Goal: Communication & Community: Answer question/provide support

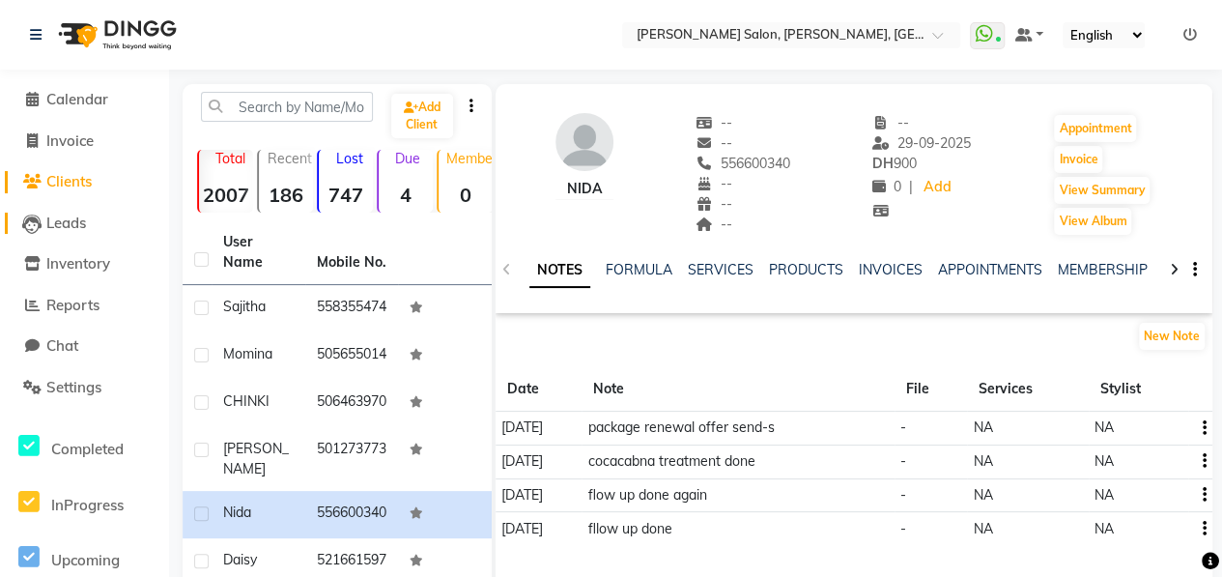
click at [81, 230] on span "Leads" at bounding box center [66, 222] width 40 height 18
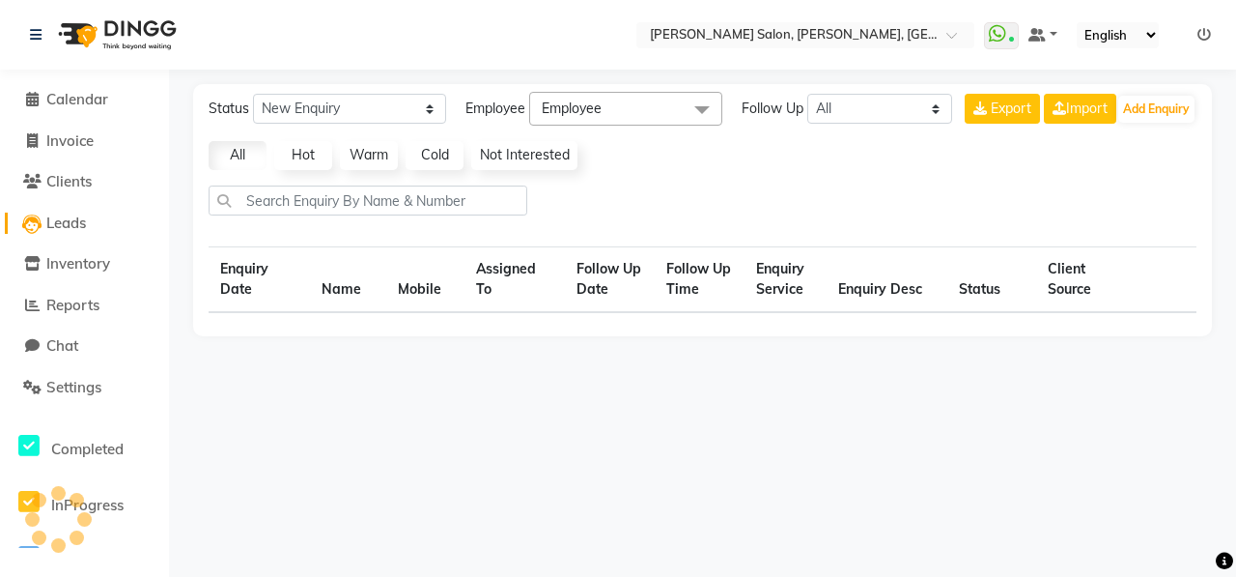
select select "10"
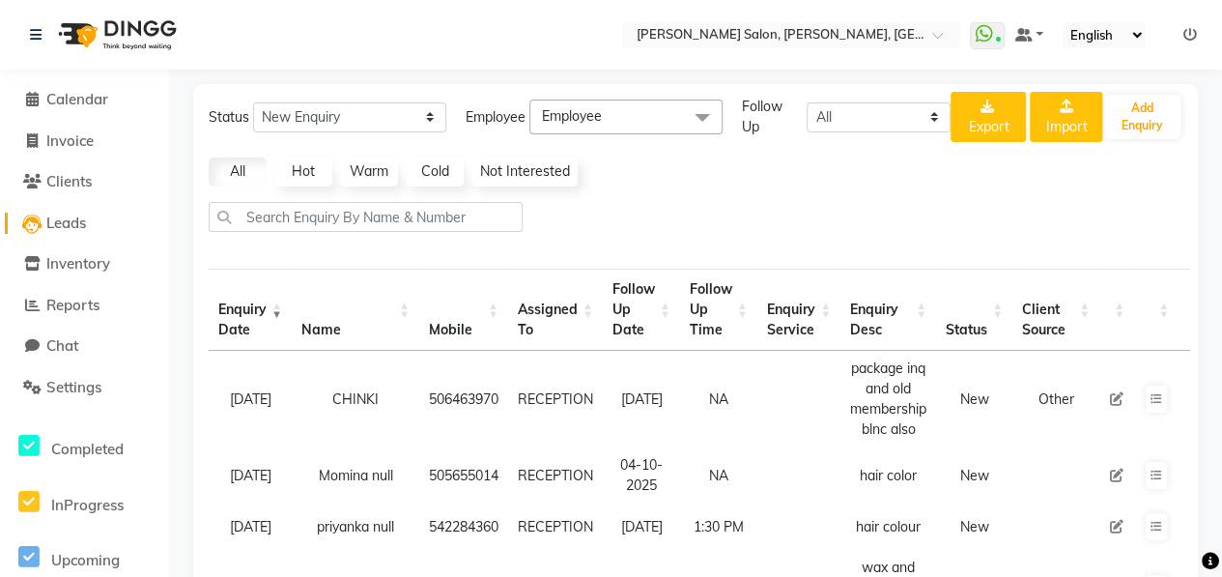
click at [76, 224] on span "Leads" at bounding box center [66, 222] width 40 height 18
click at [68, 221] on span "Leads" at bounding box center [66, 222] width 40 height 18
click at [89, 268] on span "Inventory" at bounding box center [78, 263] width 64 height 18
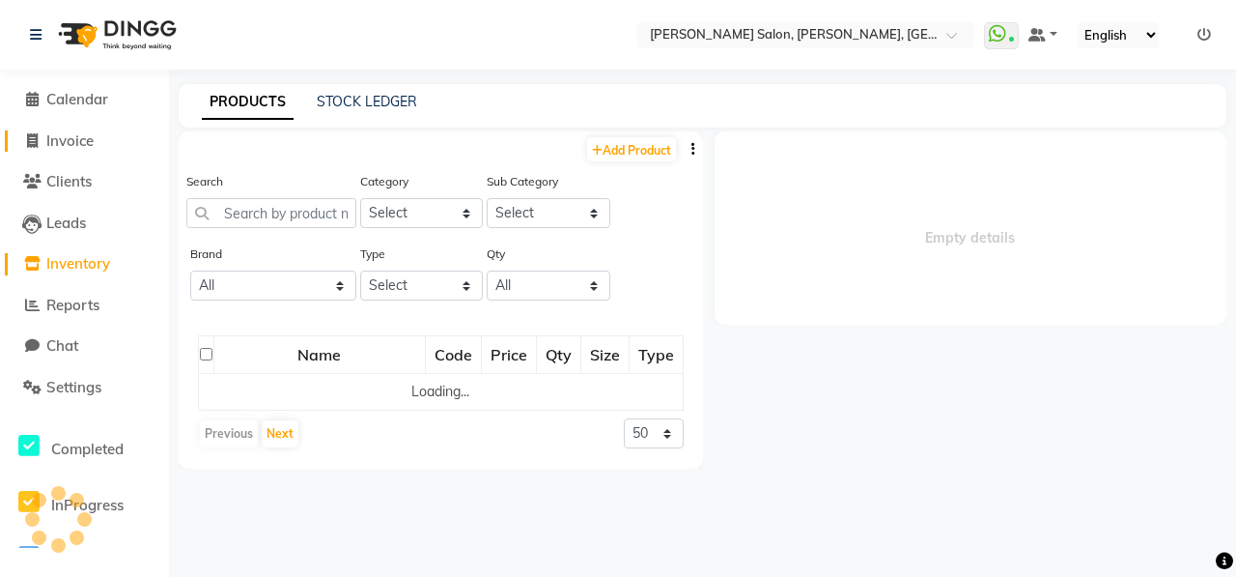
select select
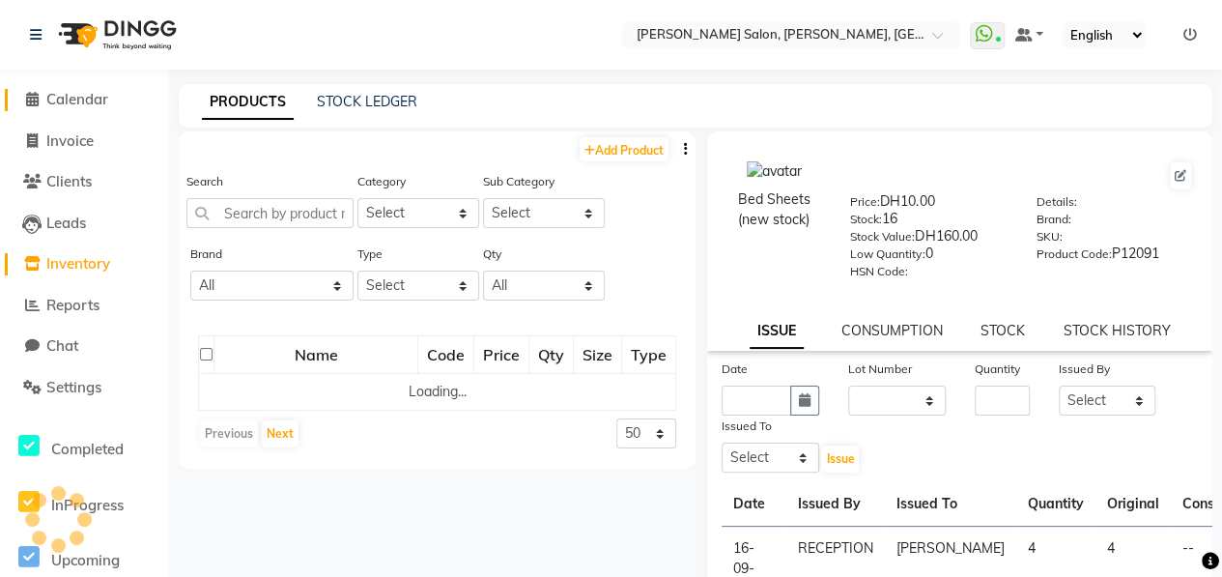
click at [89, 100] on span "Calendar" at bounding box center [77, 99] width 62 height 18
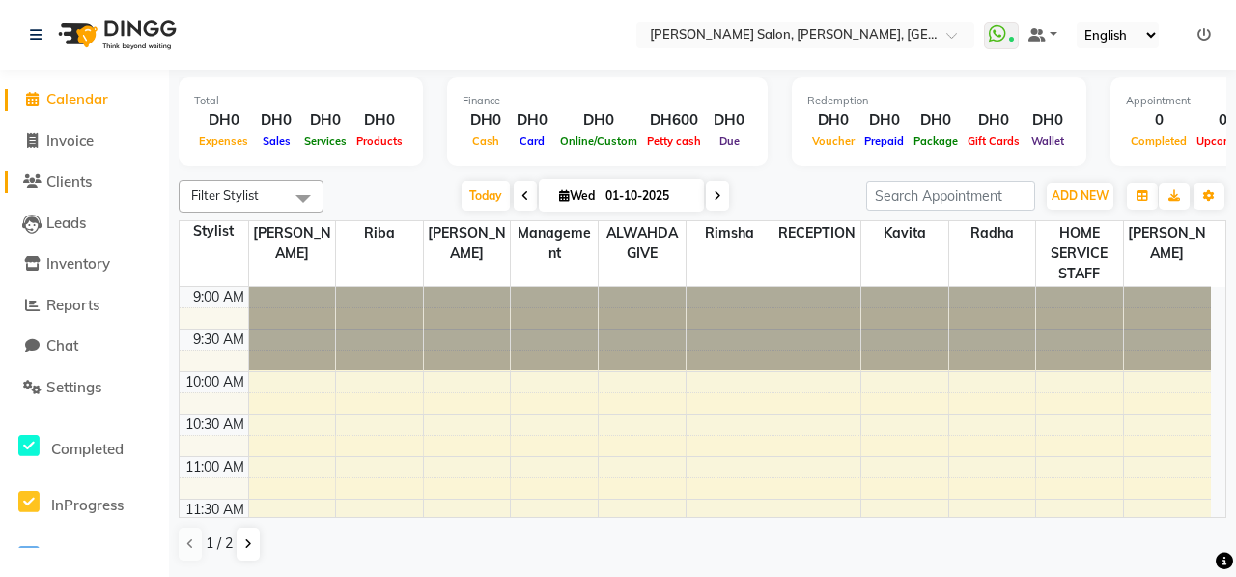
click at [79, 181] on span "Clients" at bounding box center [68, 181] width 45 height 18
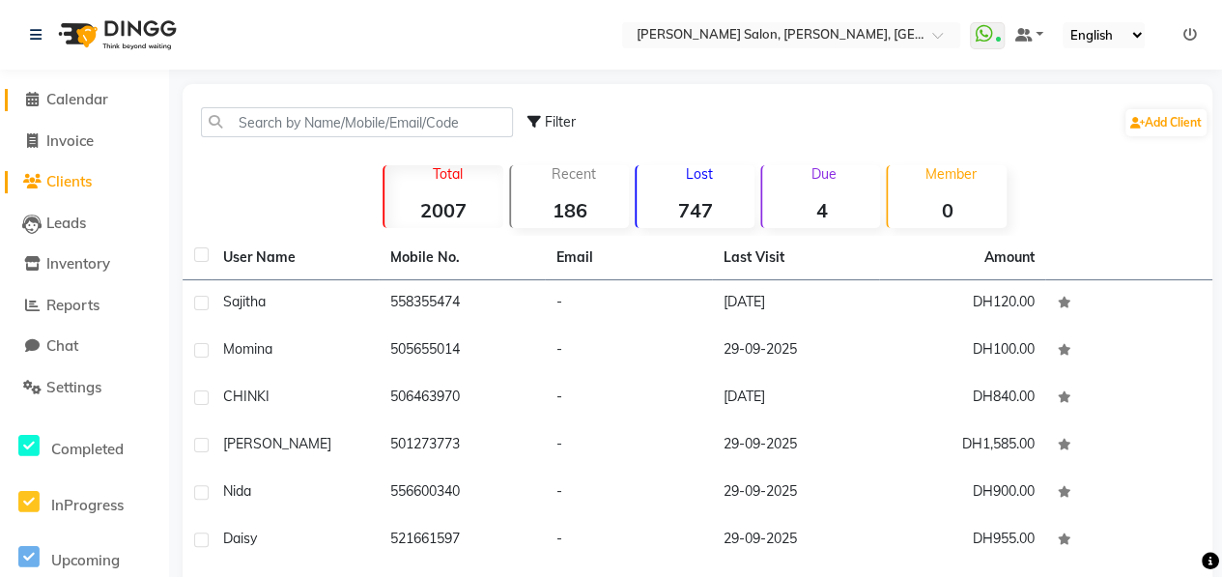
click at [79, 100] on span "Calendar" at bounding box center [77, 99] width 62 height 18
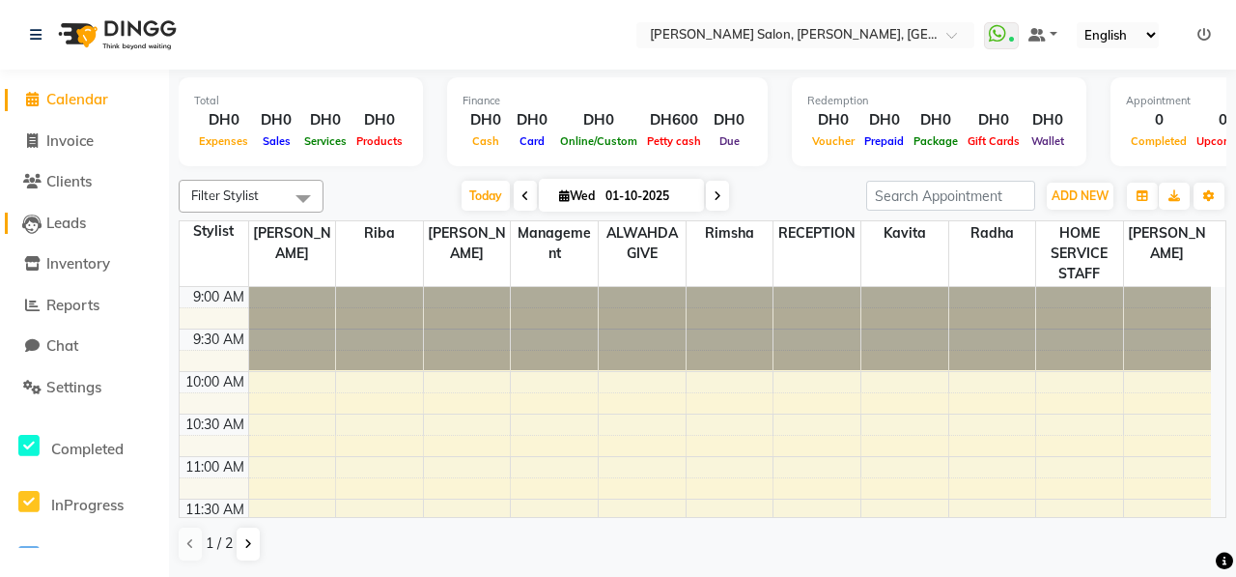
click at [61, 227] on span "Leads" at bounding box center [66, 222] width 40 height 18
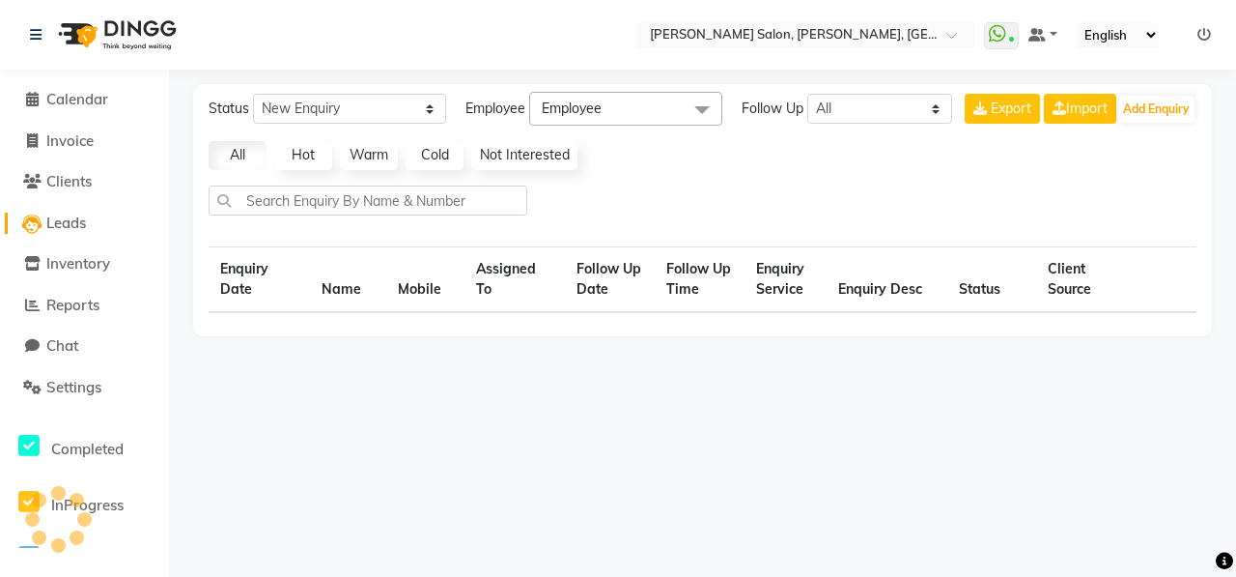
select select "10"
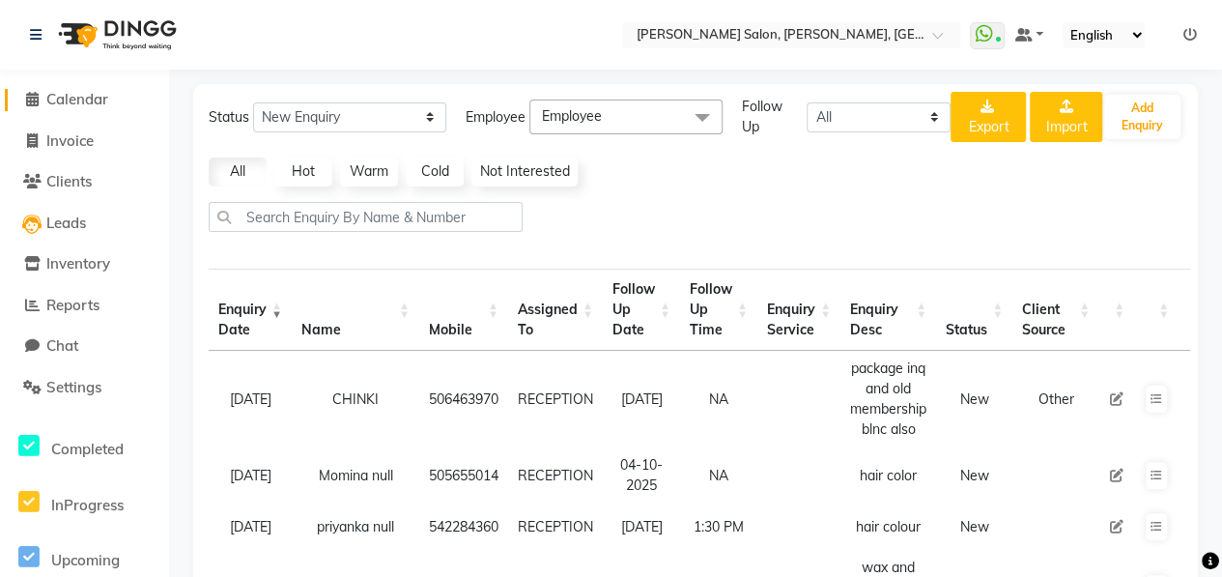
click at [77, 99] on span "Calendar" at bounding box center [77, 99] width 62 height 18
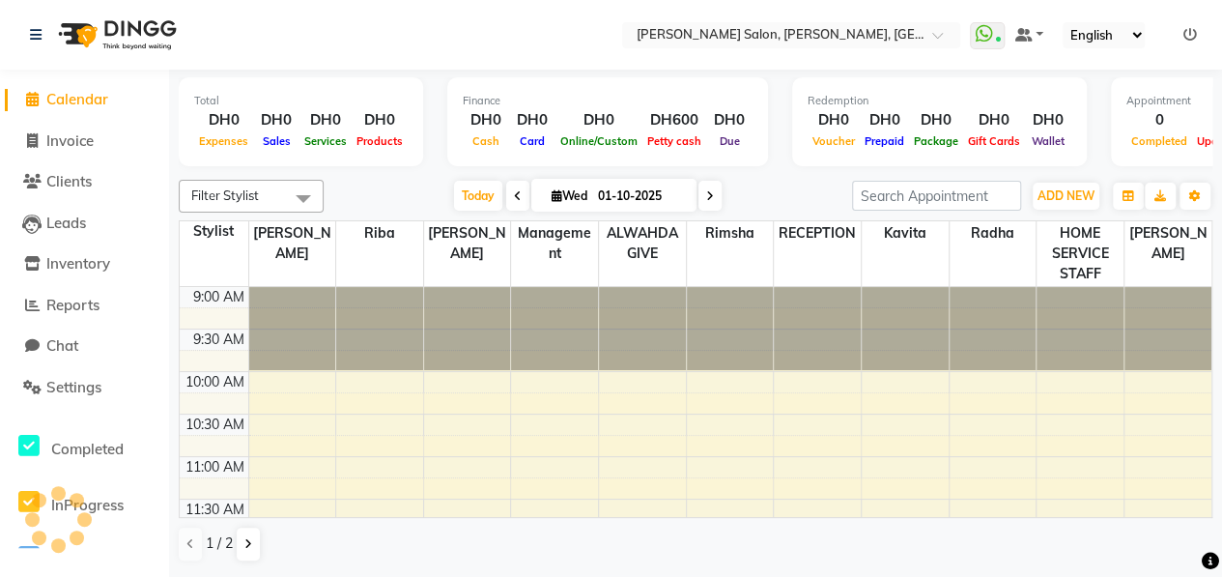
scroll to position [670, 0]
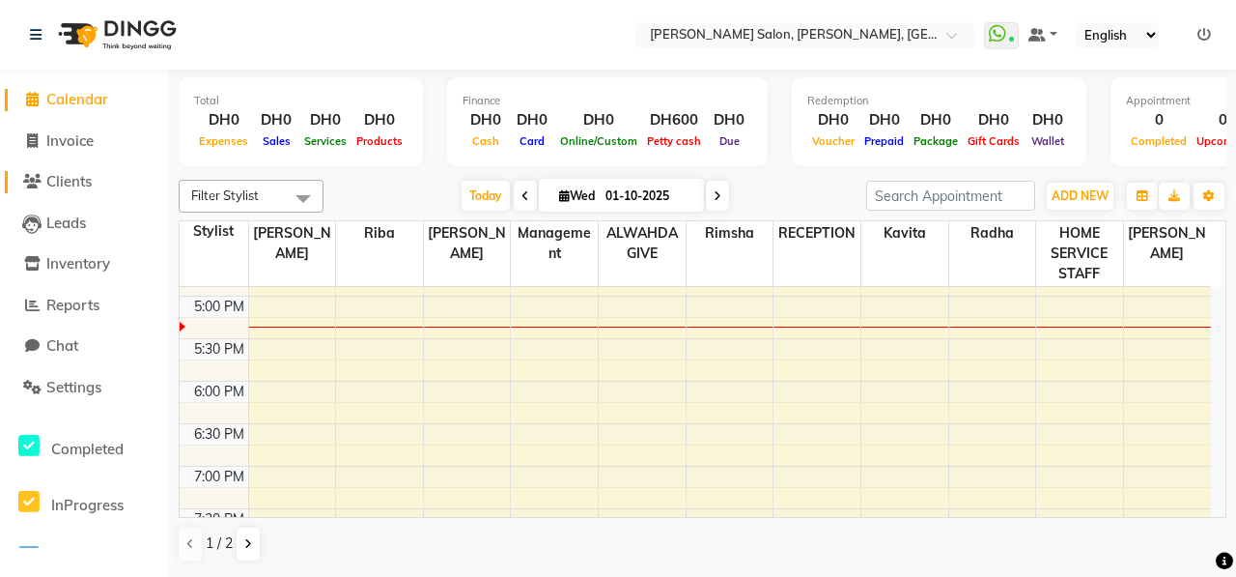
click at [74, 177] on span "Clients" at bounding box center [68, 181] width 45 height 18
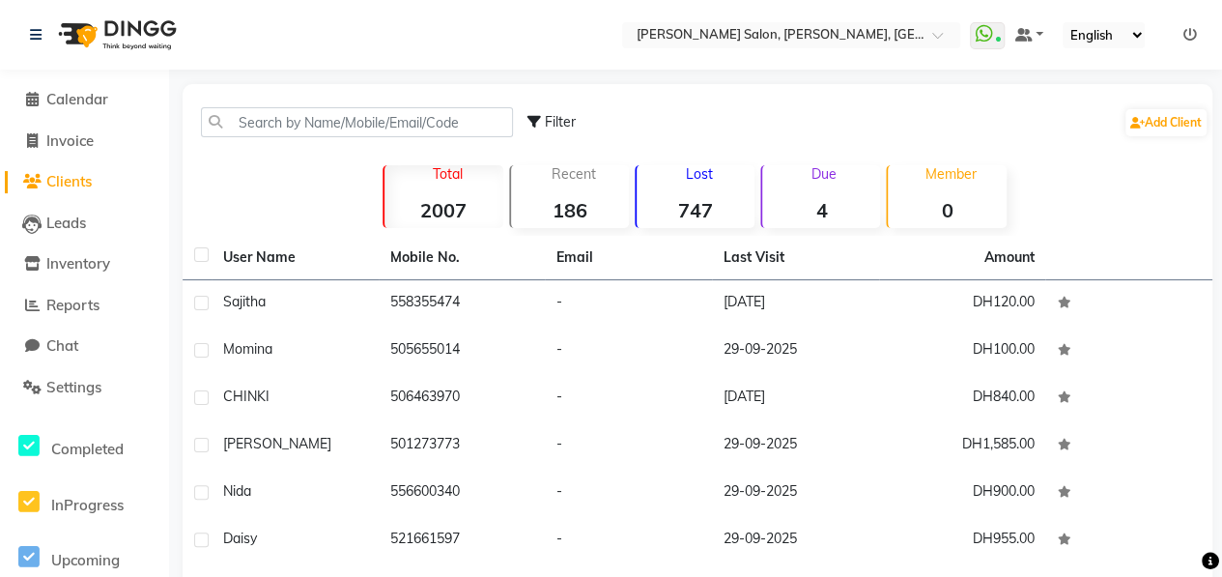
click at [725, 204] on strong "747" at bounding box center [695, 210] width 118 height 24
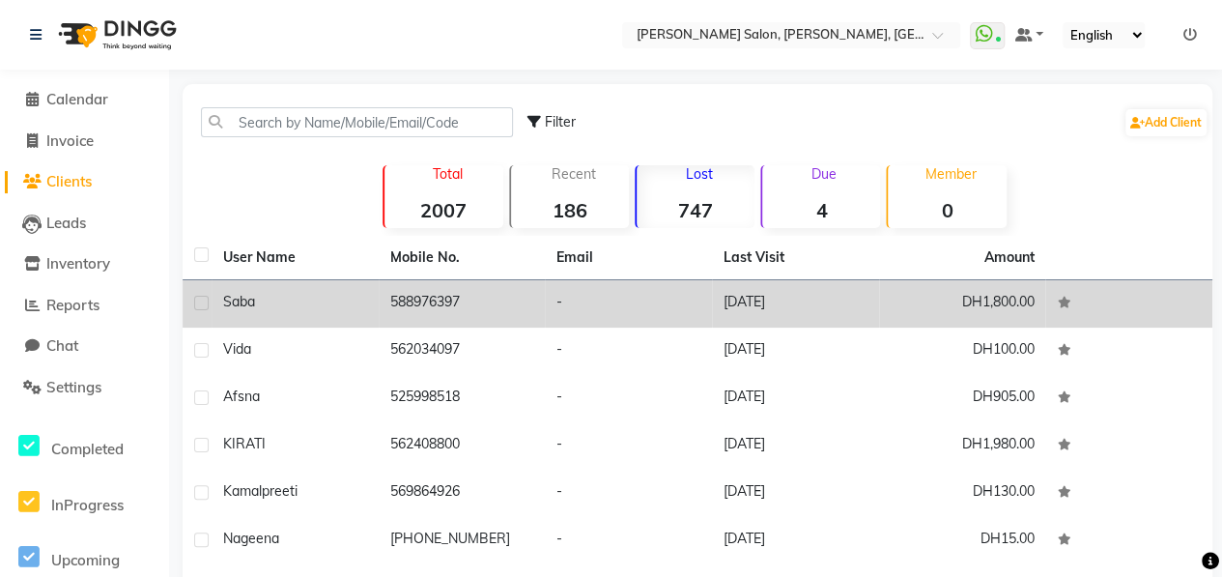
scroll to position [193, 0]
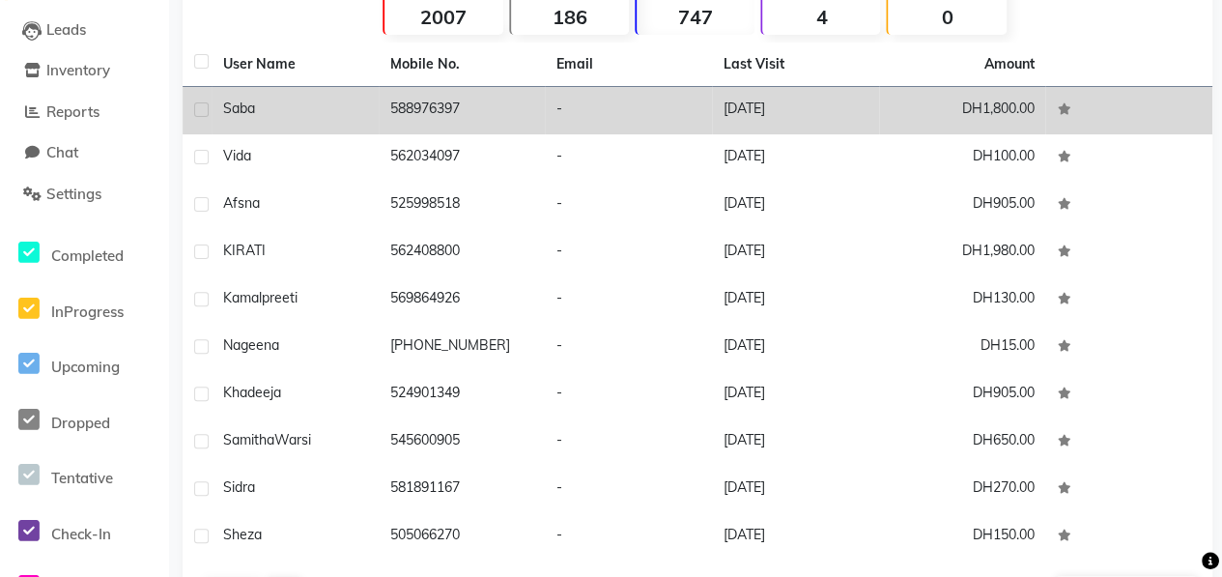
click at [309, 104] on div "saba" at bounding box center [295, 109] width 144 height 20
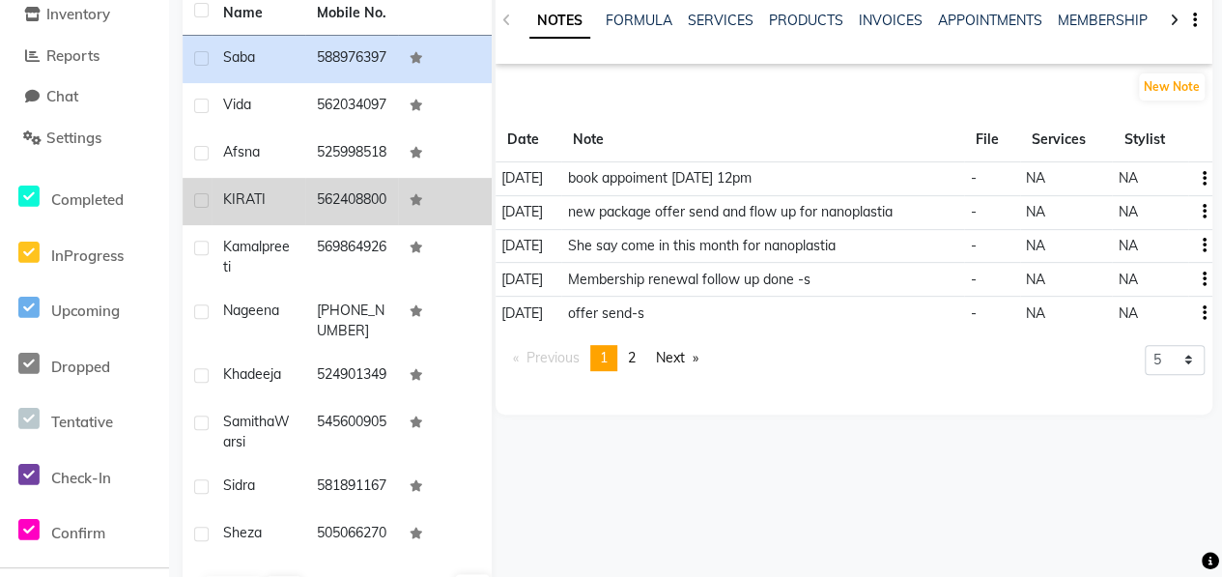
scroll to position [290, 0]
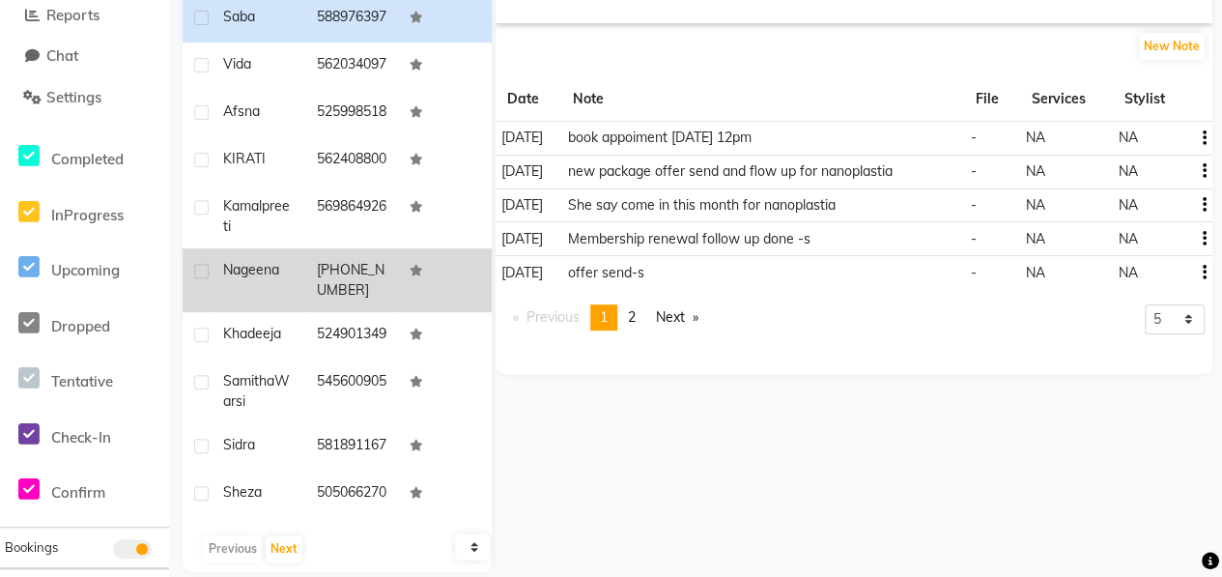
click at [294, 268] on td "Nageena" at bounding box center [258, 280] width 94 height 64
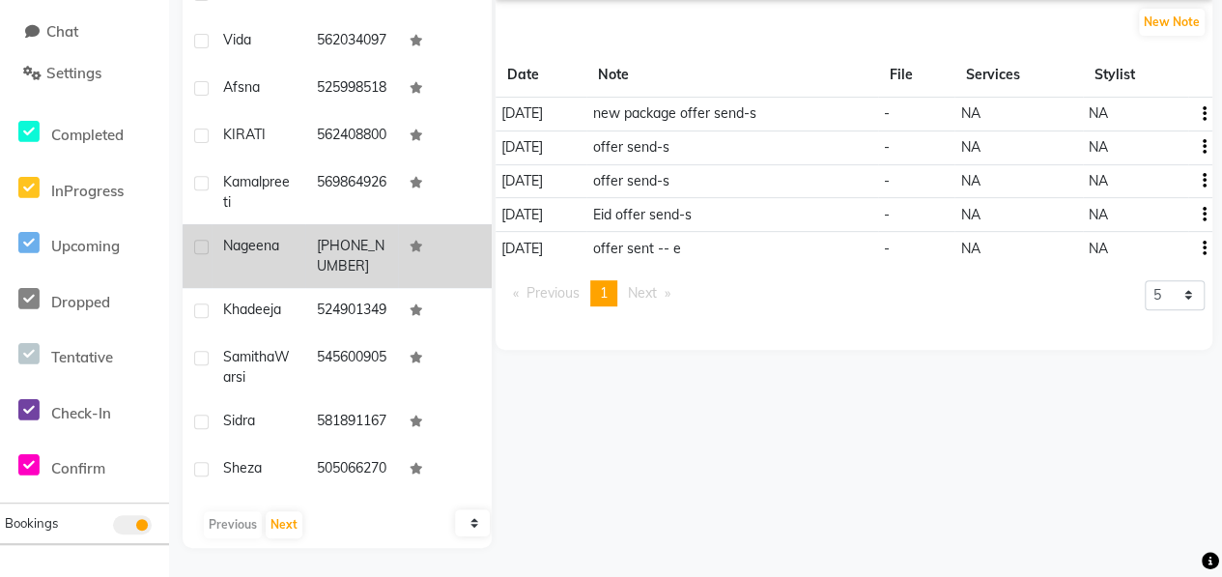
scroll to position [367, 0]
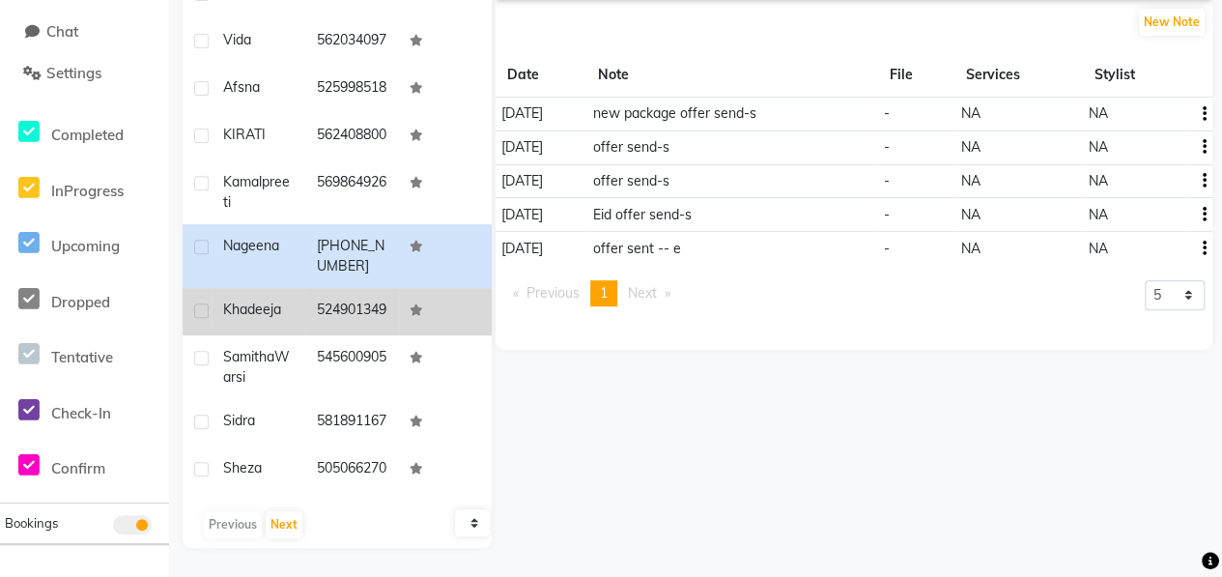
click at [296, 288] on td "Khadeeja" at bounding box center [258, 311] width 94 height 47
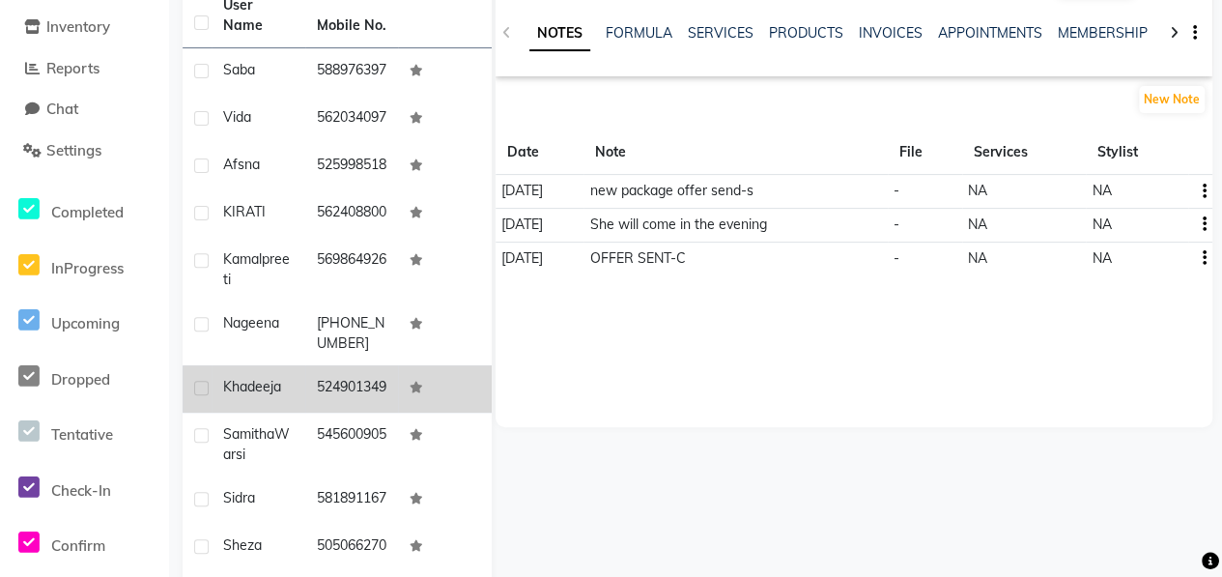
scroll to position [367, 0]
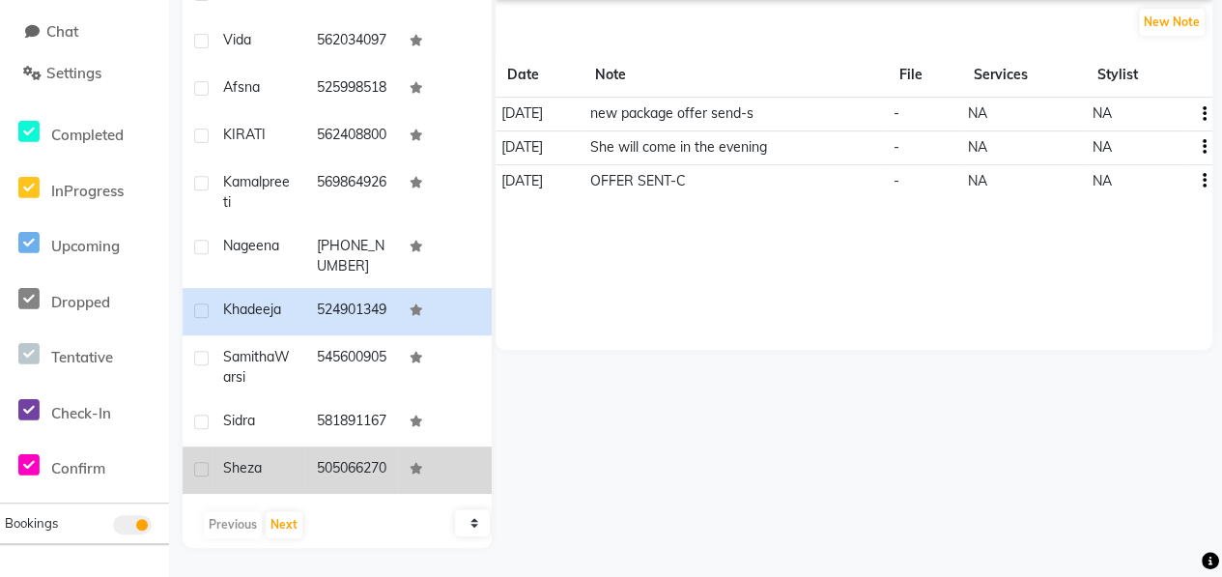
click at [261, 459] on span "sheza" at bounding box center [242, 467] width 39 height 17
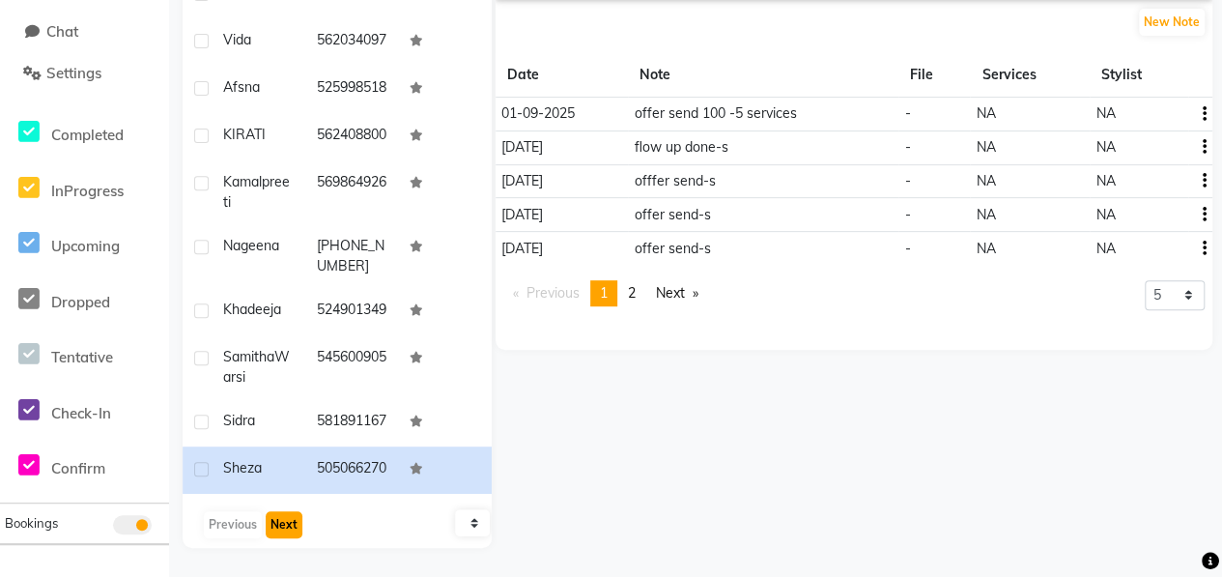
click at [286, 529] on button "Next" at bounding box center [284, 524] width 37 height 27
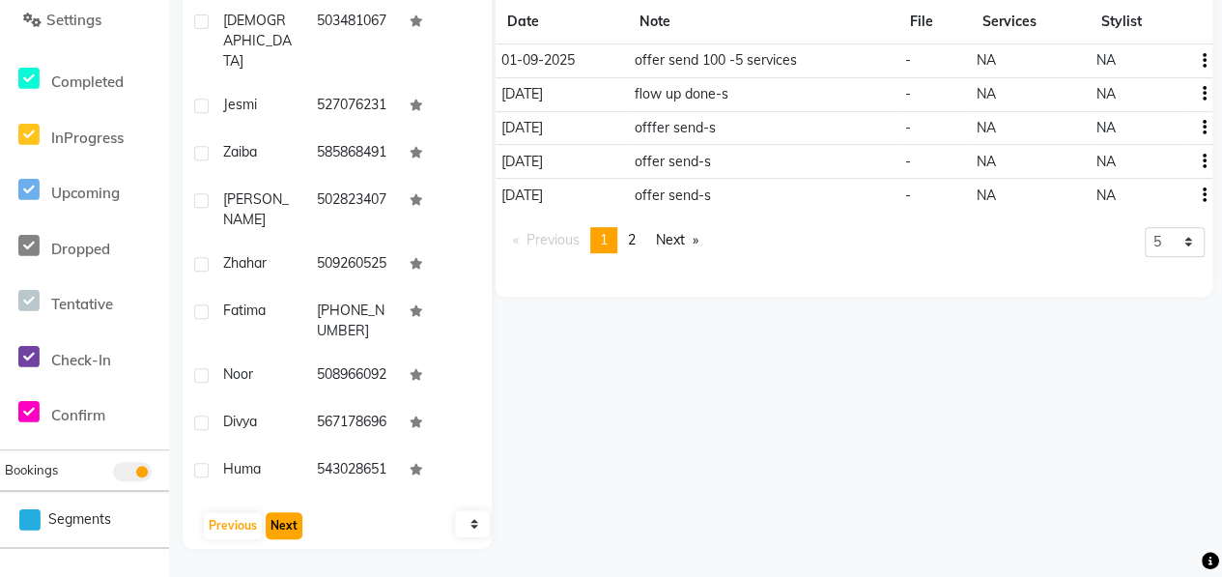
click at [280, 530] on button "Next" at bounding box center [284, 525] width 37 height 27
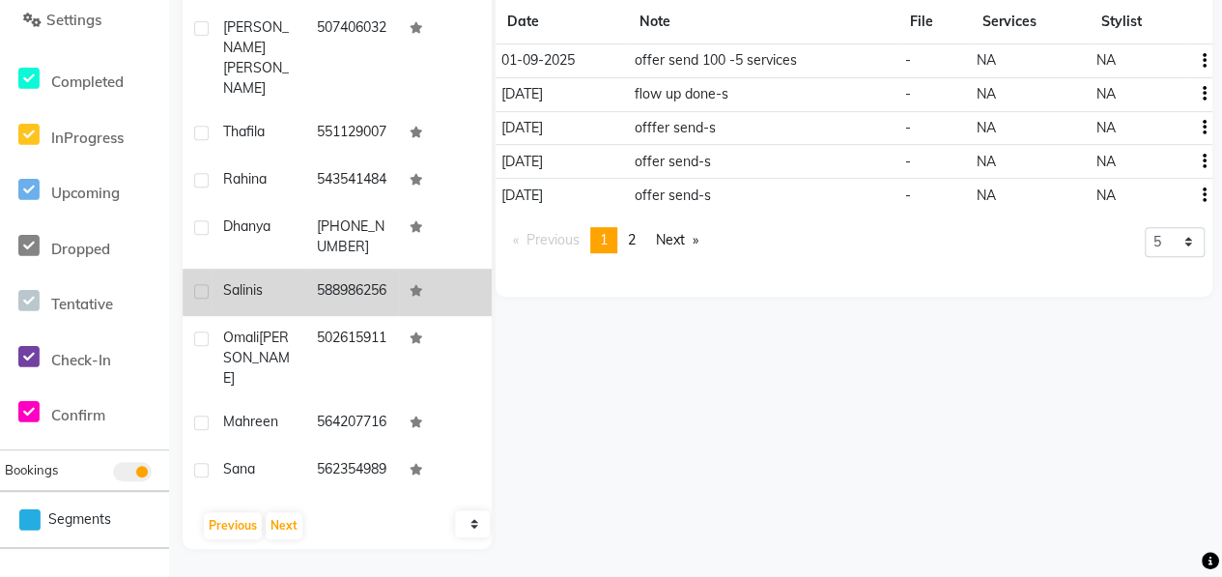
click at [295, 312] on td "Salinis" at bounding box center [258, 291] width 94 height 47
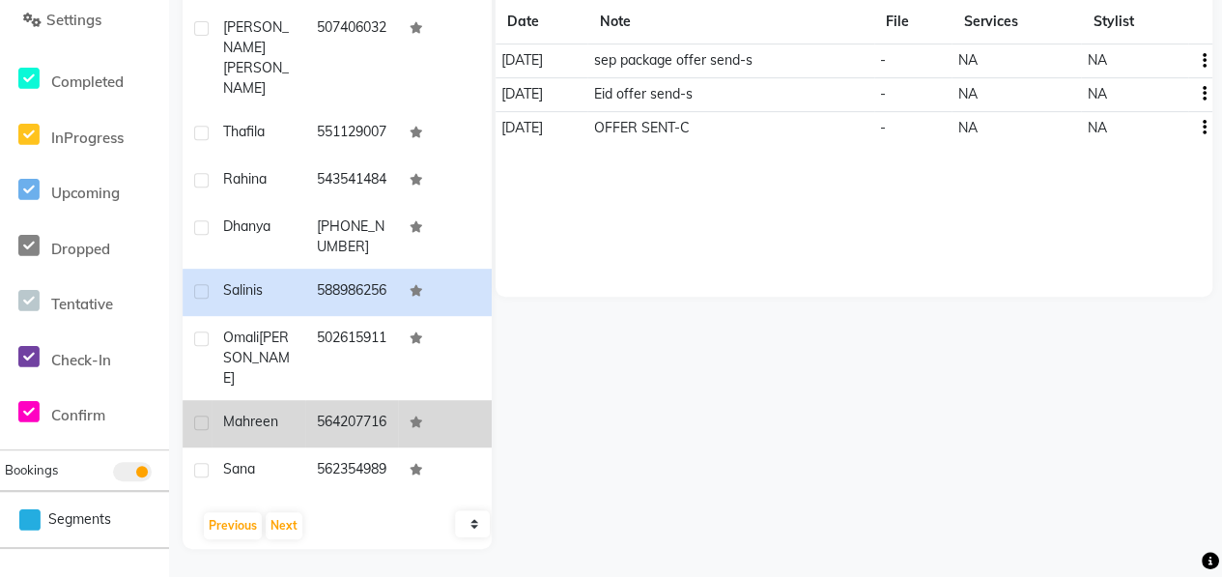
click at [278, 411] on td "Mahreen" at bounding box center [258, 423] width 94 height 47
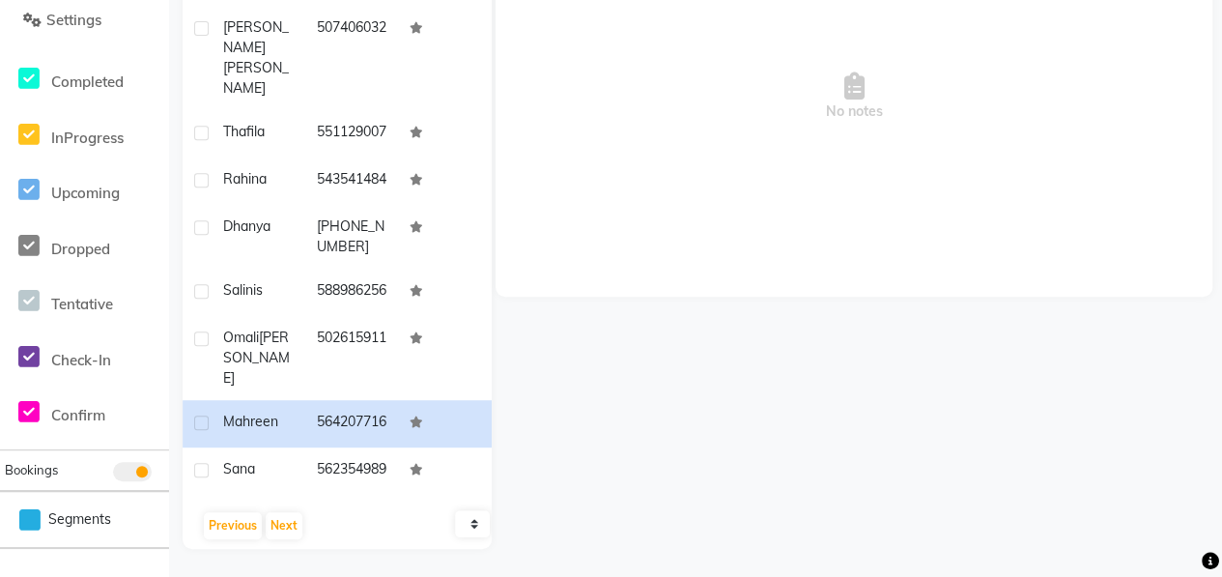
scroll to position [122, 0]
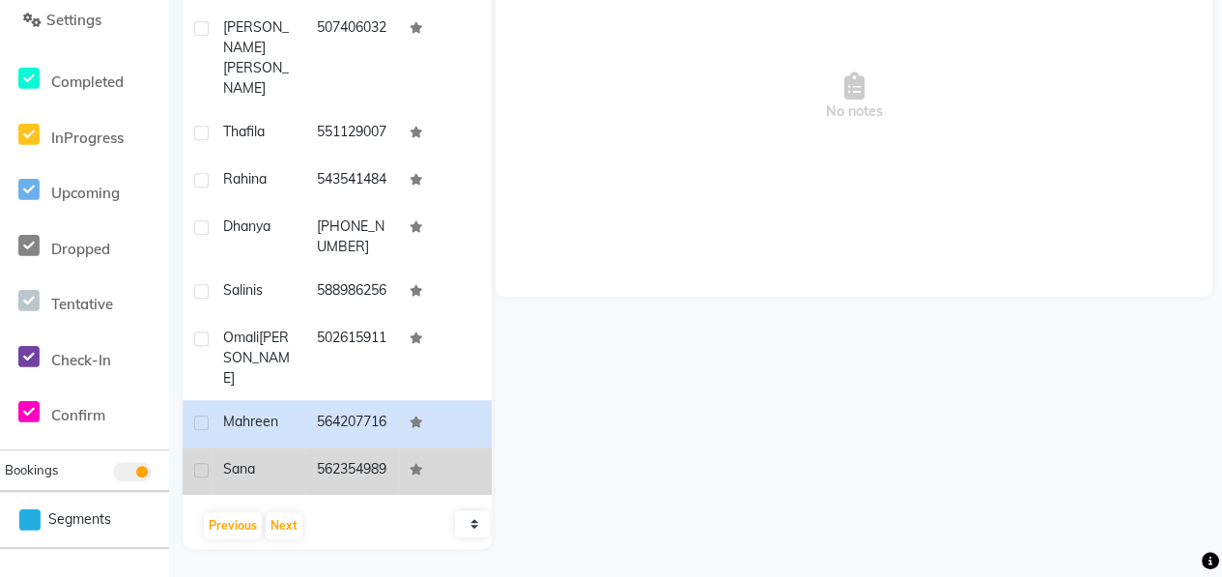
click at [284, 459] on div "Sana" at bounding box center [258, 469] width 70 height 20
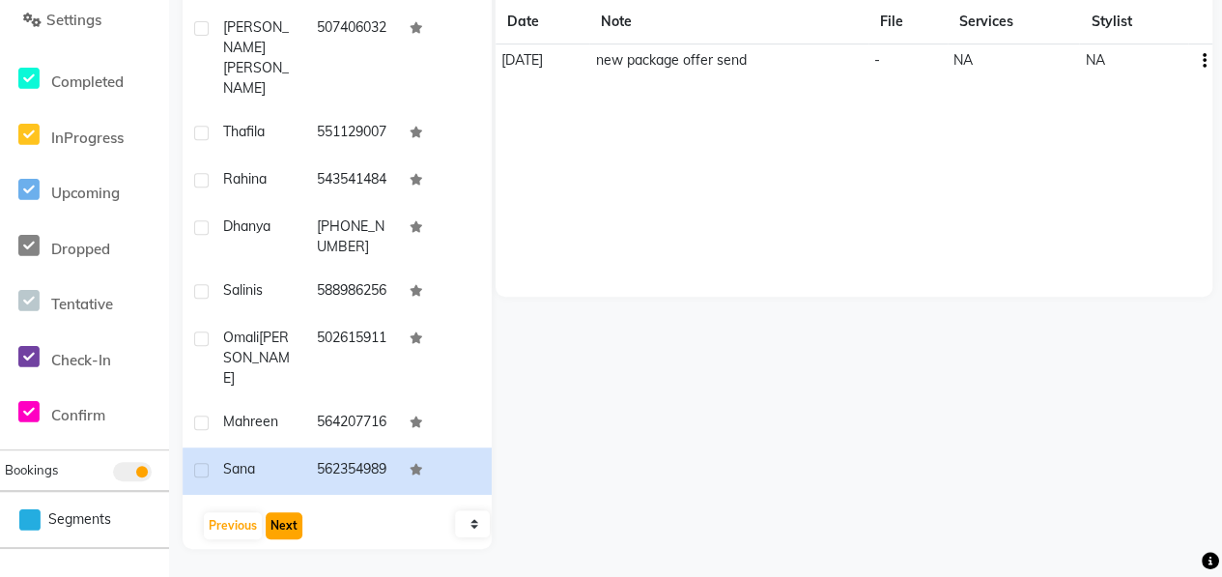
click at [285, 522] on button "Next" at bounding box center [284, 525] width 37 height 27
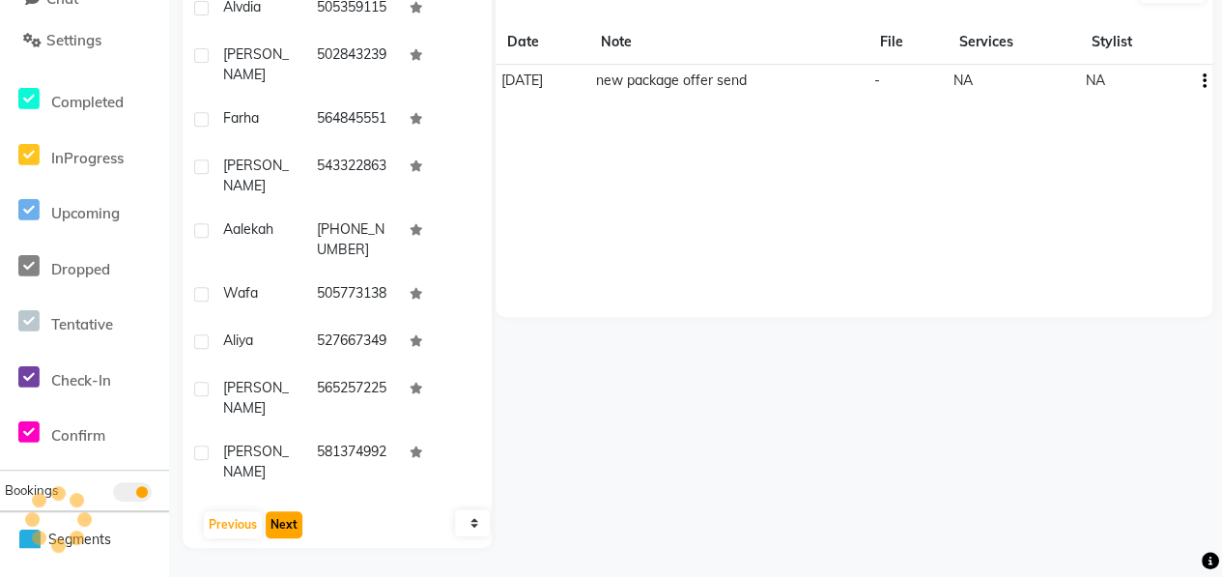
scroll to position [81, 0]
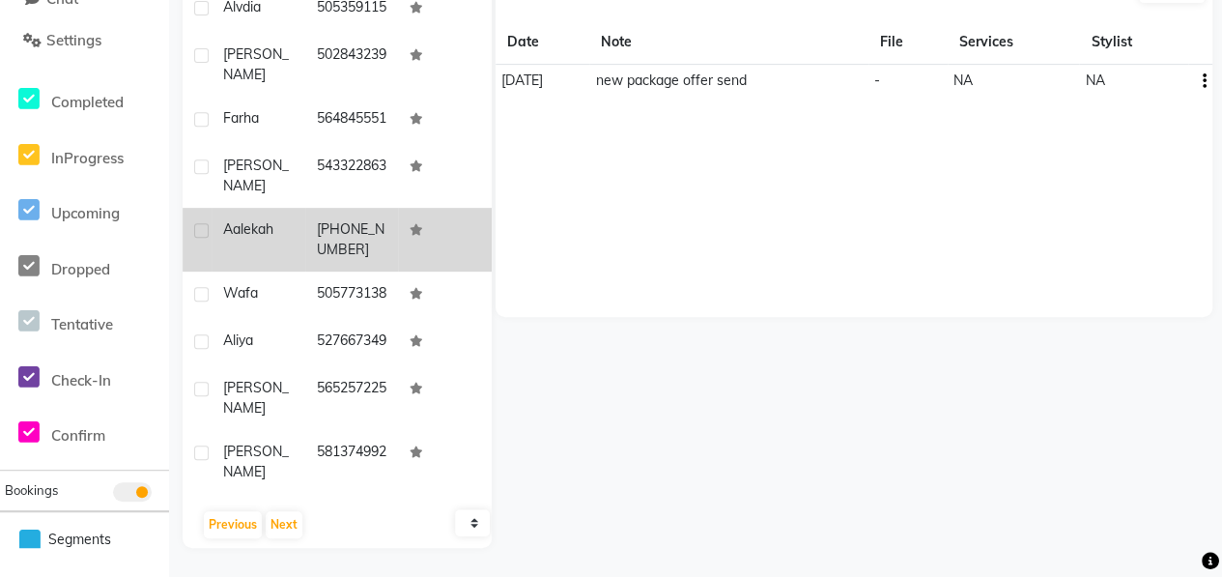
click at [263, 208] on td "Aalekah" at bounding box center [258, 240] width 94 height 64
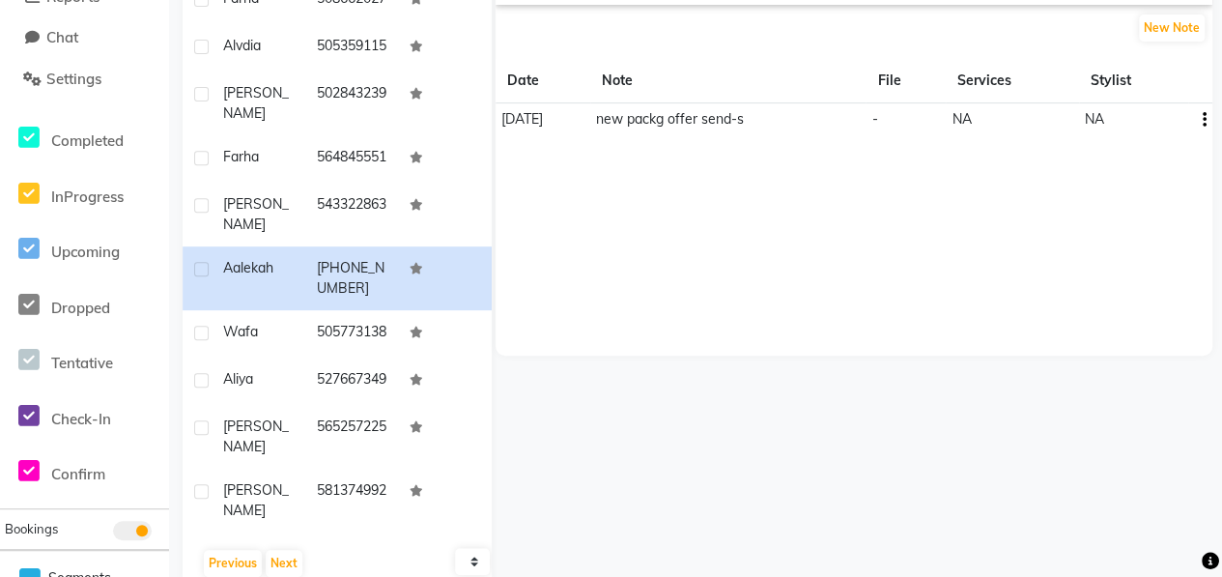
scroll to position [367, 0]
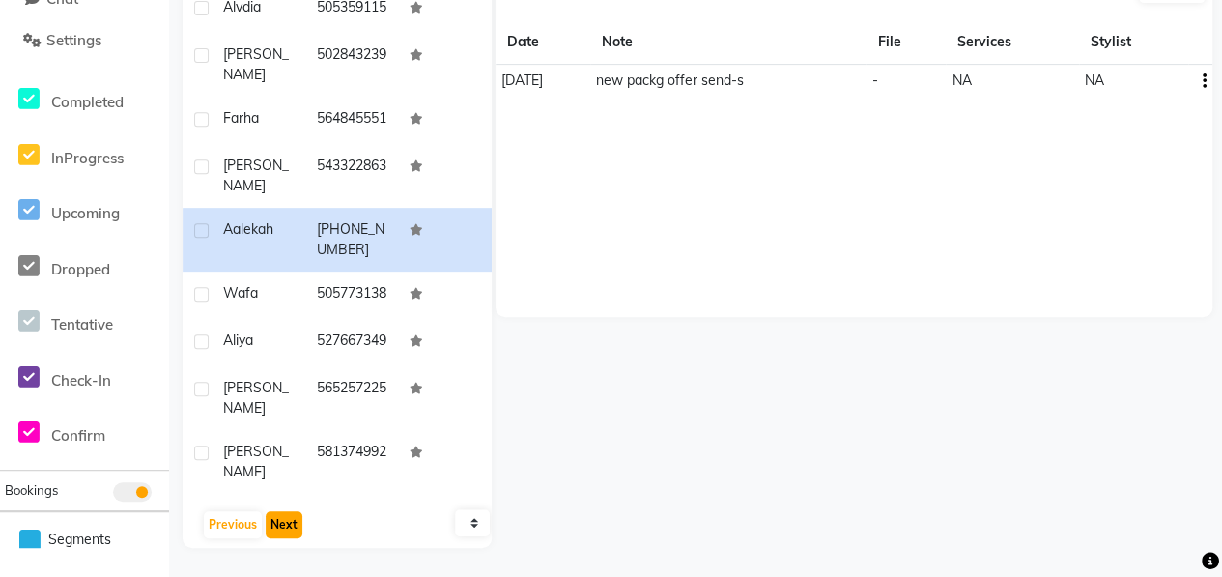
click at [277, 517] on button "Next" at bounding box center [284, 524] width 37 height 27
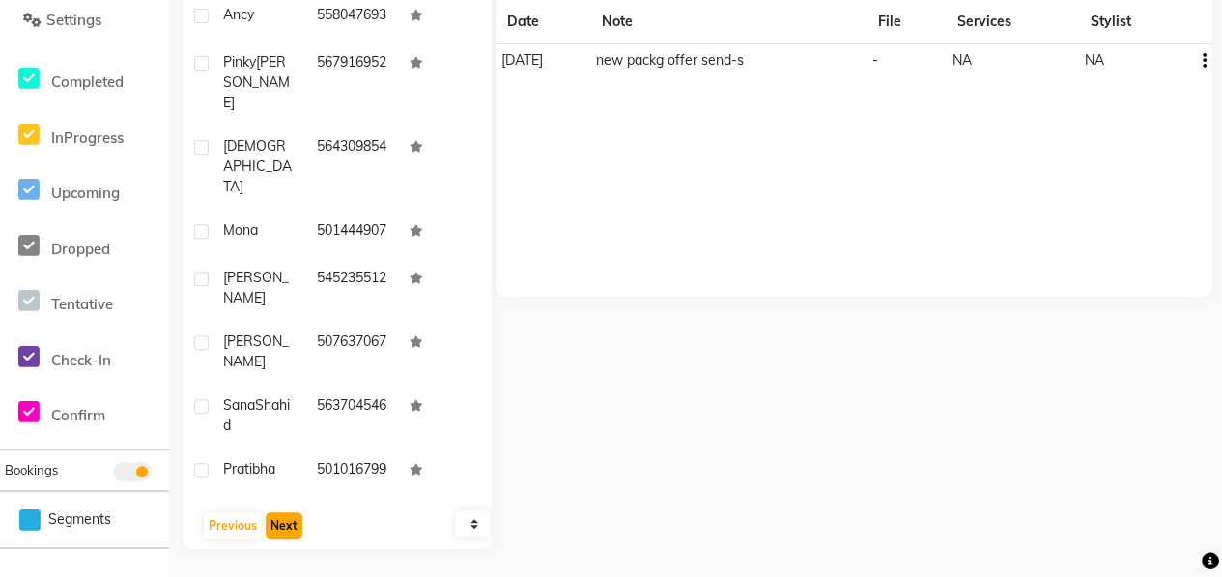
click at [278, 517] on button "Next" at bounding box center [284, 525] width 37 height 27
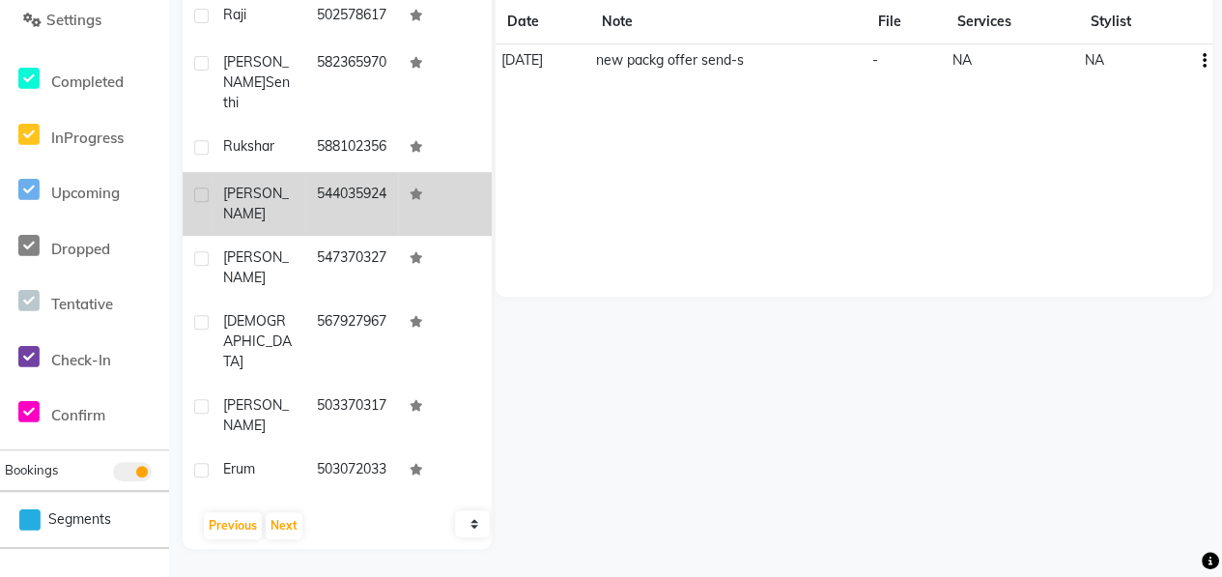
click at [225, 229] on td "[PERSON_NAME]" at bounding box center [258, 204] width 94 height 64
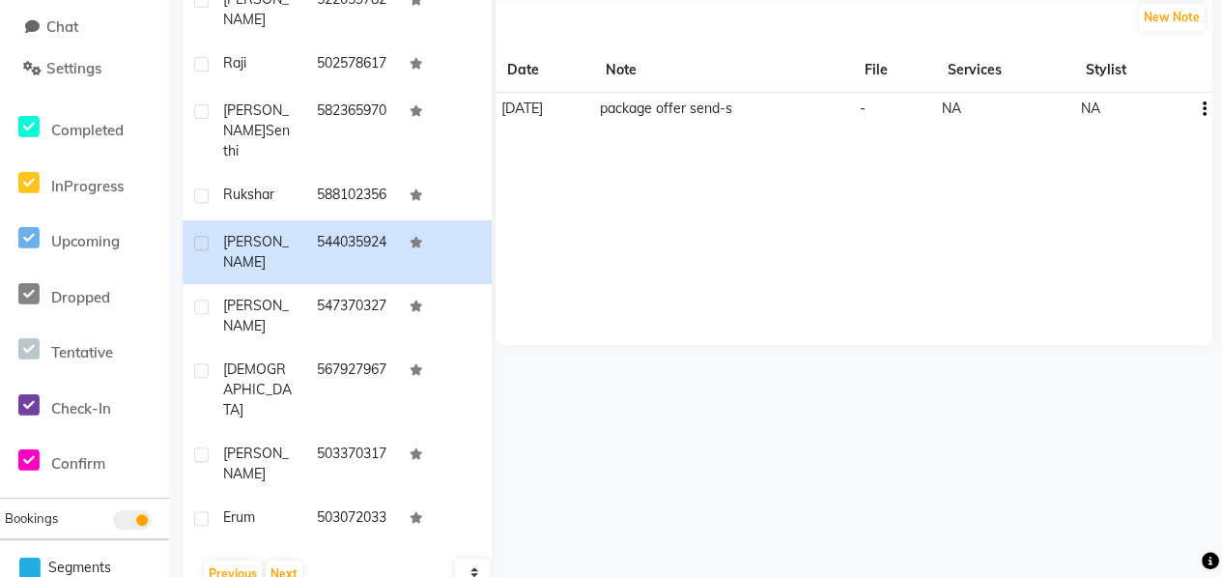
scroll to position [367, 0]
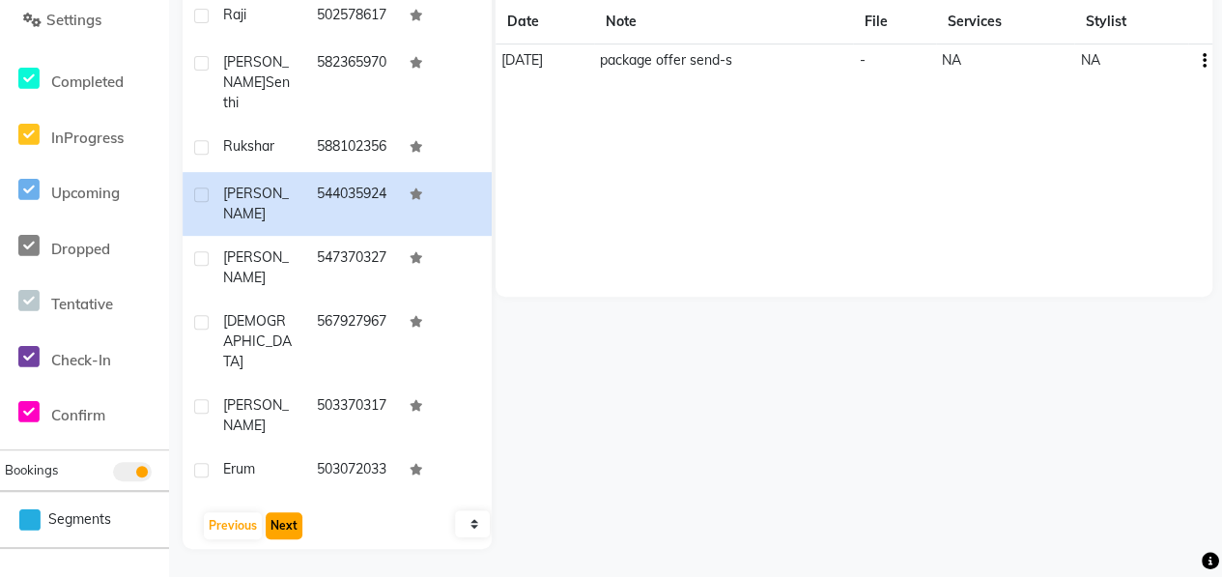
click at [278, 524] on button "Next" at bounding box center [284, 525] width 37 height 27
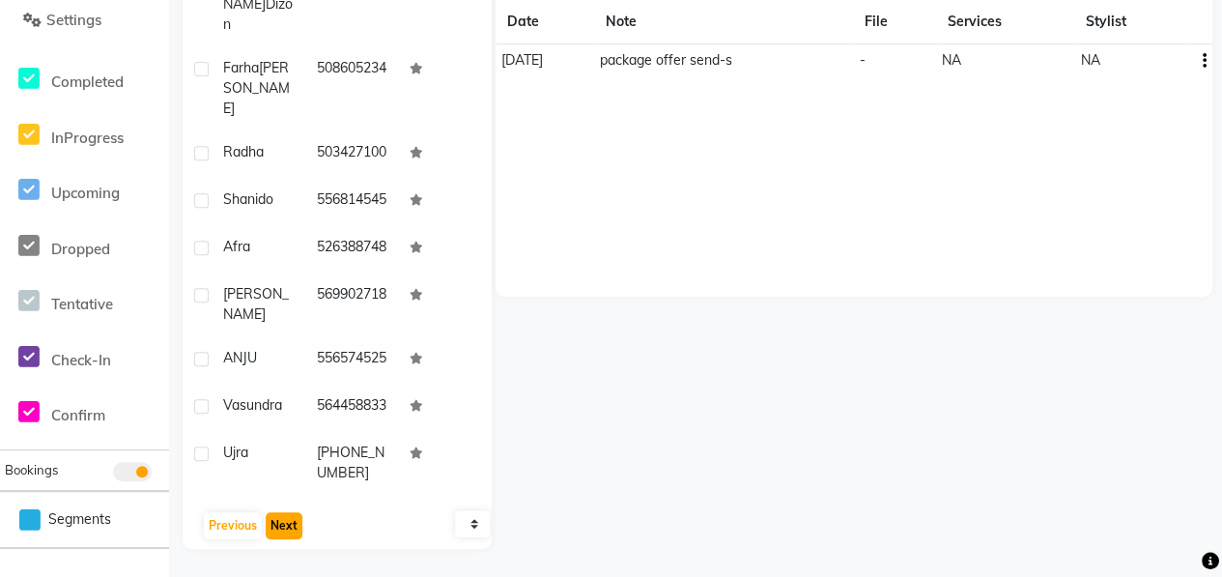
click at [278, 524] on button "Next" at bounding box center [284, 525] width 37 height 27
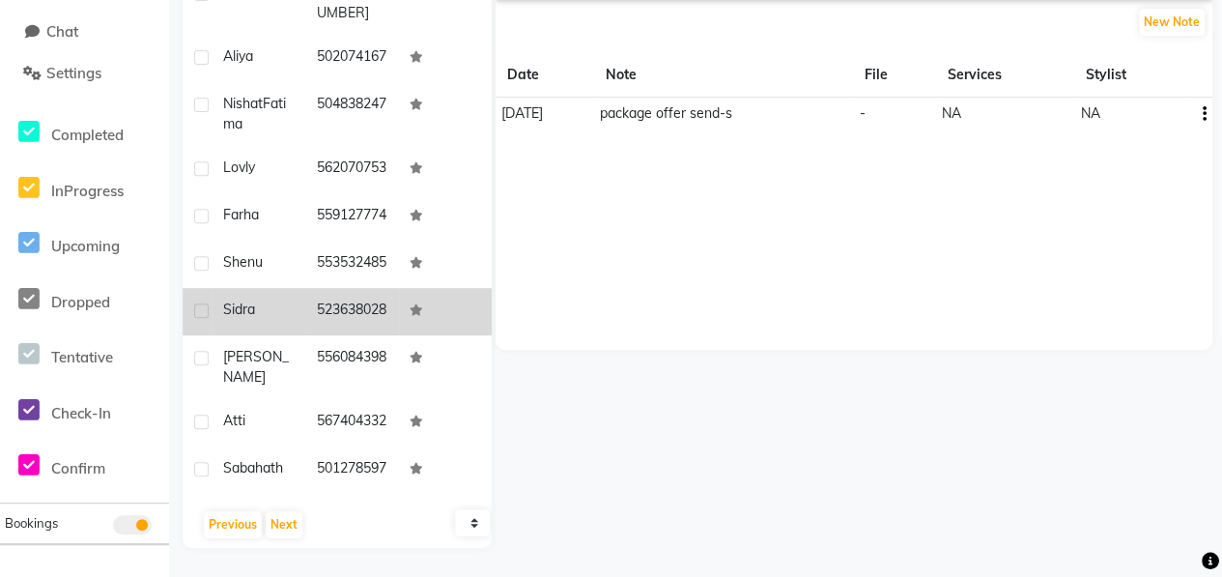
click at [290, 305] on td "Sidra" at bounding box center [258, 311] width 94 height 47
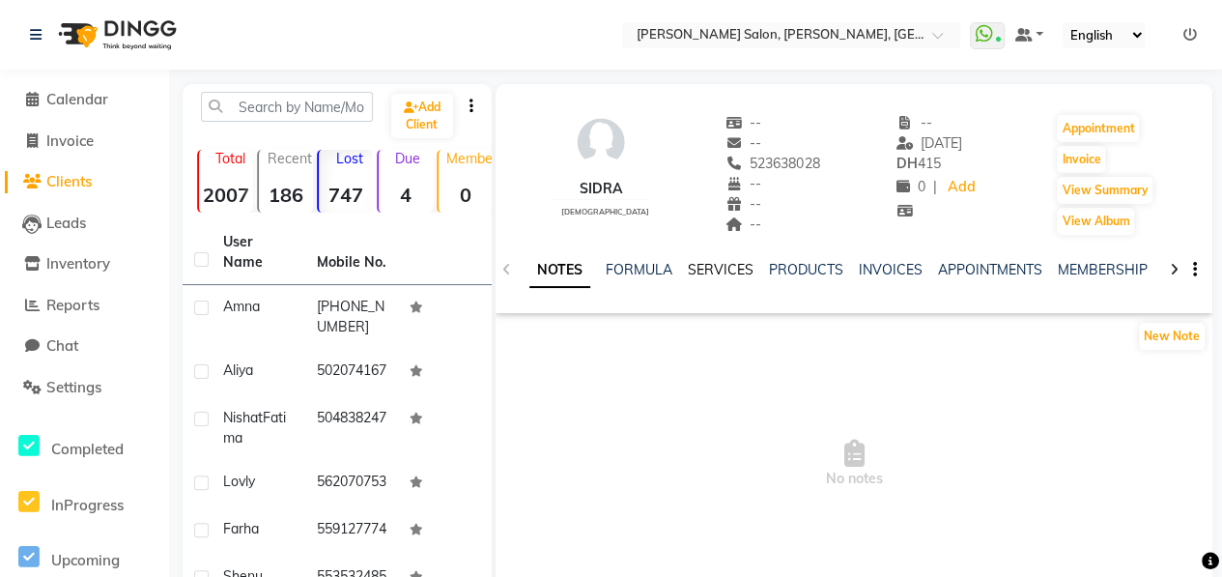
click at [733, 274] on link "SERVICES" at bounding box center [721, 269] width 66 height 17
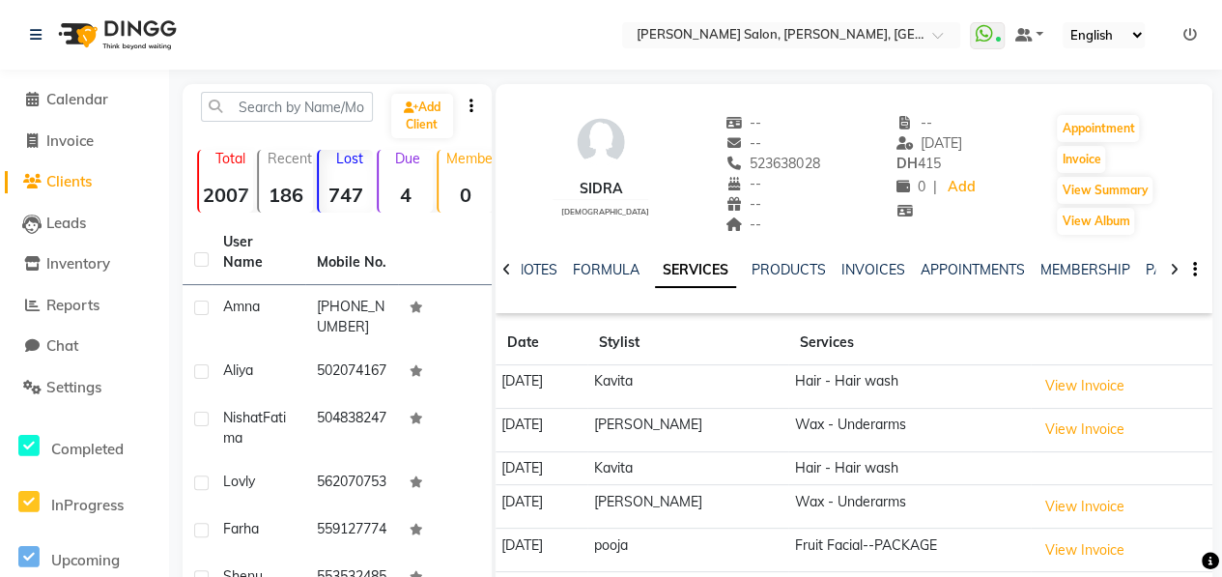
click at [535, 281] on div "NOTES FORMULA SERVICES PRODUCTS INVOICES APPOINTMENTS MEMBERSHIP PACKAGES VOUCH…" at bounding box center [830, 278] width 603 height 36
click at [552, 271] on link "NOTES" at bounding box center [535, 269] width 43 height 17
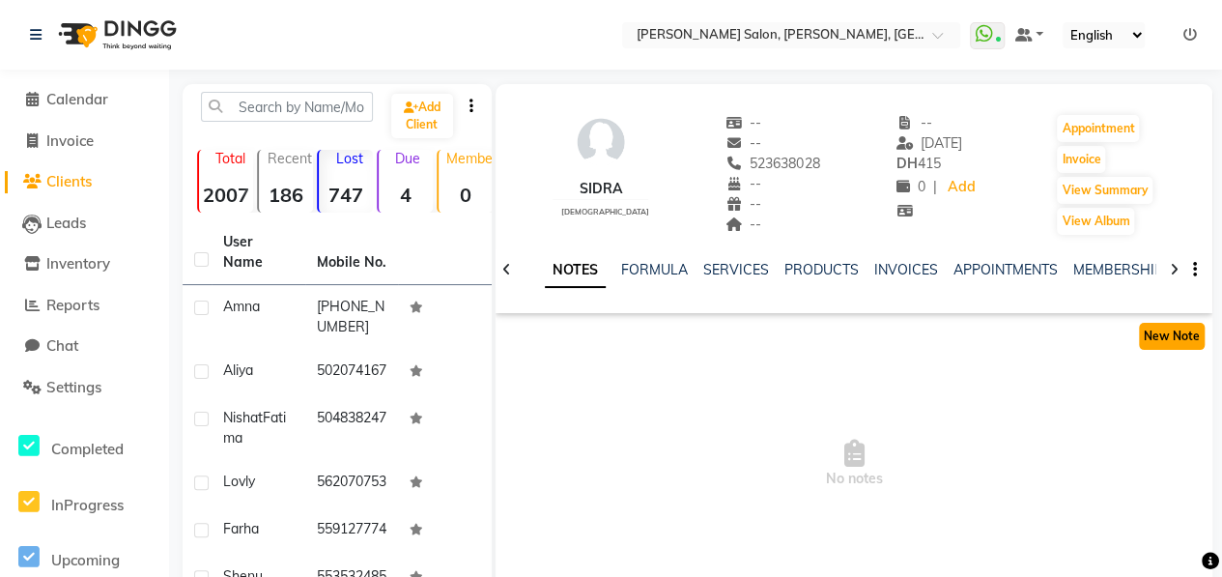
click at [1186, 327] on button "New Note" at bounding box center [1172, 336] width 66 height 27
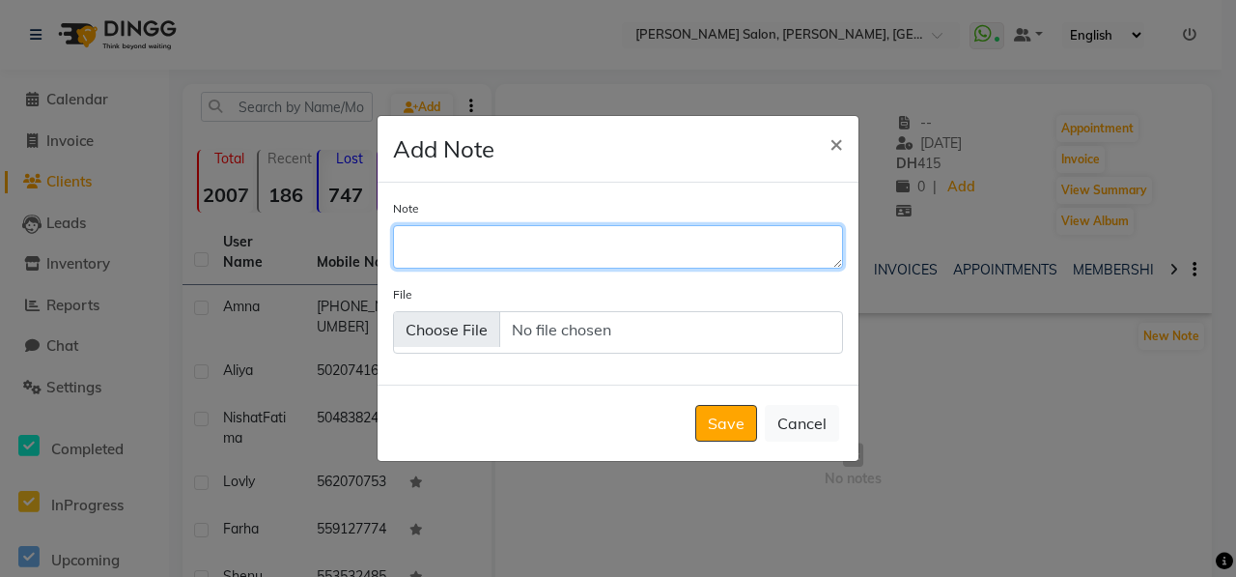
click at [550, 248] on textarea "Note" at bounding box center [618, 246] width 450 height 42
type textarea "package offer send"
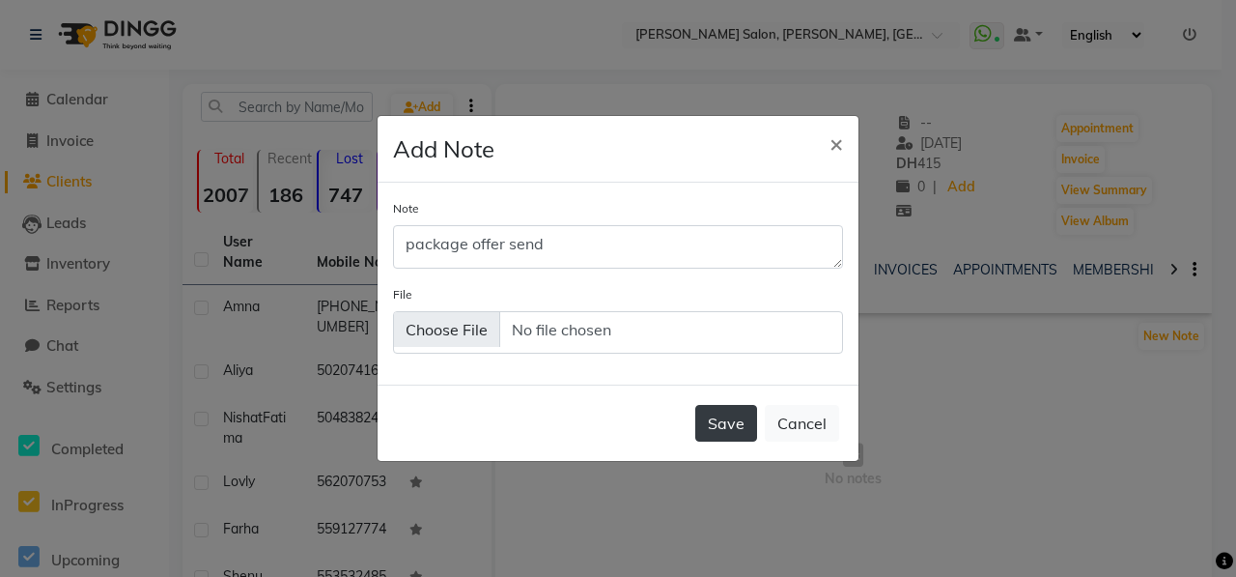
click at [713, 422] on button "Save" at bounding box center [726, 423] width 62 height 37
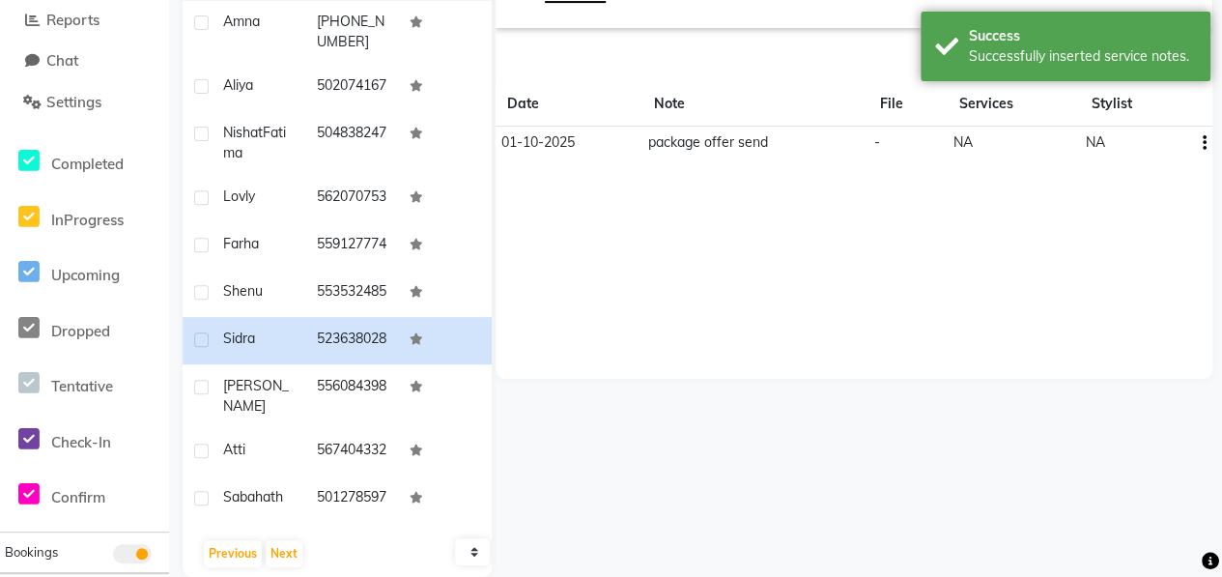
scroll to position [290, 0]
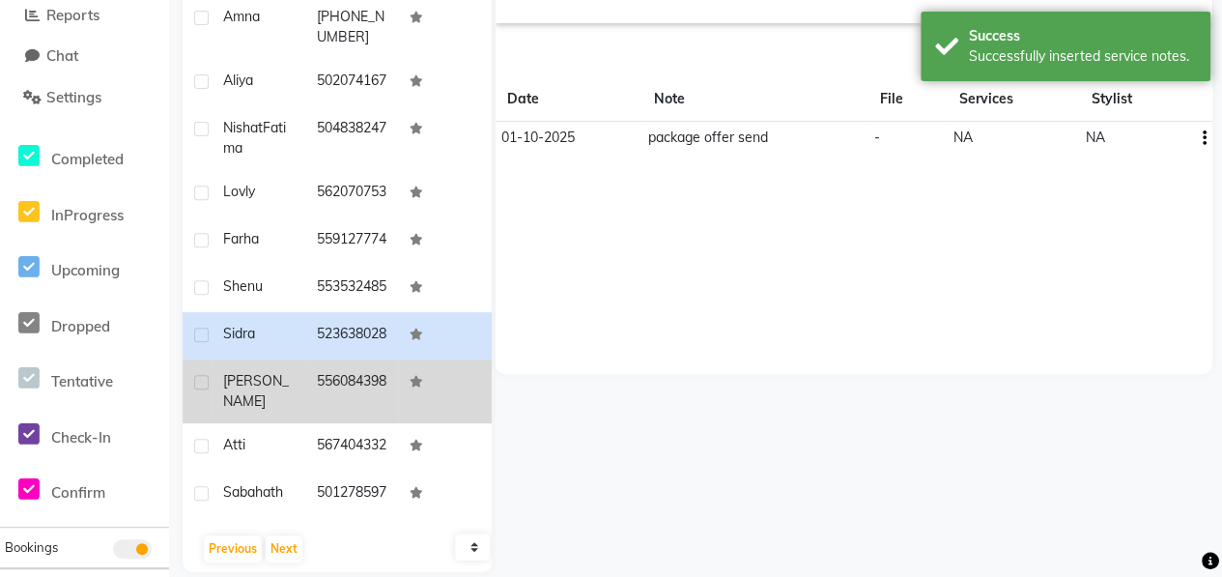
click at [267, 409] on span "[PERSON_NAME]" at bounding box center [256, 391] width 66 height 38
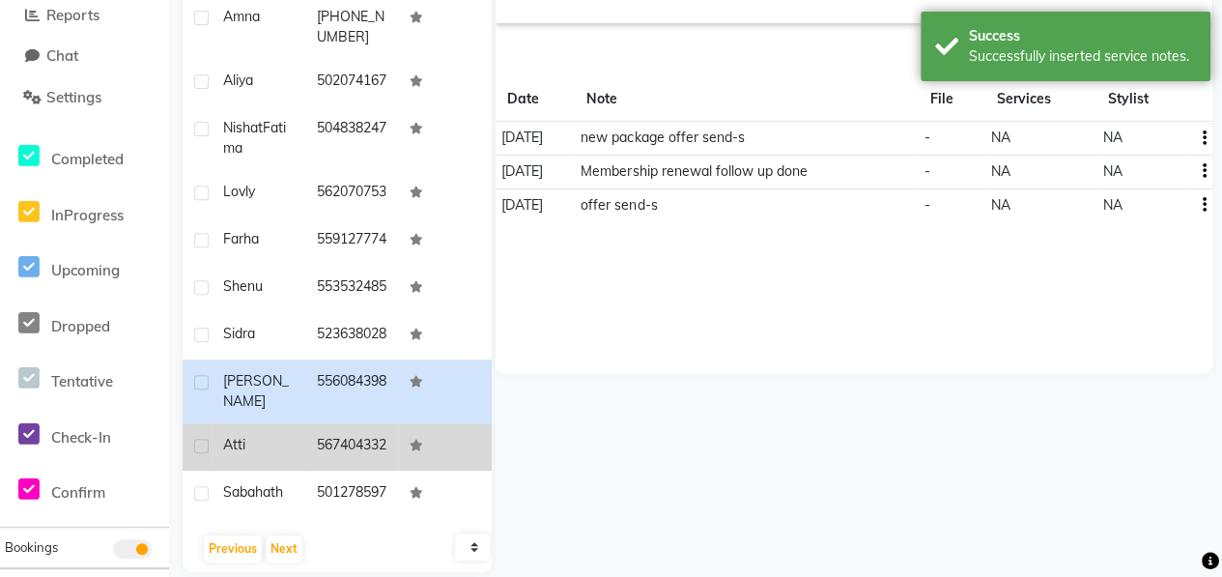
click at [252, 470] on td "Atti" at bounding box center [258, 446] width 94 height 47
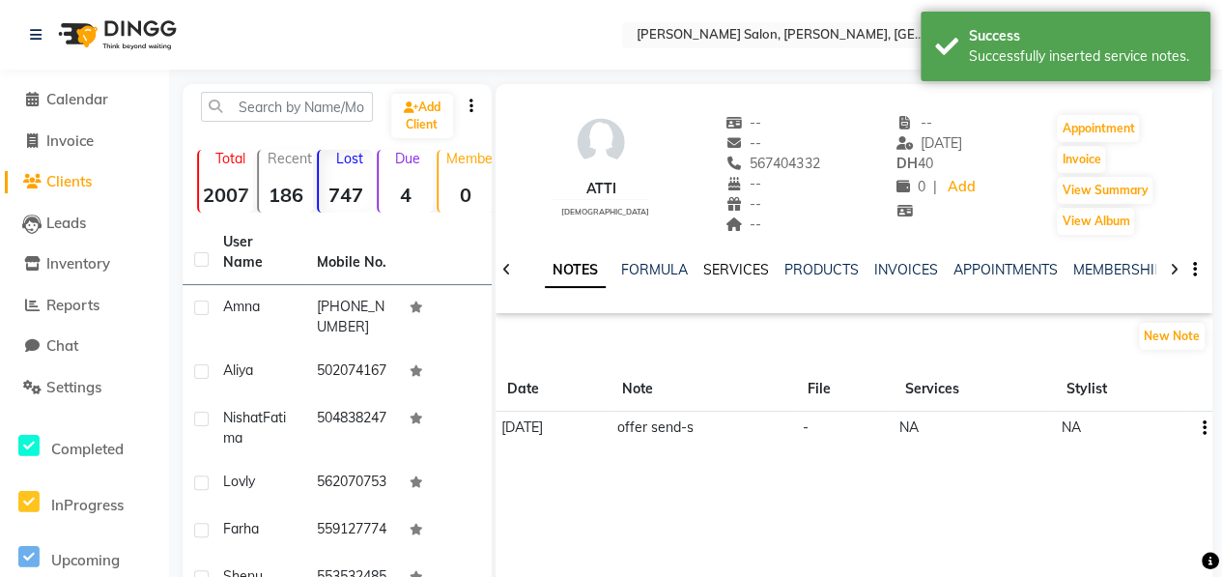
click at [755, 277] on link "SERVICES" at bounding box center [736, 269] width 66 height 17
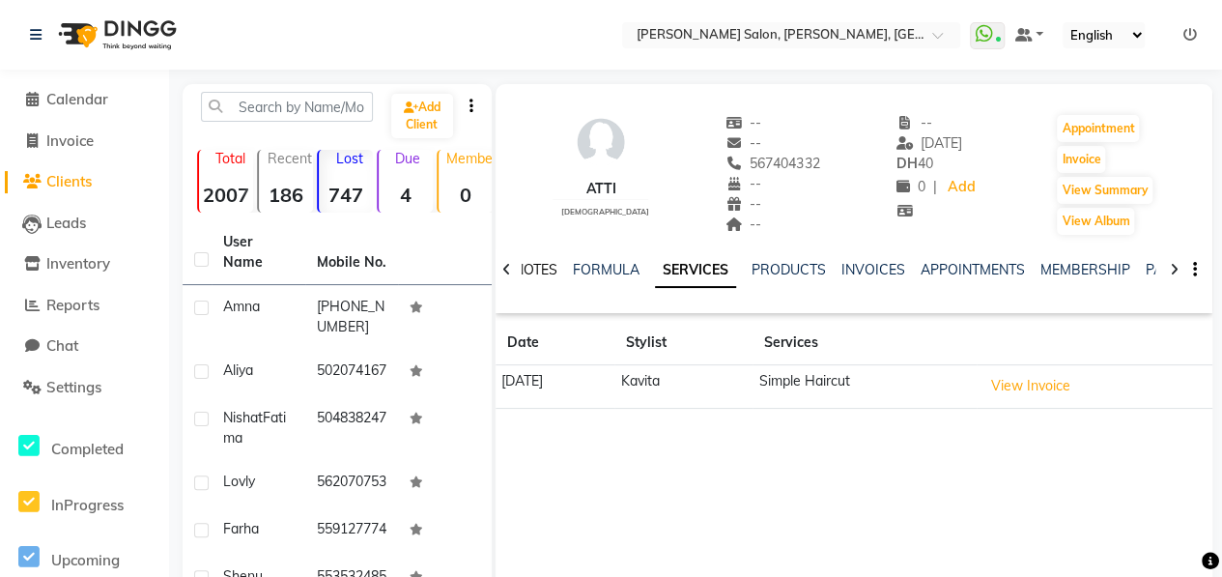
click at [524, 266] on link "NOTES" at bounding box center [535, 269] width 43 height 17
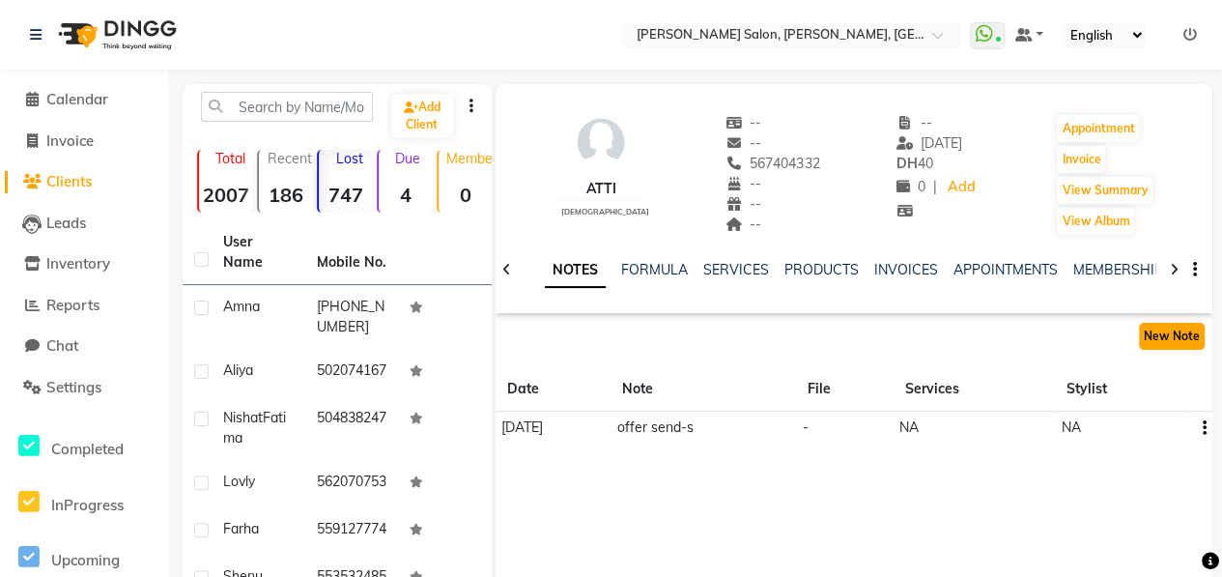
click at [1190, 343] on button "New Note" at bounding box center [1172, 336] width 66 height 27
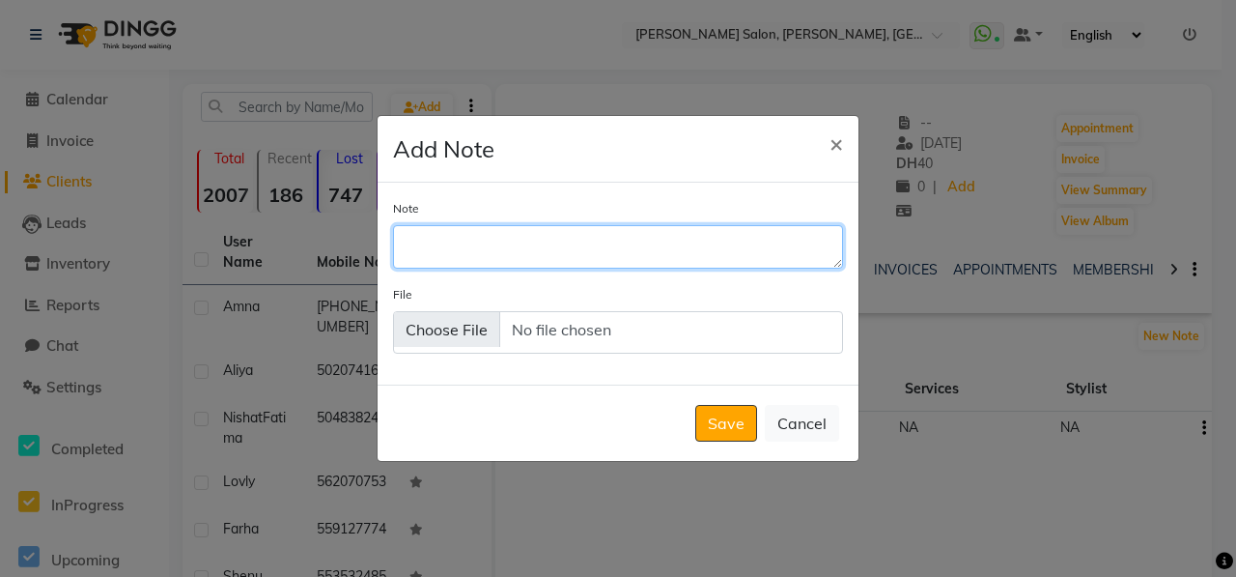
click at [512, 244] on textarea "Note" at bounding box center [618, 246] width 450 height 42
type textarea "package offer send"
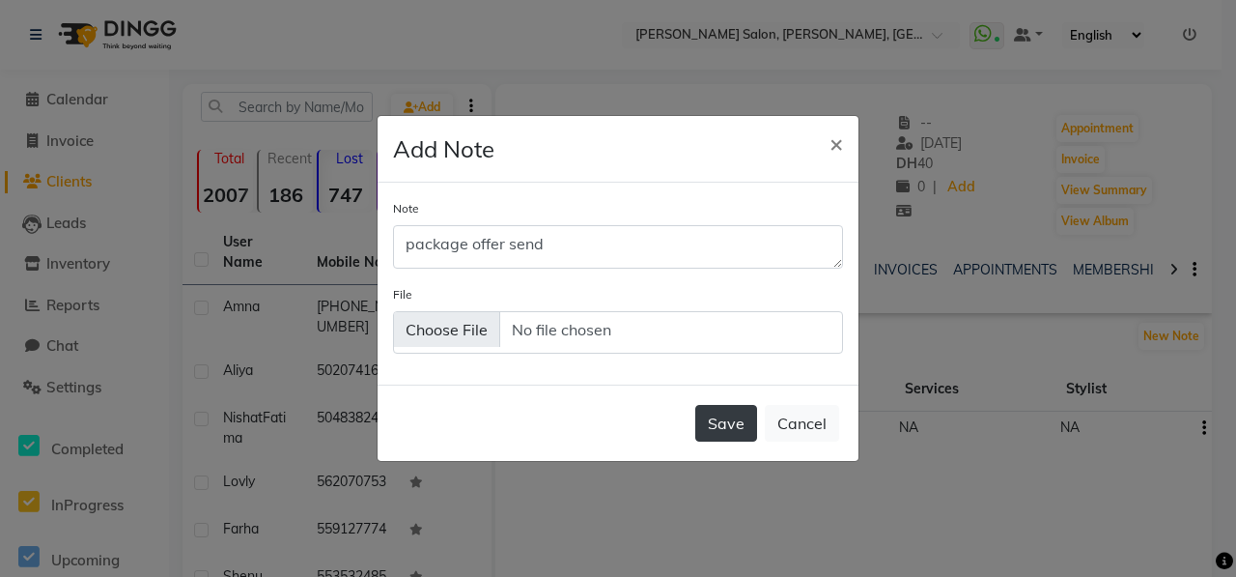
click at [724, 437] on button "Save" at bounding box center [726, 423] width 62 height 37
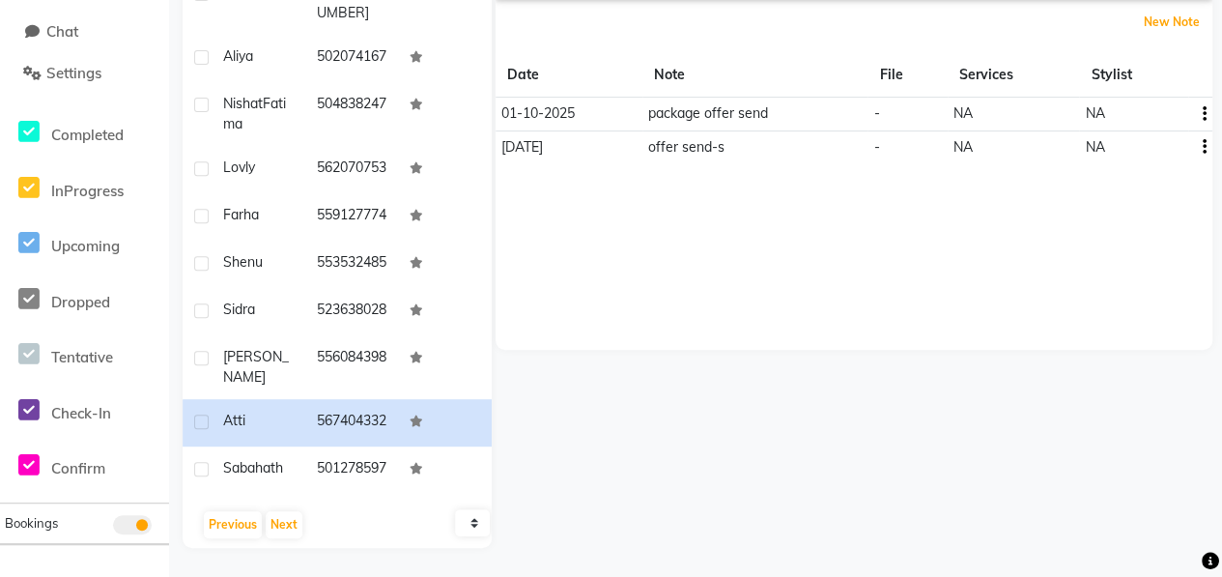
scroll to position [367, 0]
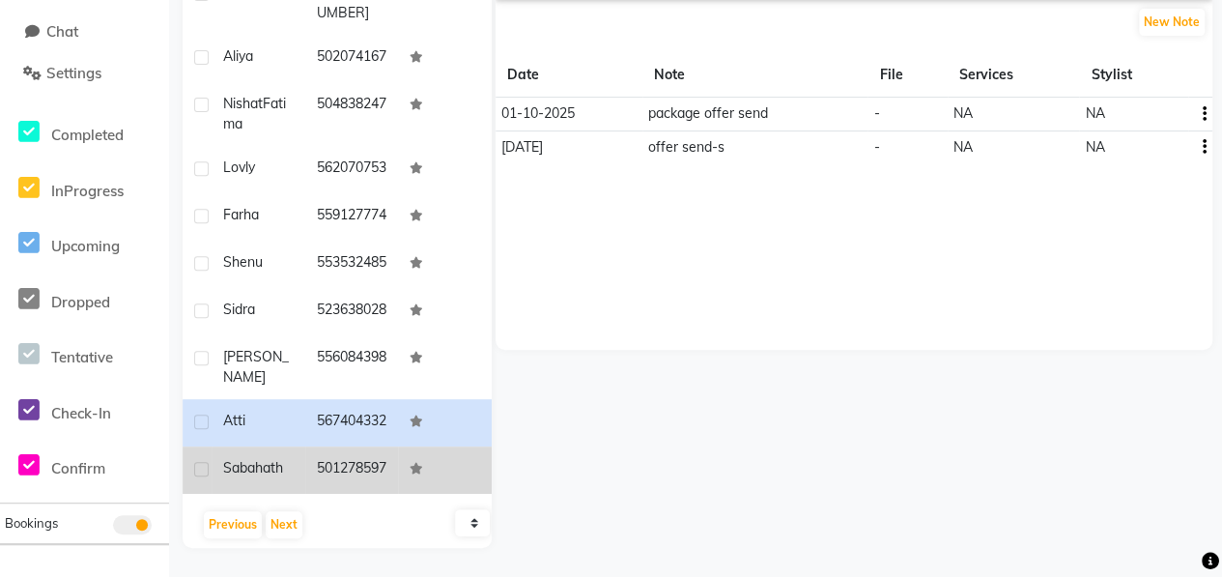
click at [277, 479] on td "Sabahath" at bounding box center [258, 469] width 94 height 47
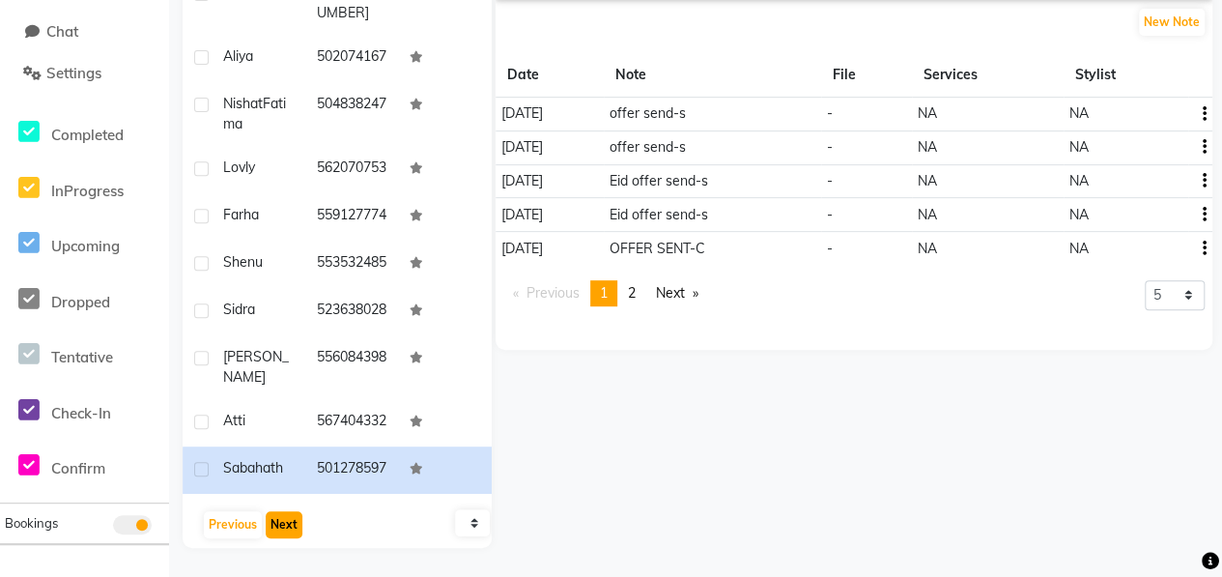
click at [286, 526] on button "Next" at bounding box center [284, 524] width 37 height 27
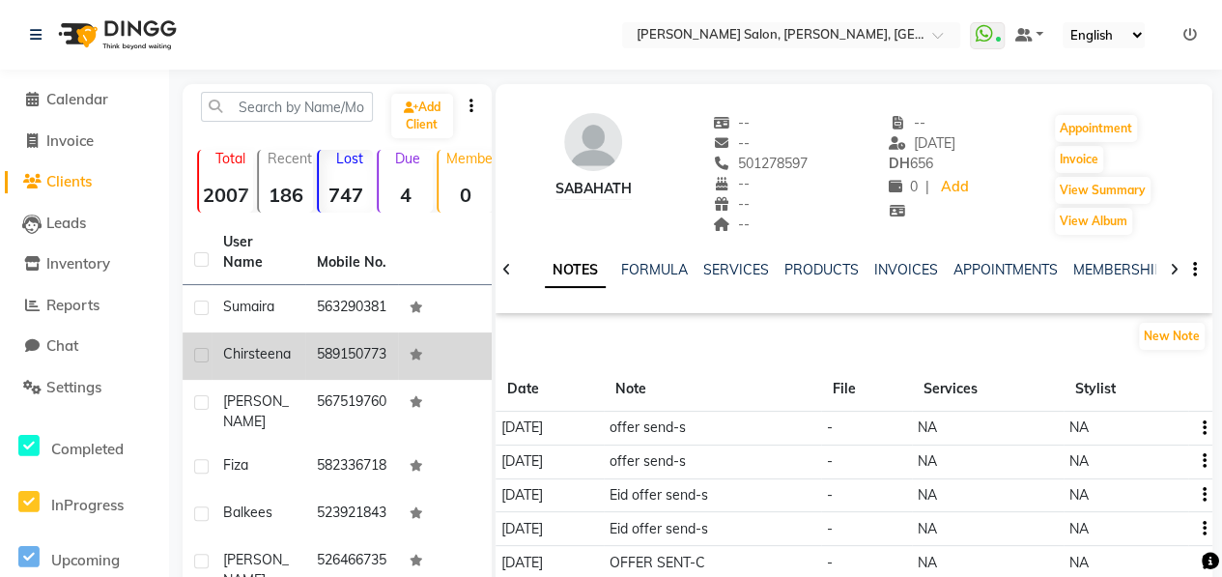
click at [276, 344] on div "Chirsteena" at bounding box center [258, 354] width 70 height 20
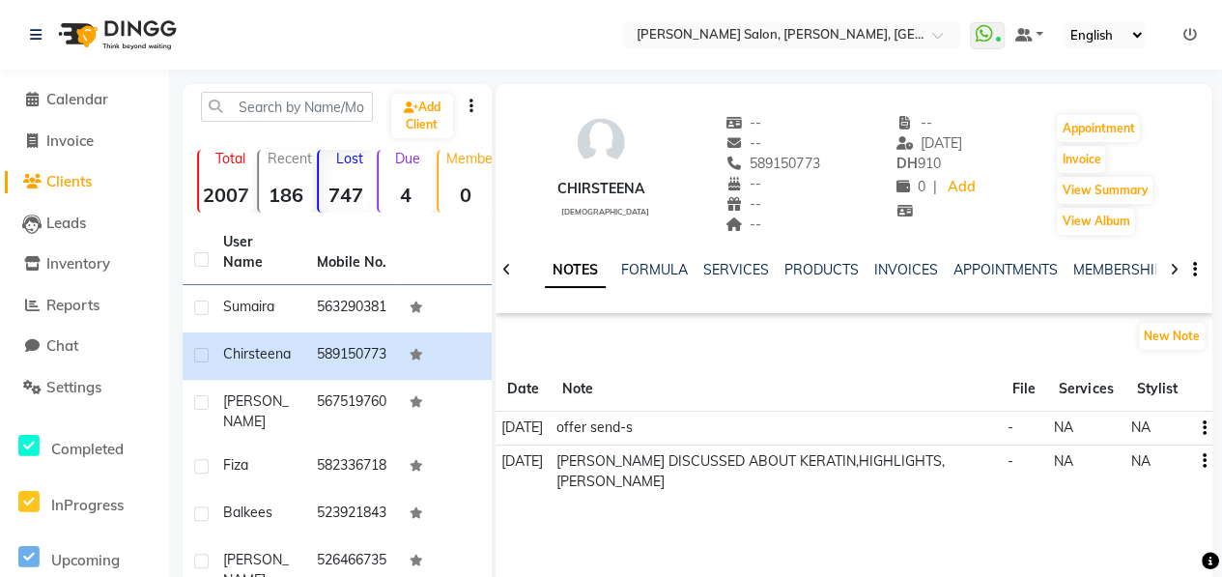
click at [1170, 263] on icon at bounding box center [1174, 270] width 9 height 14
click at [1170, 262] on div at bounding box center [1174, 268] width 22 height 38
click at [1174, 264] on div at bounding box center [1174, 268] width 22 height 38
click at [1132, 275] on link "PACKAGES" at bounding box center [1151, 269] width 71 height 17
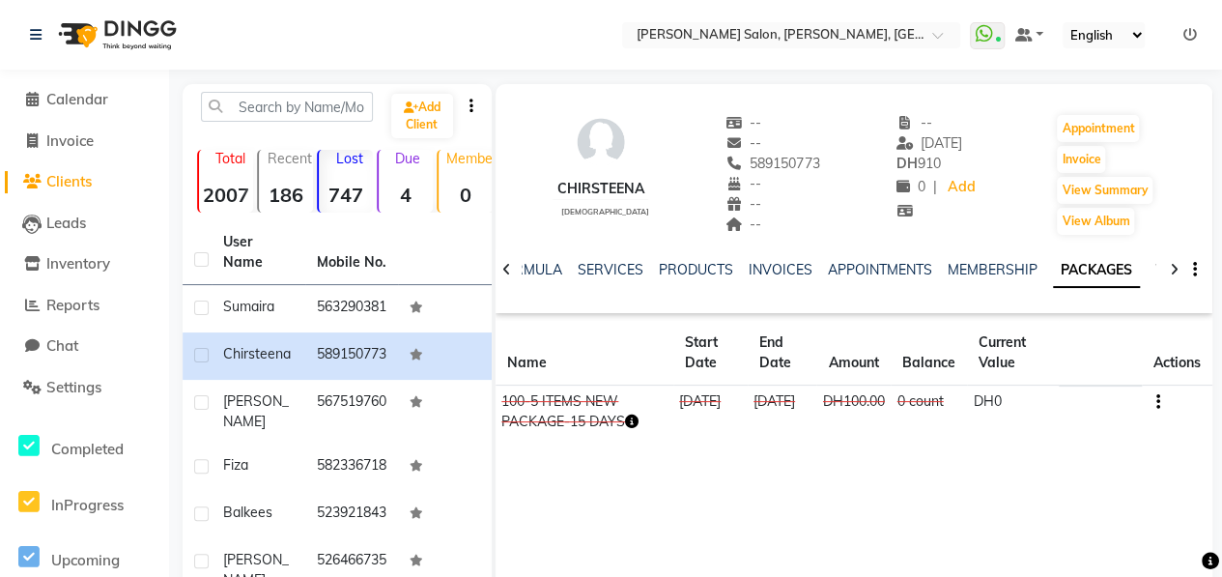
click at [1155, 268] on link "VOUCHERS" at bounding box center [1193, 269] width 76 height 17
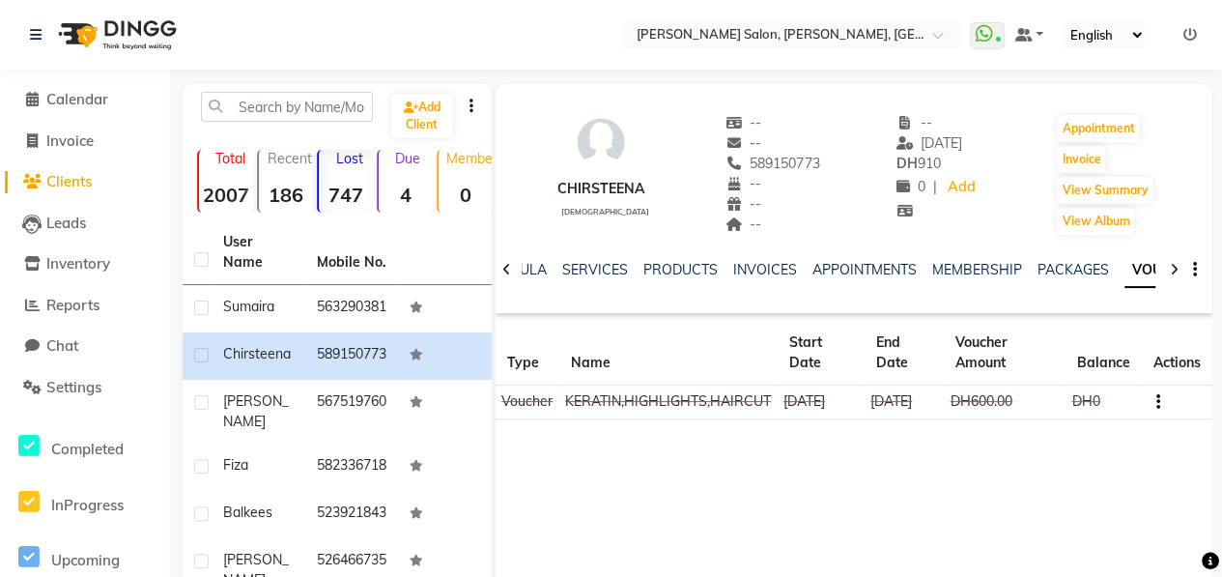
click at [503, 271] on icon at bounding box center [506, 270] width 9 height 14
click at [505, 271] on icon at bounding box center [506, 270] width 9 height 14
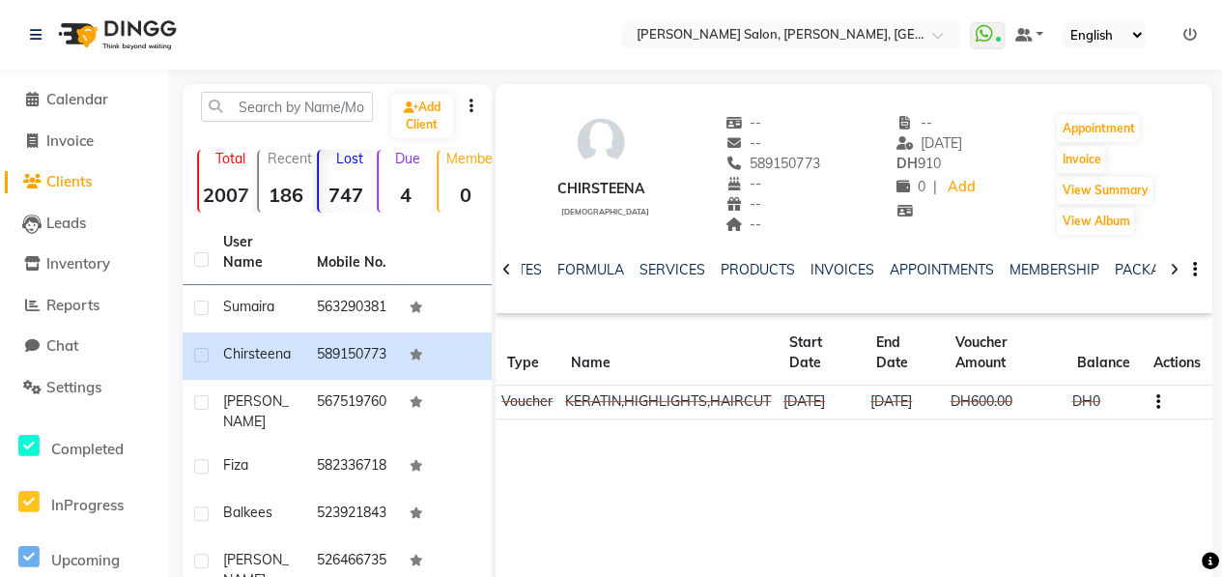
click at [505, 271] on icon at bounding box center [506, 270] width 9 height 14
click at [505, 272] on icon at bounding box center [506, 270] width 9 height 14
click at [543, 274] on link "NOTES" at bounding box center [550, 269] width 43 height 17
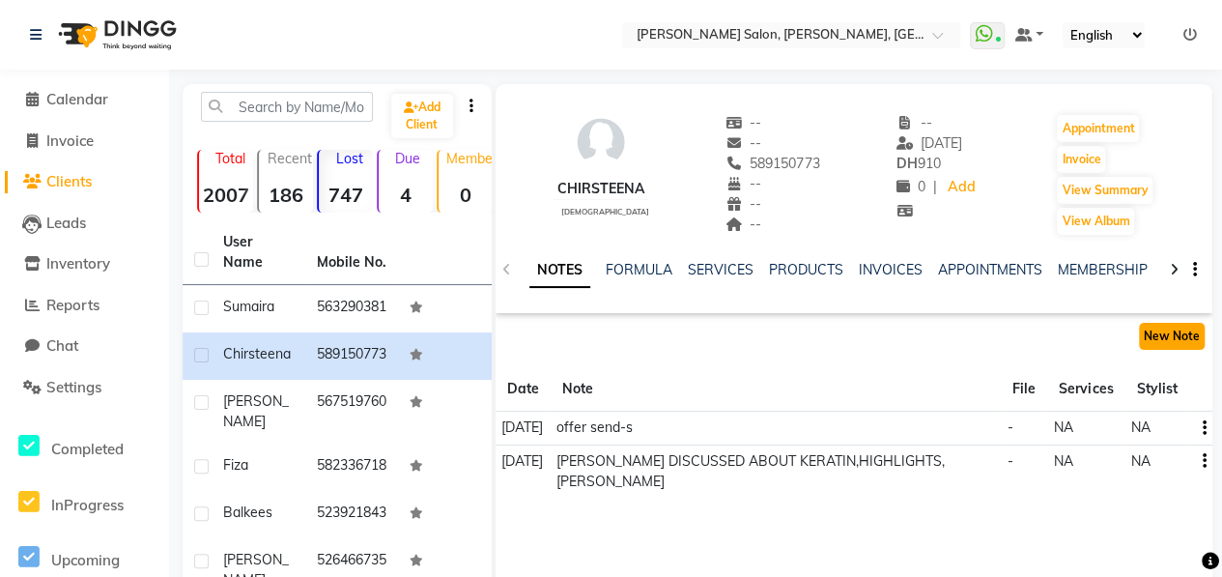
click at [1182, 337] on button "New Note" at bounding box center [1172, 336] width 66 height 27
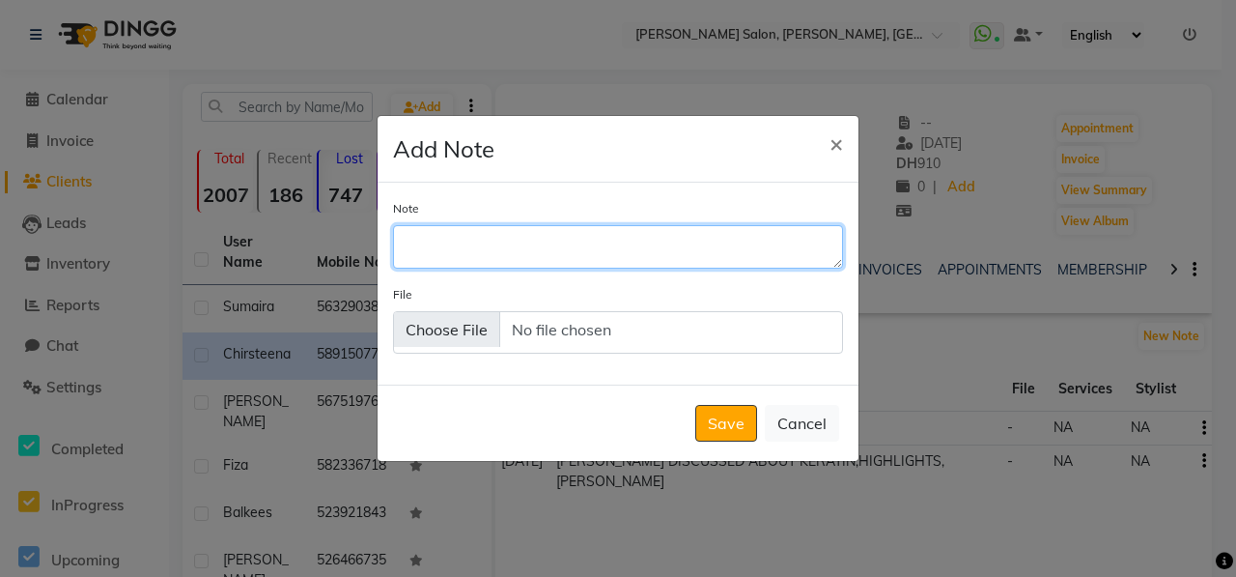
click at [683, 237] on textarea "Note" at bounding box center [618, 246] width 450 height 42
type textarea "package offer send-s"
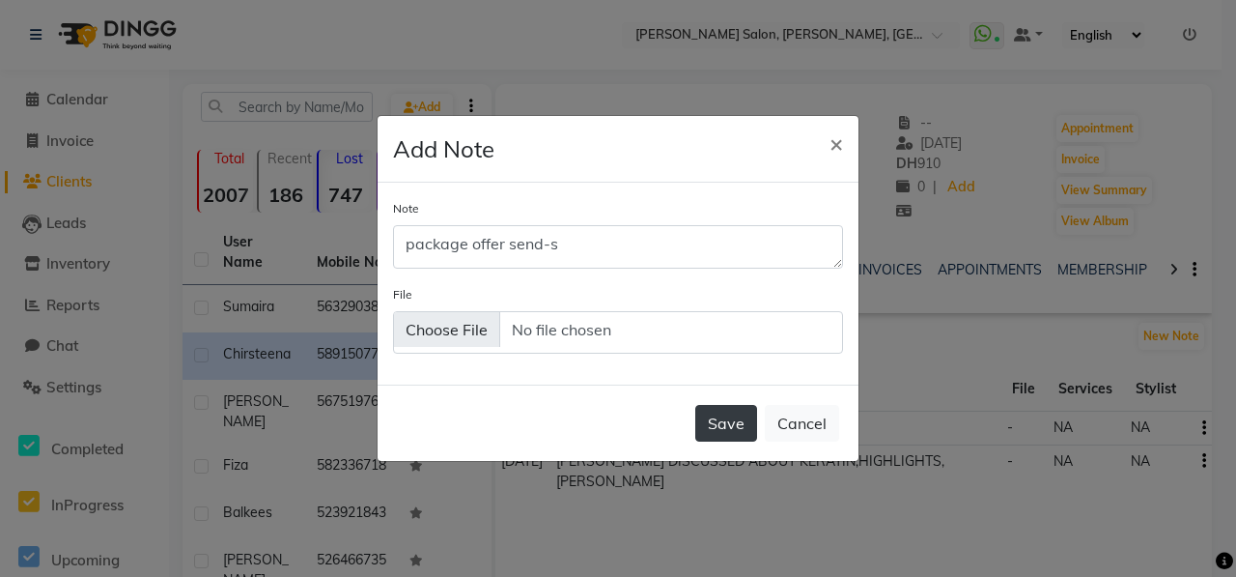
click at [722, 417] on button "Save" at bounding box center [726, 423] width 62 height 37
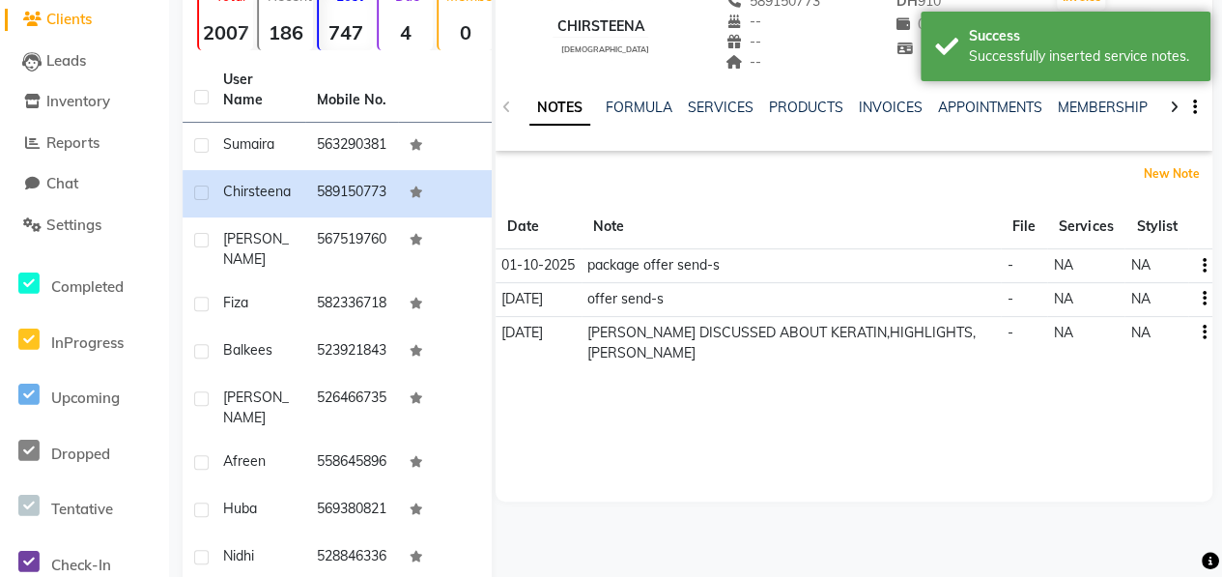
scroll to position [193, 0]
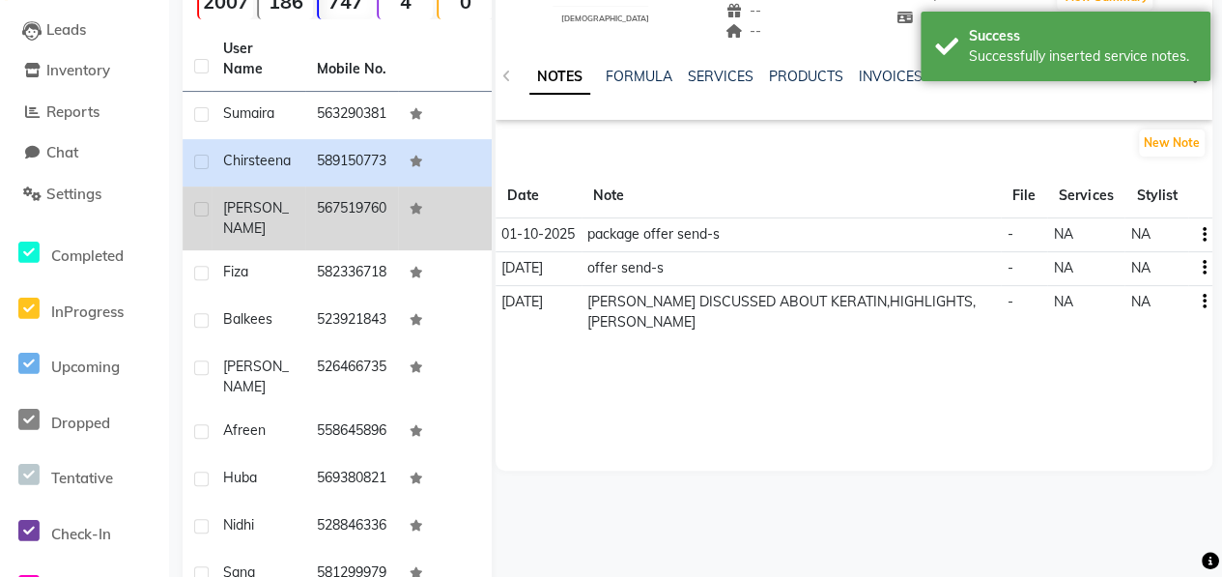
click at [305, 186] on td "567519760" at bounding box center [352, 218] width 94 height 64
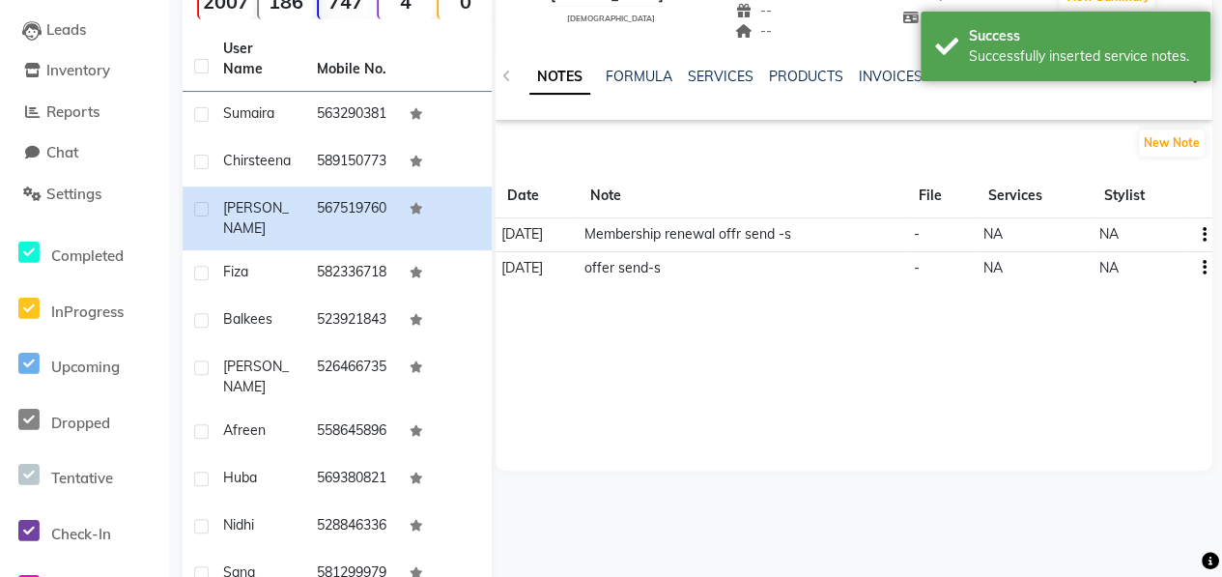
scroll to position [97, 0]
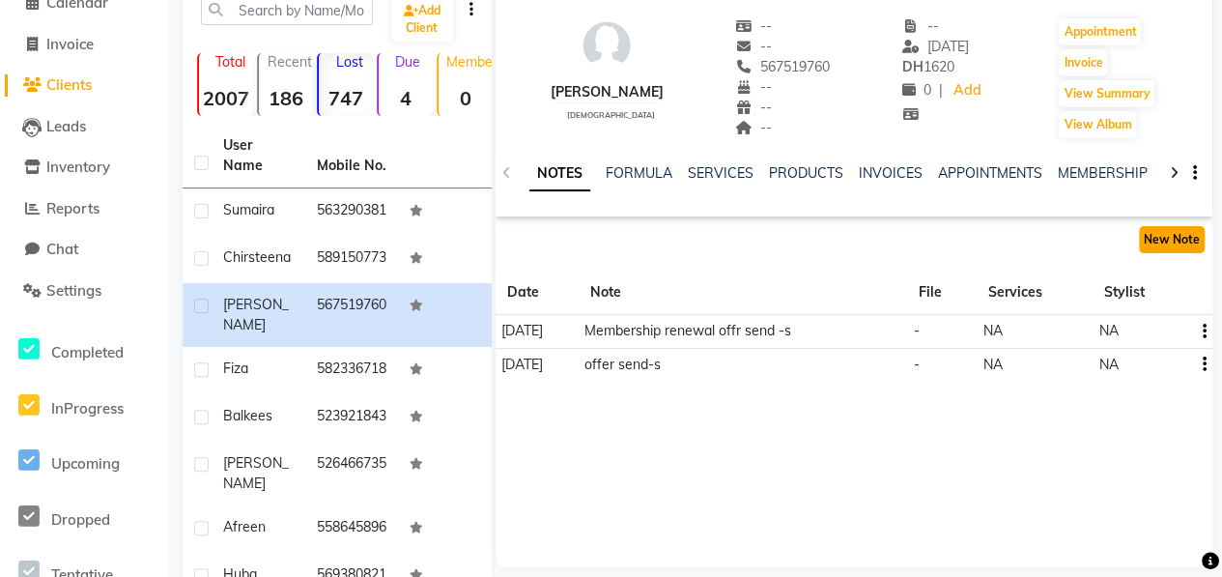
click at [1169, 232] on button "New Note" at bounding box center [1172, 239] width 66 height 27
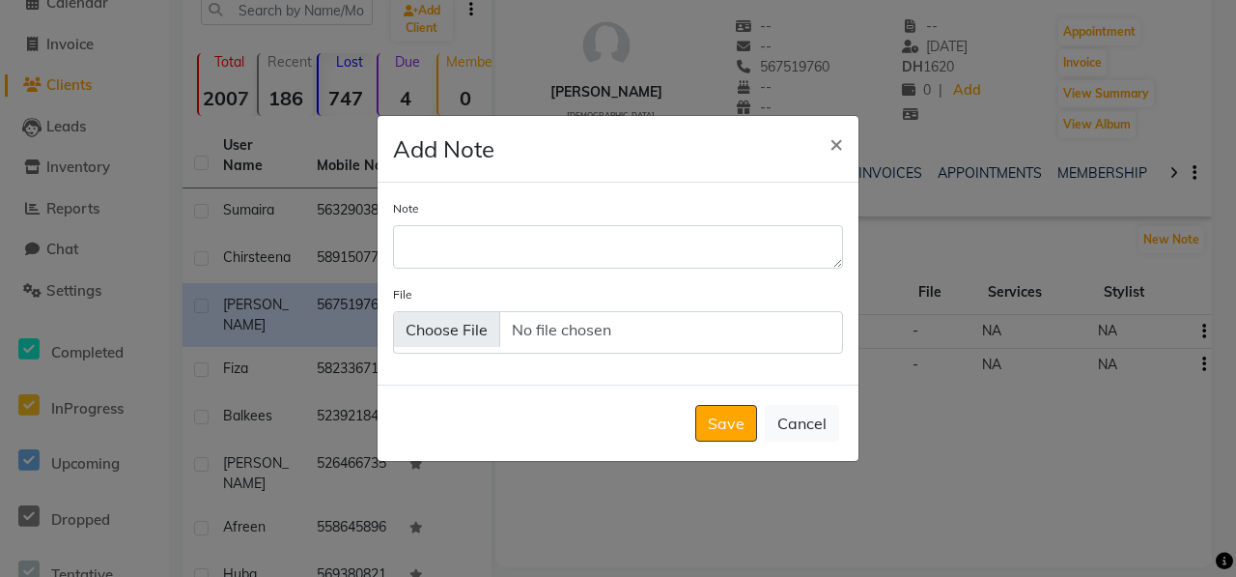
click at [600, 214] on div "Note" at bounding box center [618, 233] width 450 height 70
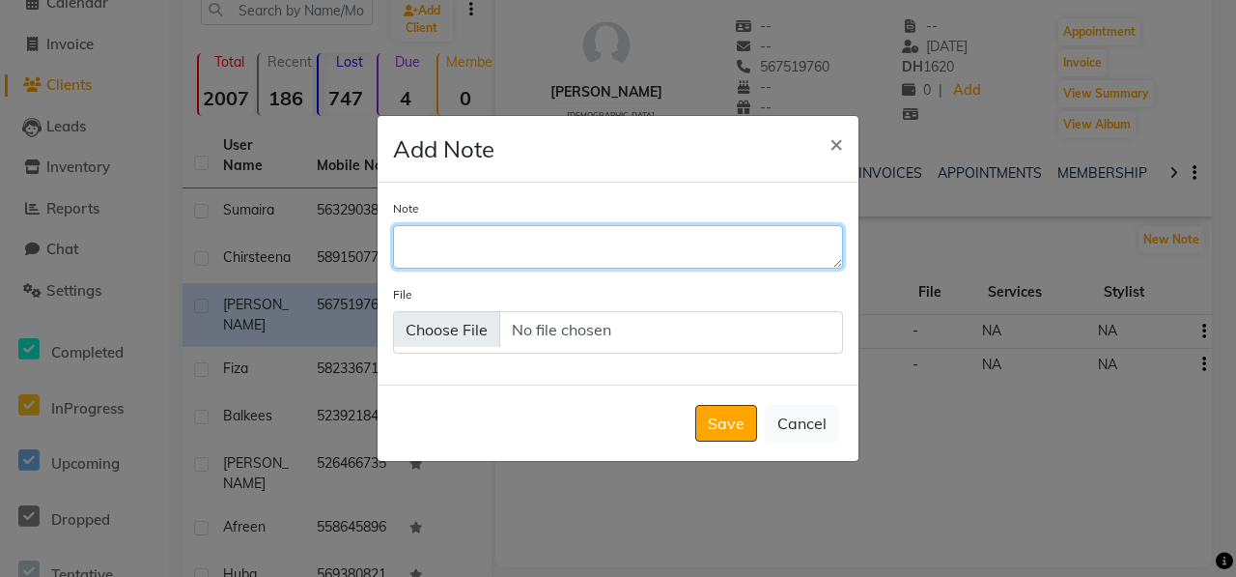
click at [603, 240] on textarea "Note" at bounding box center [618, 246] width 450 height 42
type textarea "package offer send"
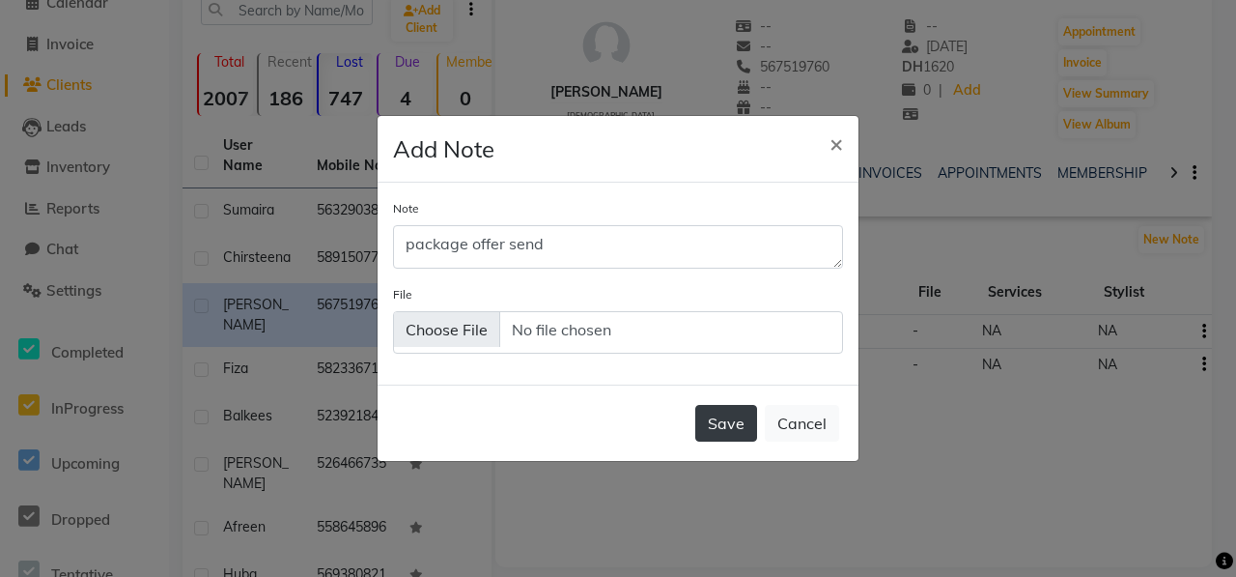
click at [754, 421] on button "Save" at bounding box center [726, 423] width 62 height 37
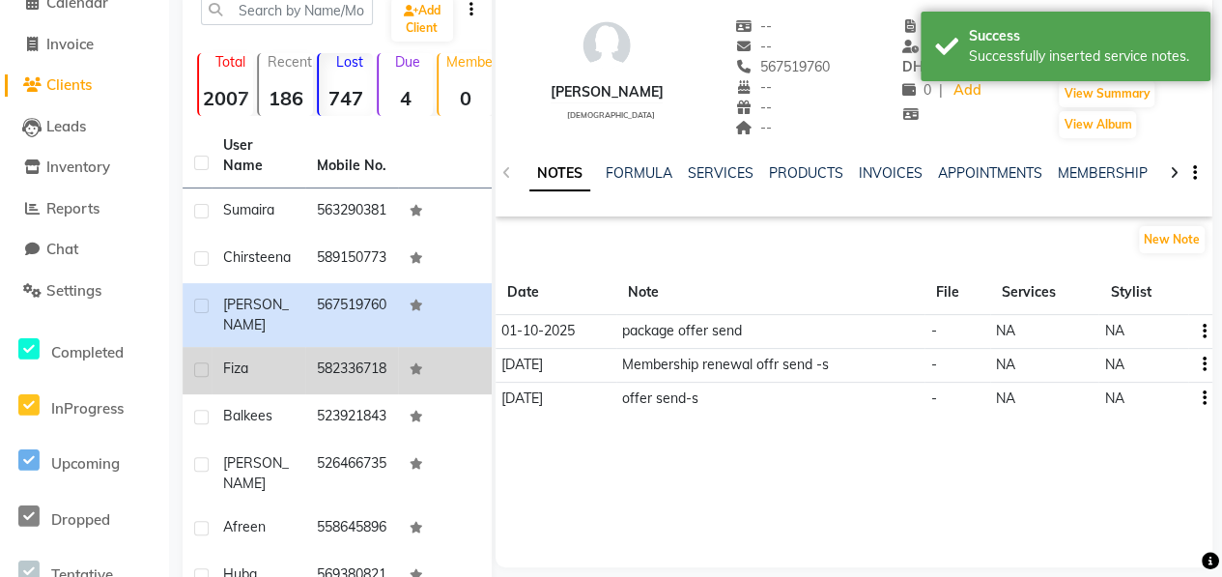
click at [297, 353] on td "Fiza" at bounding box center [258, 370] width 94 height 47
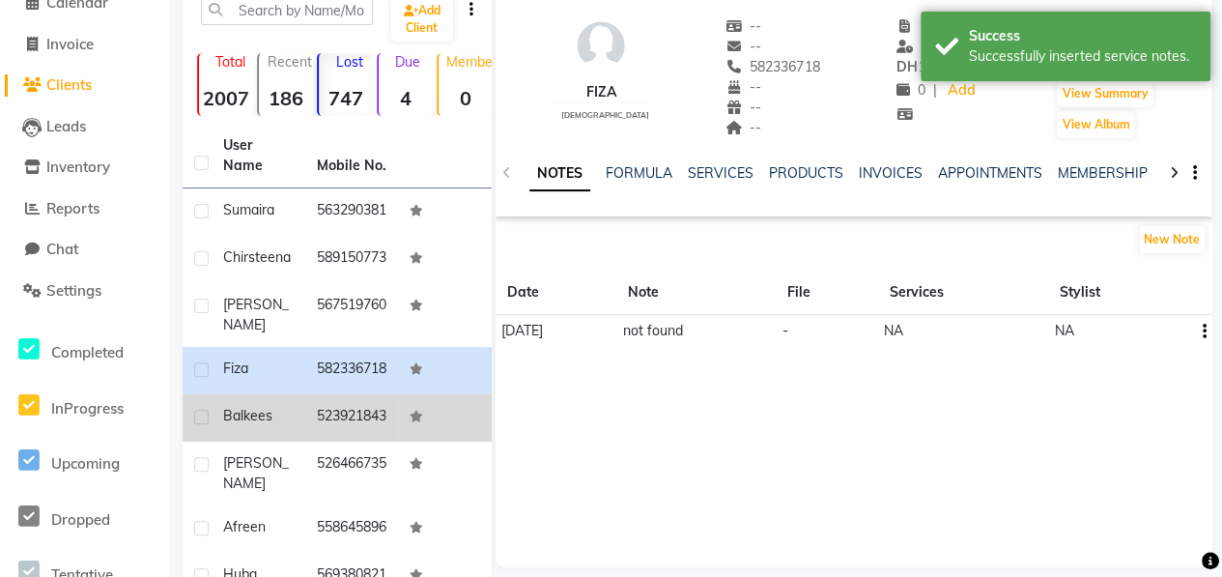
click at [276, 419] on td "Balkees" at bounding box center [258, 417] width 94 height 47
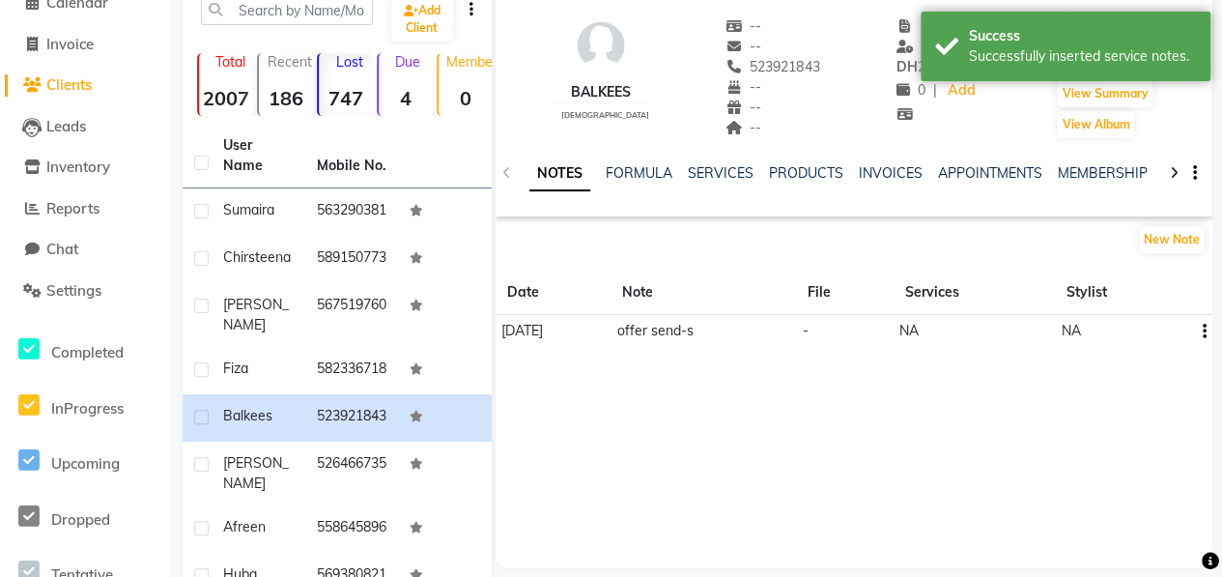
click at [711, 188] on div "NOTES FORMULA SERVICES PRODUCTS INVOICES APPOINTMENTS MEMBERSHIP PACKAGES VOUCH…" at bounding box center [830, 181] width 603 height 36
click at [714, 181] on div "SERVICES" at bounding box center [721, 173] width 66 height 20
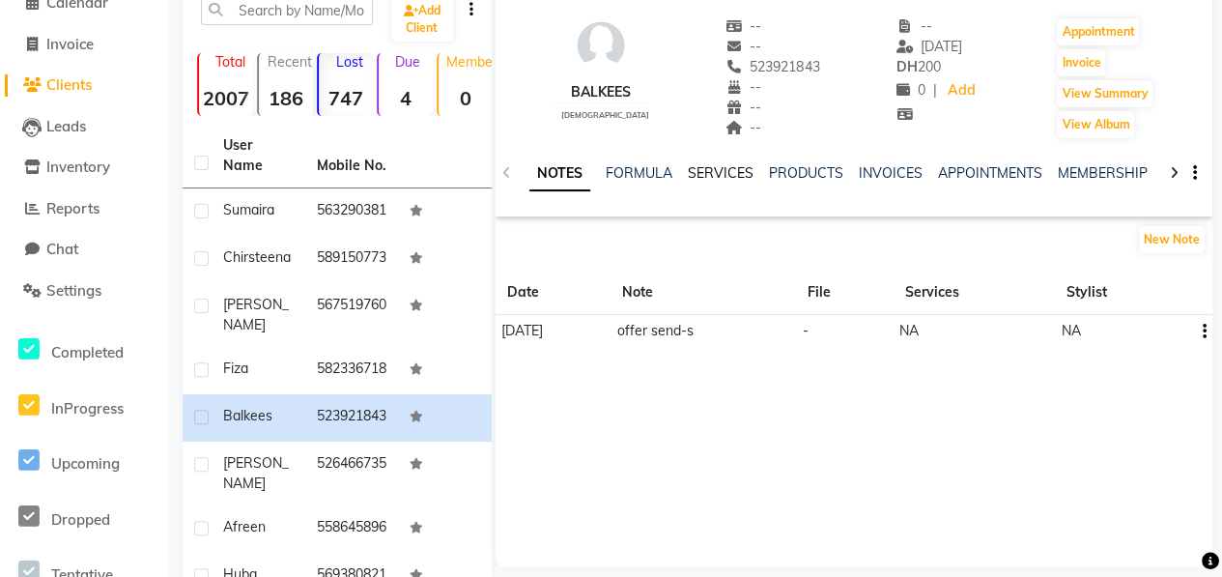
click at [722, 170] on link "SERVICES" at bounding box center [721, 172] width 66 height 17
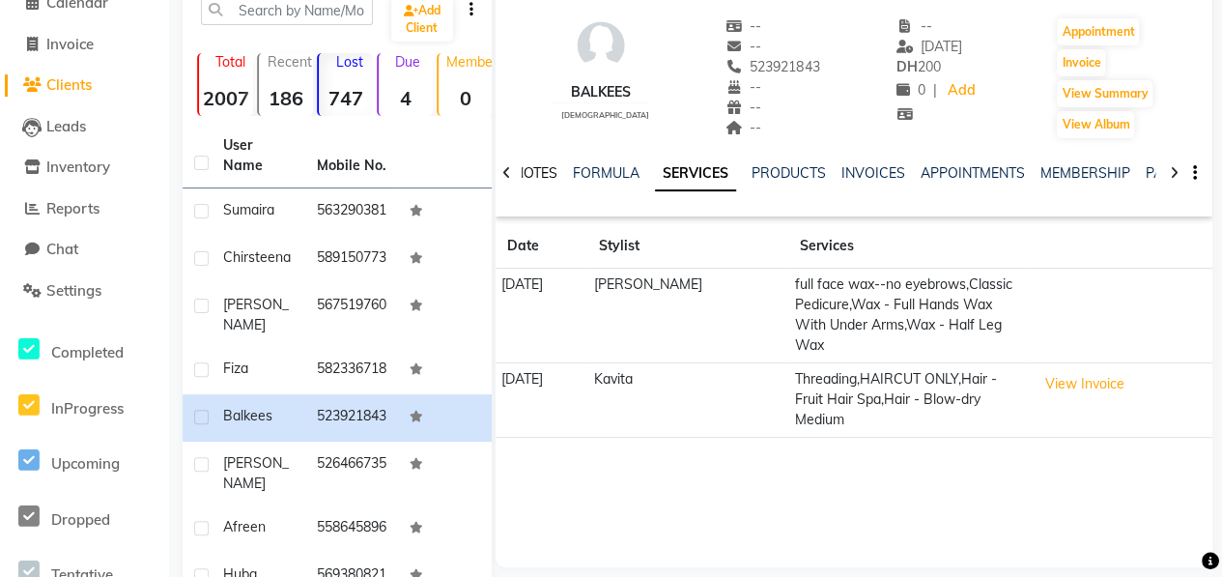
click at [523, 170] on link "NOTES" at bounding box center [535, 172] width 43 height 17
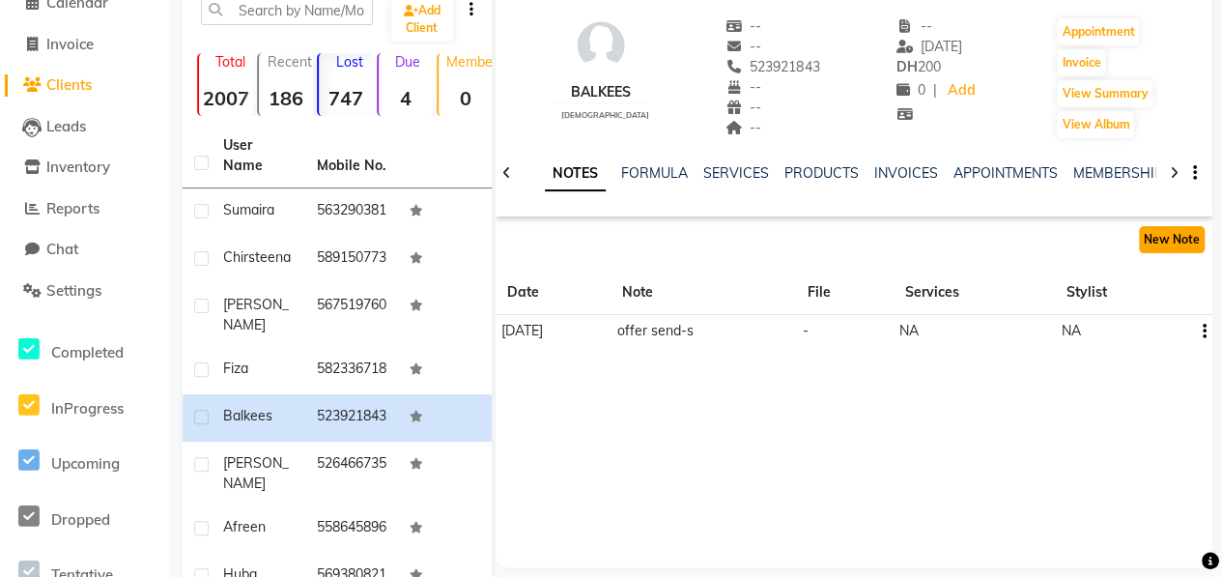
click at [1180, 235] on button "New Note" at bounding box center [1172, 239] width 66 height 27
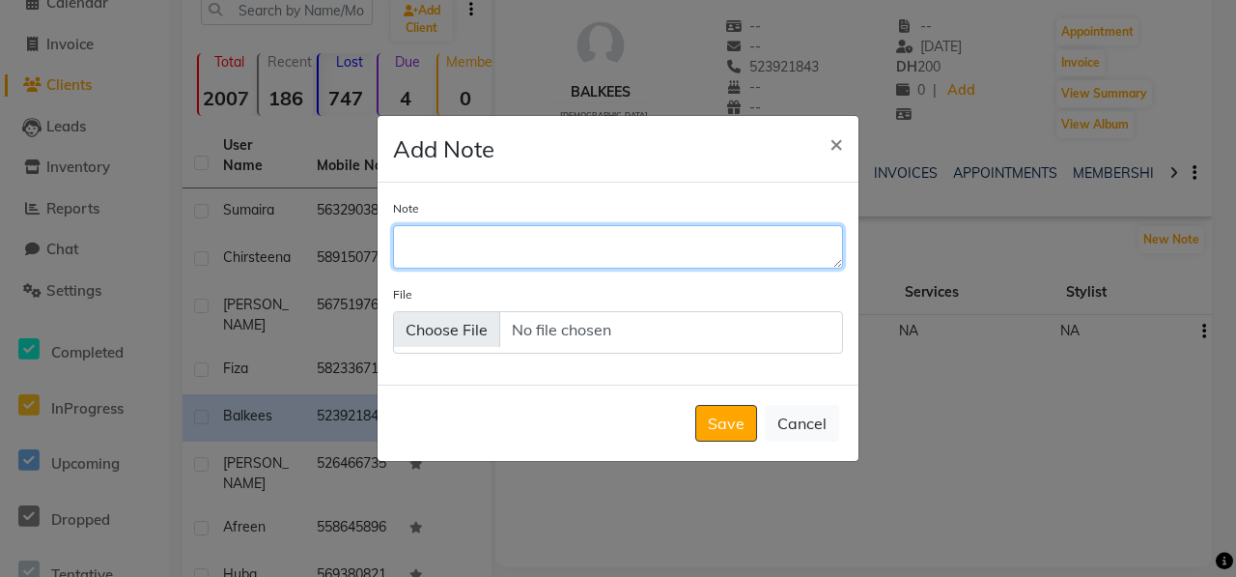
click at [532, 250] on textarea "Note" at bounding box center [618, 246] width 450 height 42
type textarea "package offer send-s"
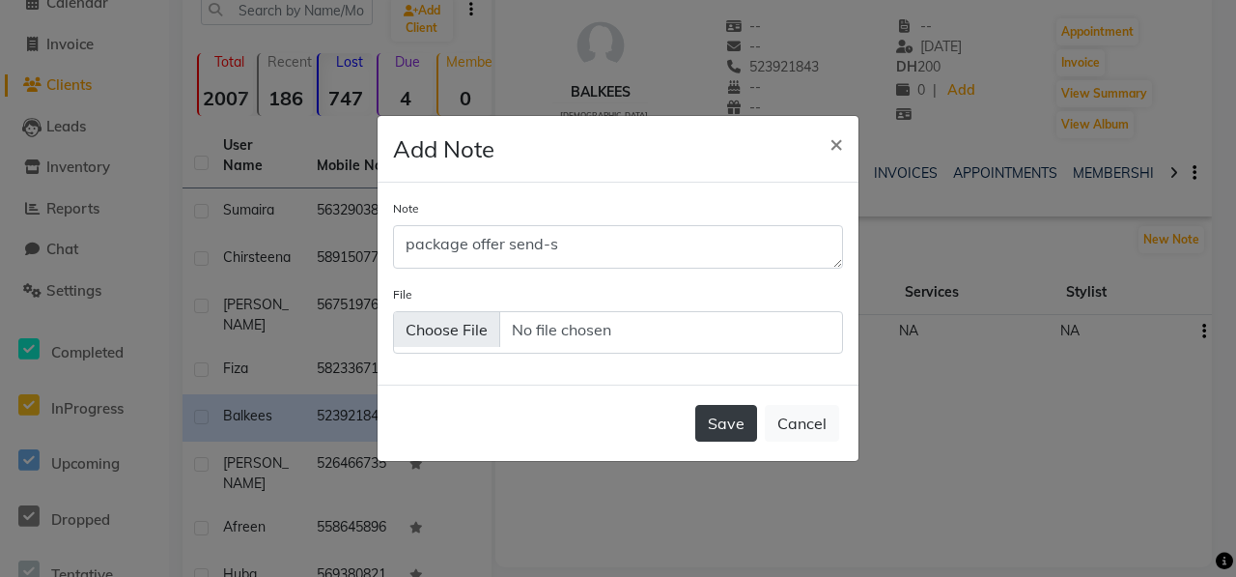
click at [732, 429] on button "Save" at bounding box center [726, 423] width 62 height 37
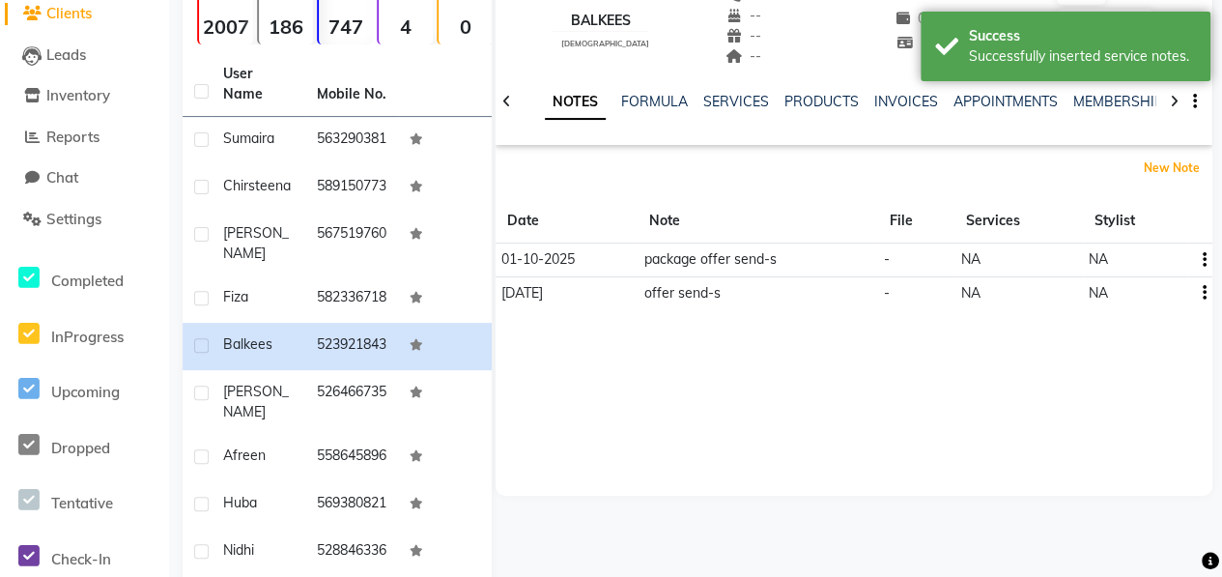
scroll to position [193, 0]
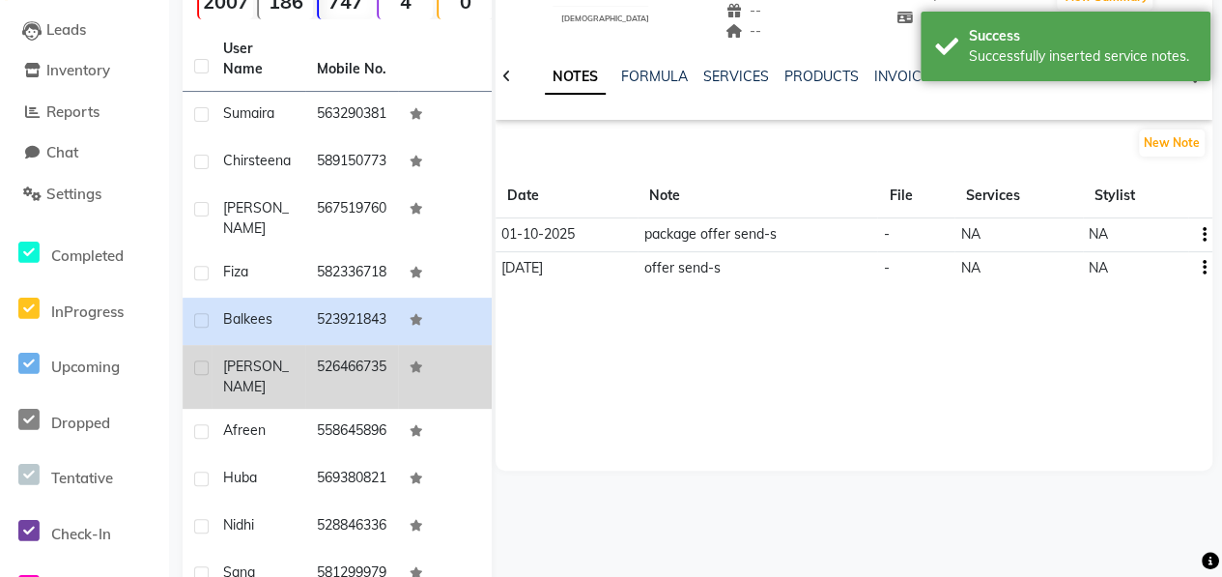
click at [280, 358] on td "[PERSON_NAME]" at bounding box center [258, 377] width 94 height 64
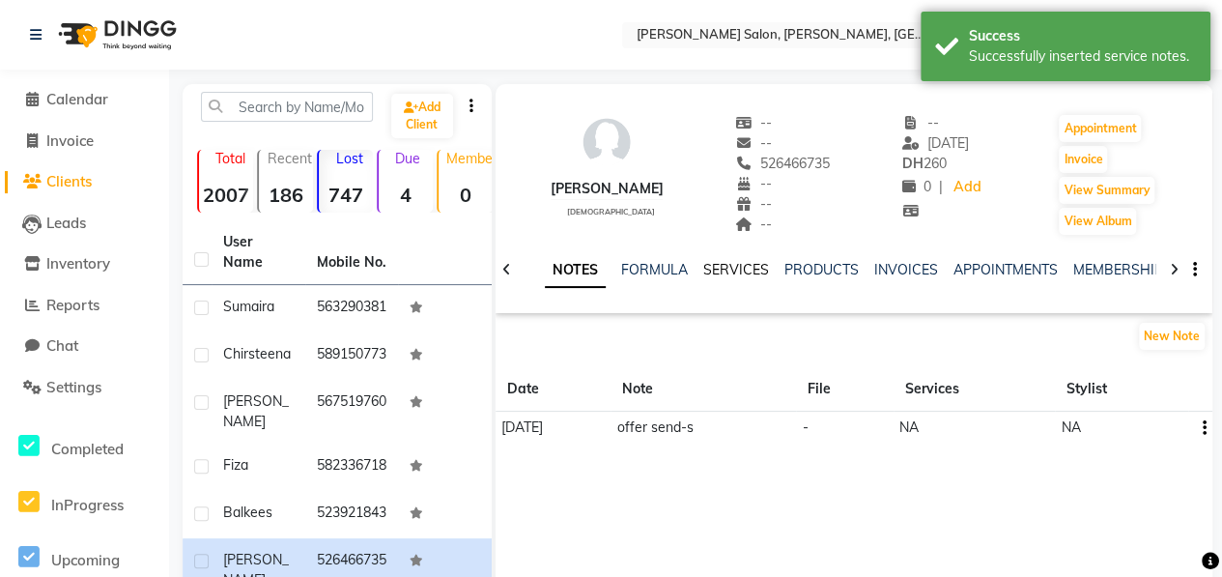
click at [722, 272] on link "SERVICES" at bounding box center [736, 269] width 66 height 17
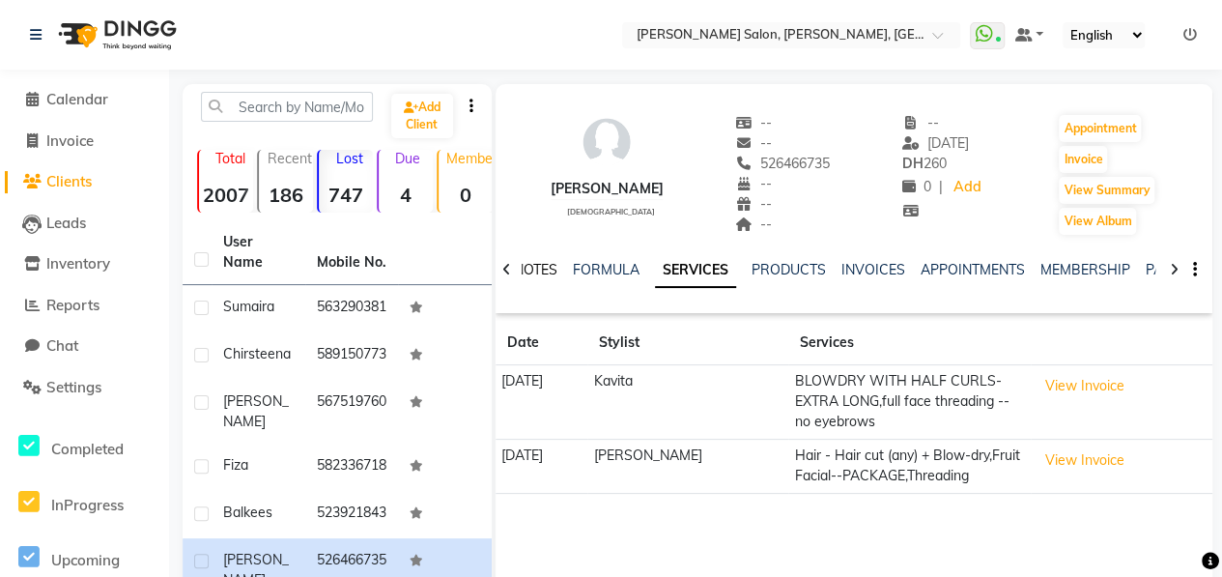
click at [538, 273] on link "NOTES" at bounding box center [535, 269] width 43 height 17
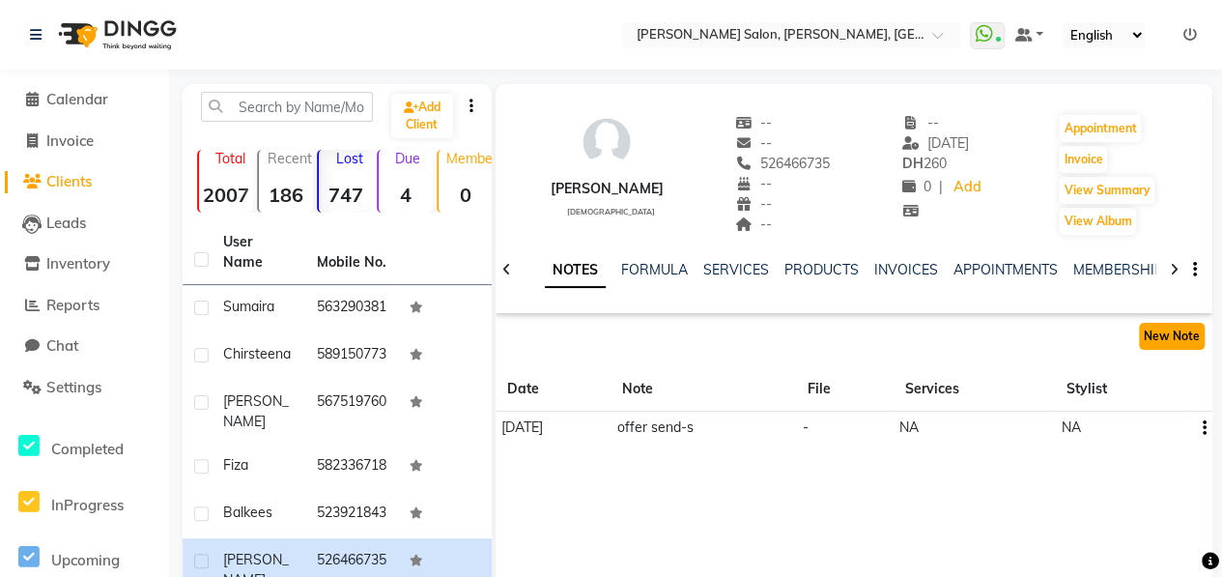
click at [1191, 335] on button "New Note" at bounding box center [1172, 336] width 66 height 27
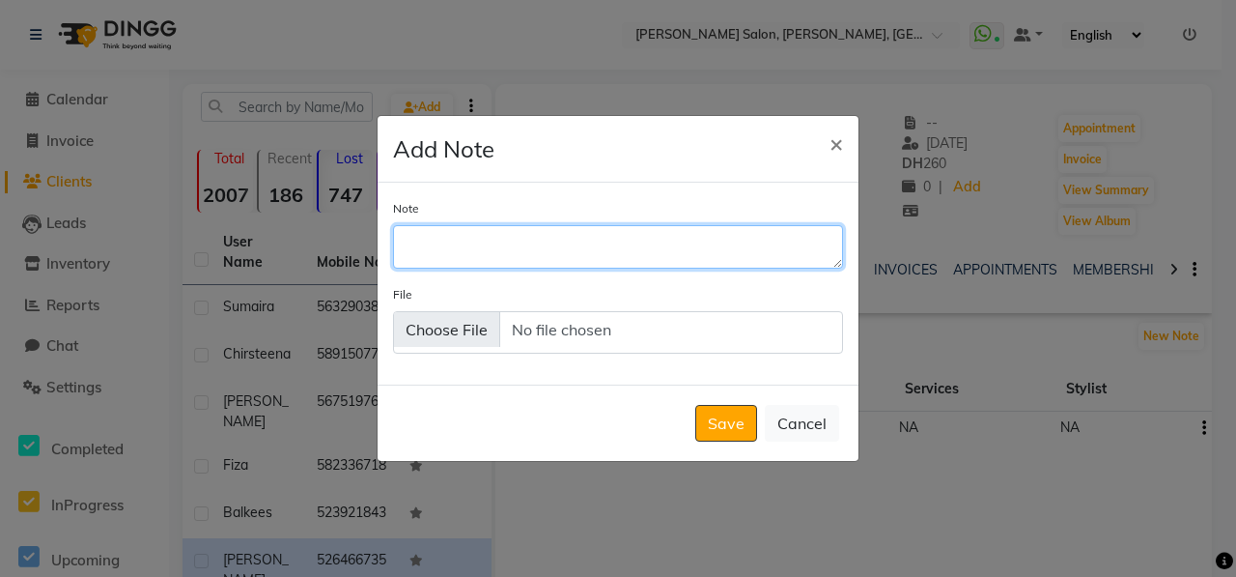
click at [604, 258] on textarea "Note" at bounding box center [618, 246] width 450 height 42
type textarea "package offer send-s"
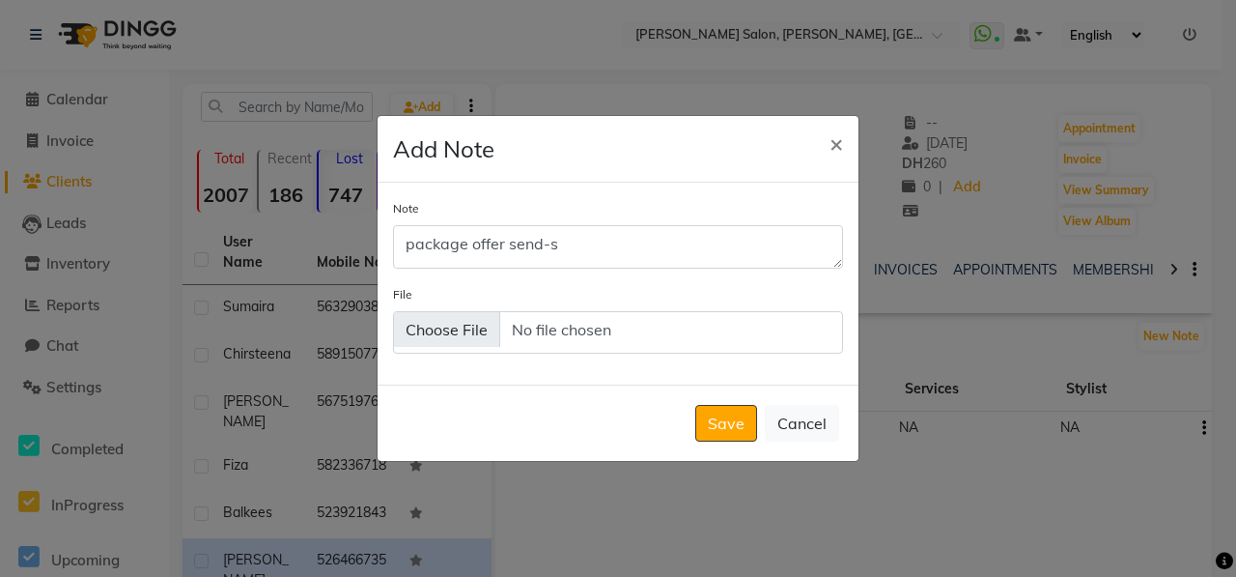
click at [730, 419] on button "Save" at bounding box center [726, 423] width 62 height 37
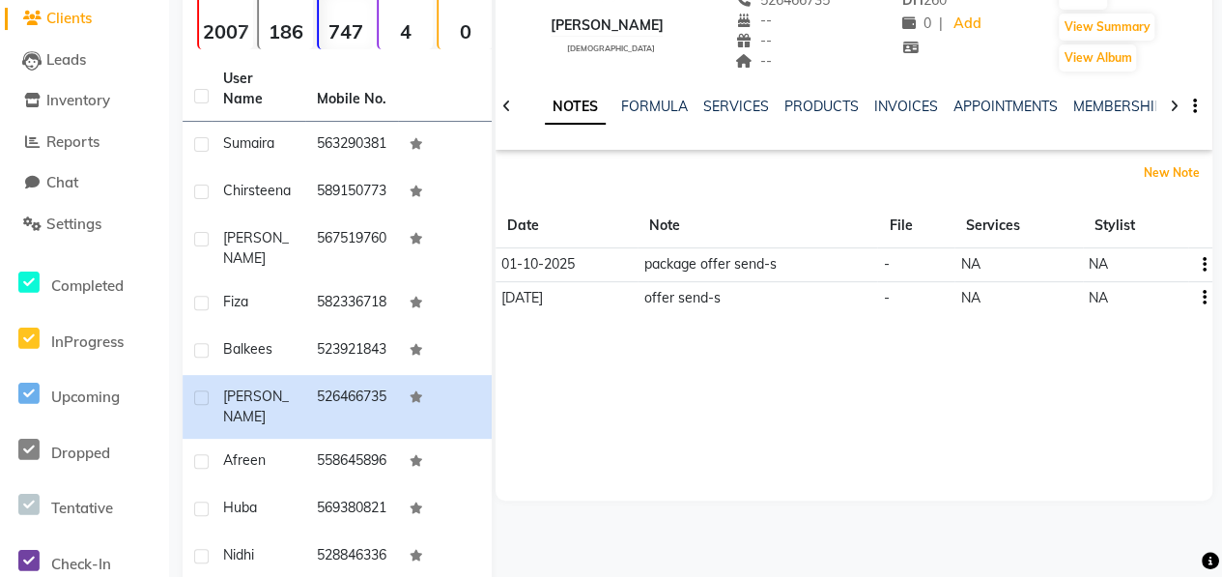
scroll to position [193, 0]
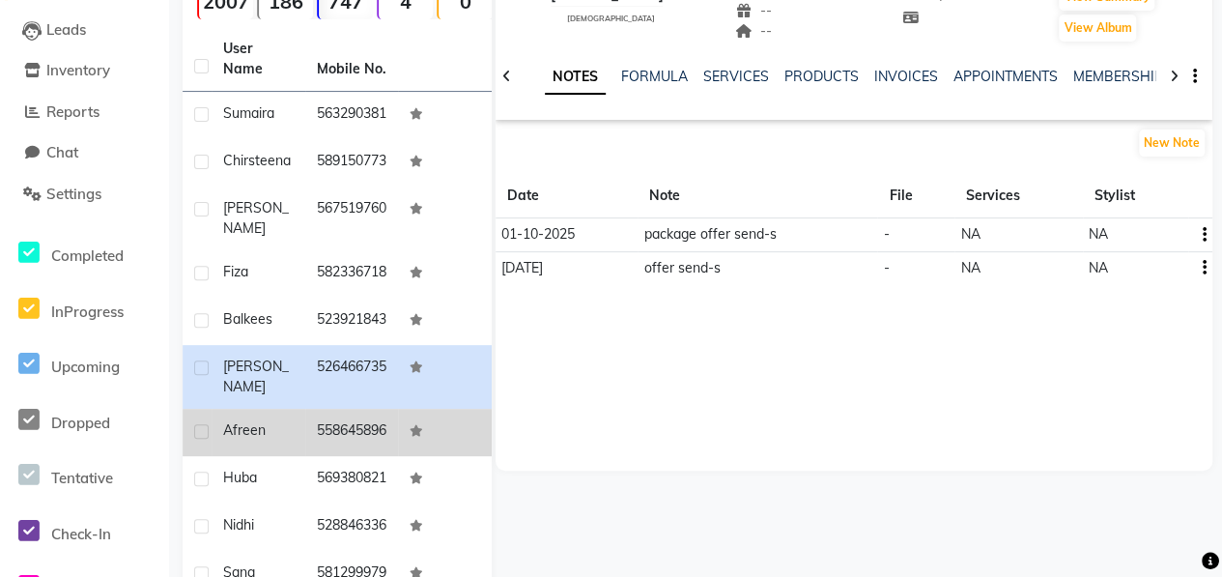
click at [285, 456] on td "Afreen" at bounding box center [258, 432] width 94 height 47
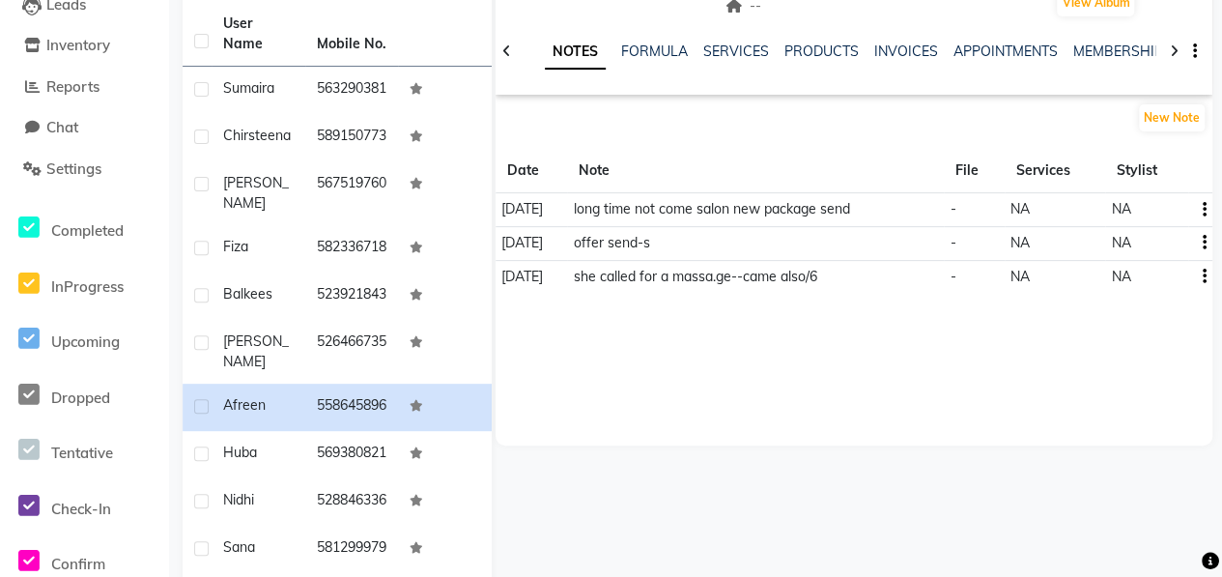
scroll to position [290, 0]
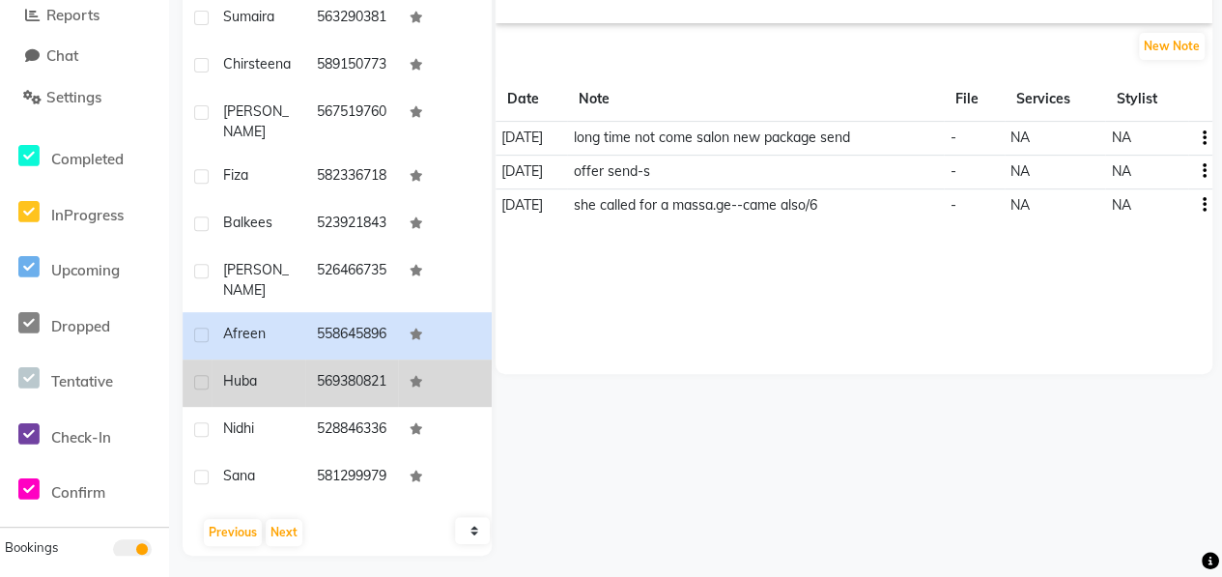
click at [275, 391] on div "Huba" at bounding box center [258, 381] width 70 height 20
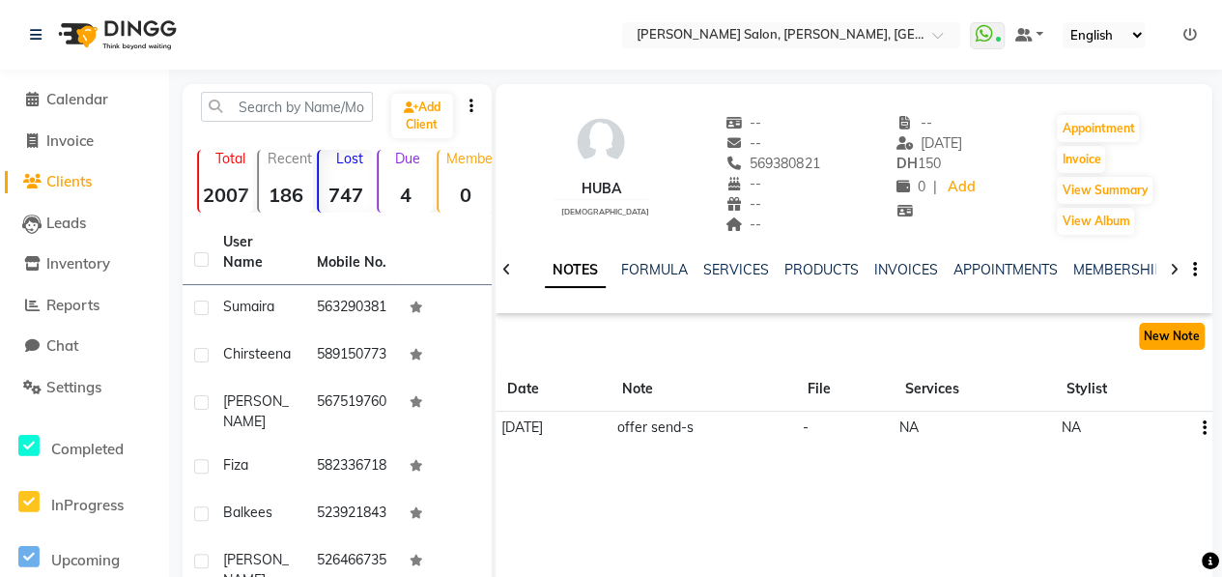
click at [1174, 334] on button "New Note" at bounding box center [1172, 336] width 66 height 27
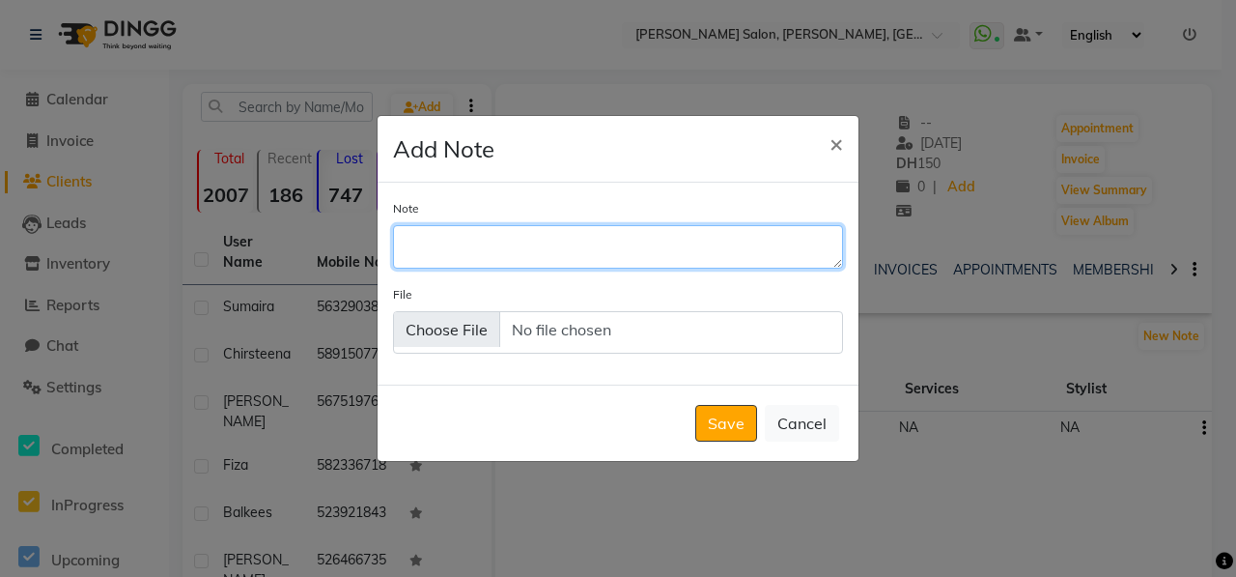
click at [504, 250] on textarea "Note" at bounding box center [618, 246] width 450 height 42
type textarea "package offer send-s"
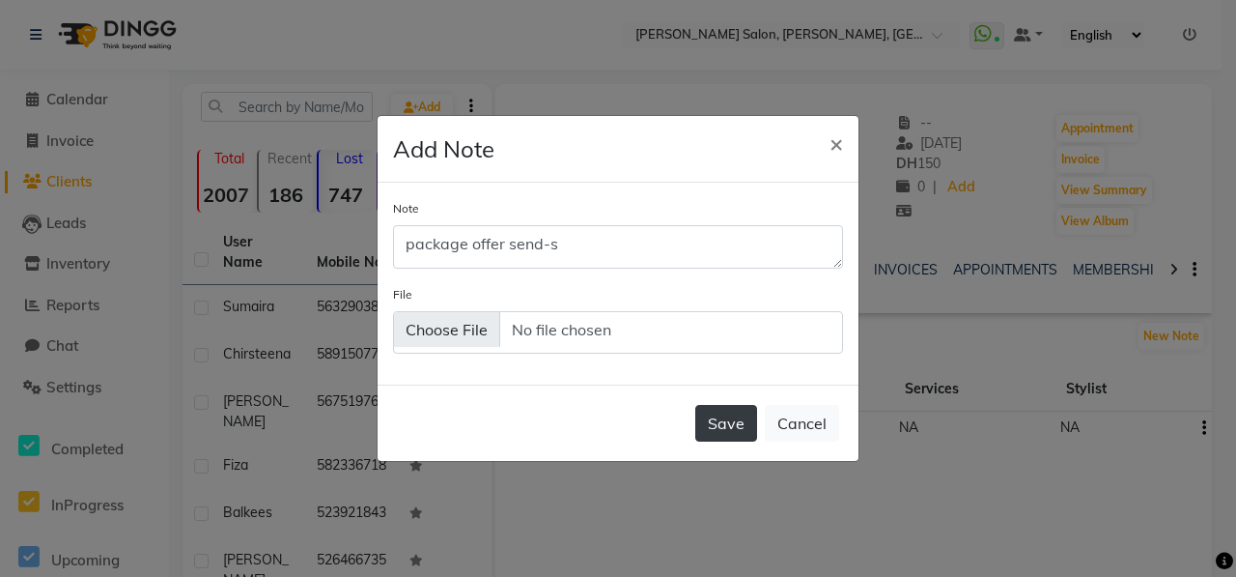
click at [745, 407] on button "Save" at bounding box center [726, 423] width 62 height 37
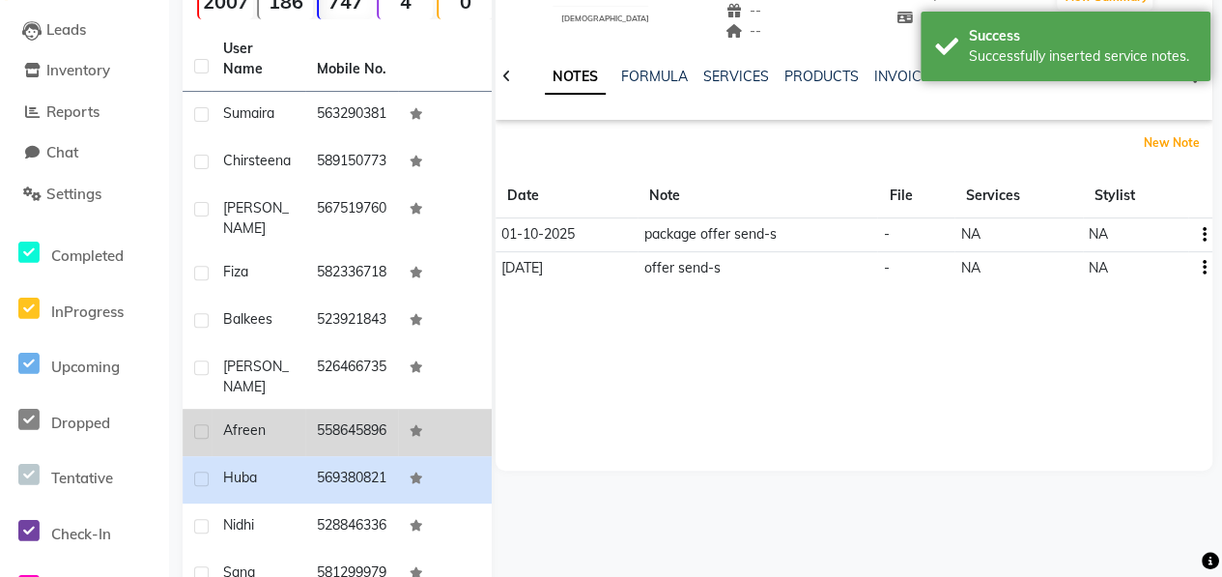
scroll to position [367, 0]
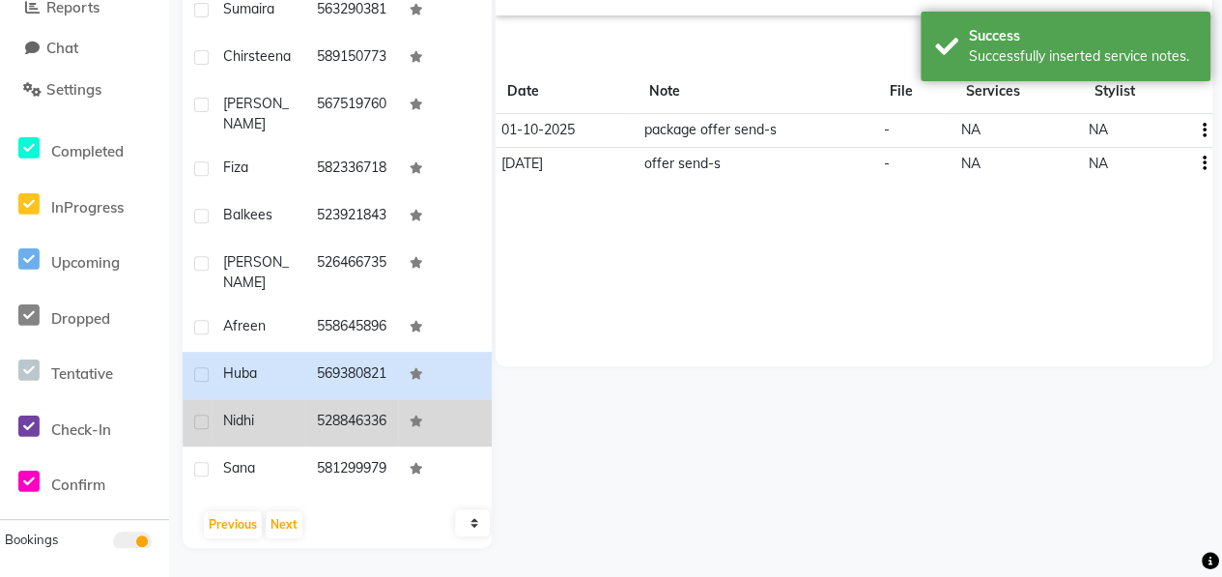
click at [263, 410] on div "Nidhi" at bounding box center [258, 420] width 70 height 20
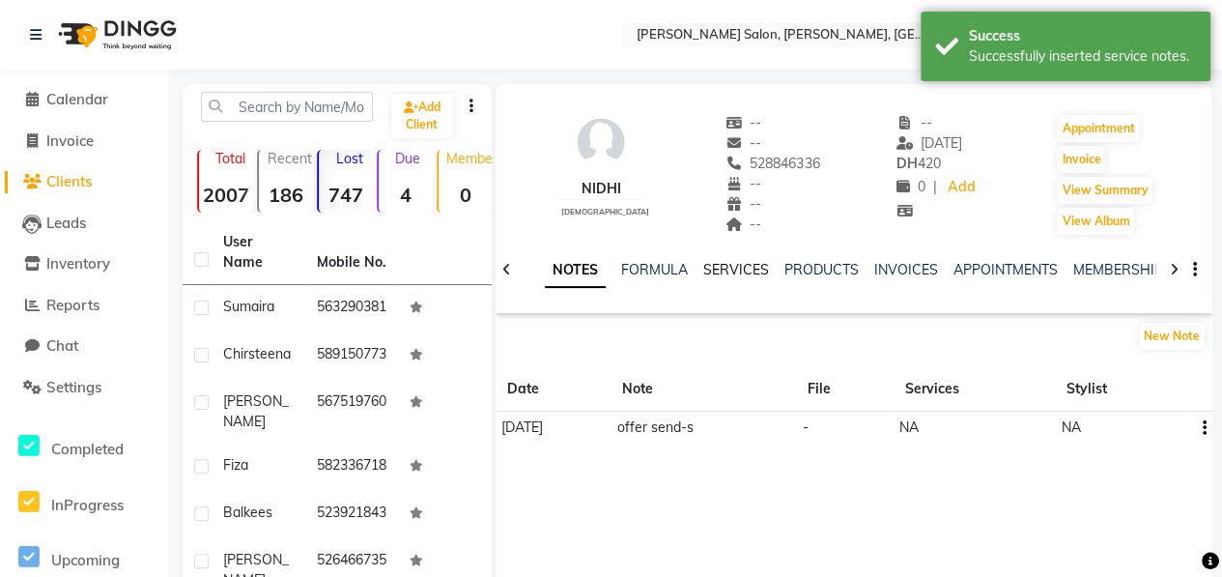
click at [709, 267] on link "SERVICES" at bounding box center [736, 269] width 66 height 17
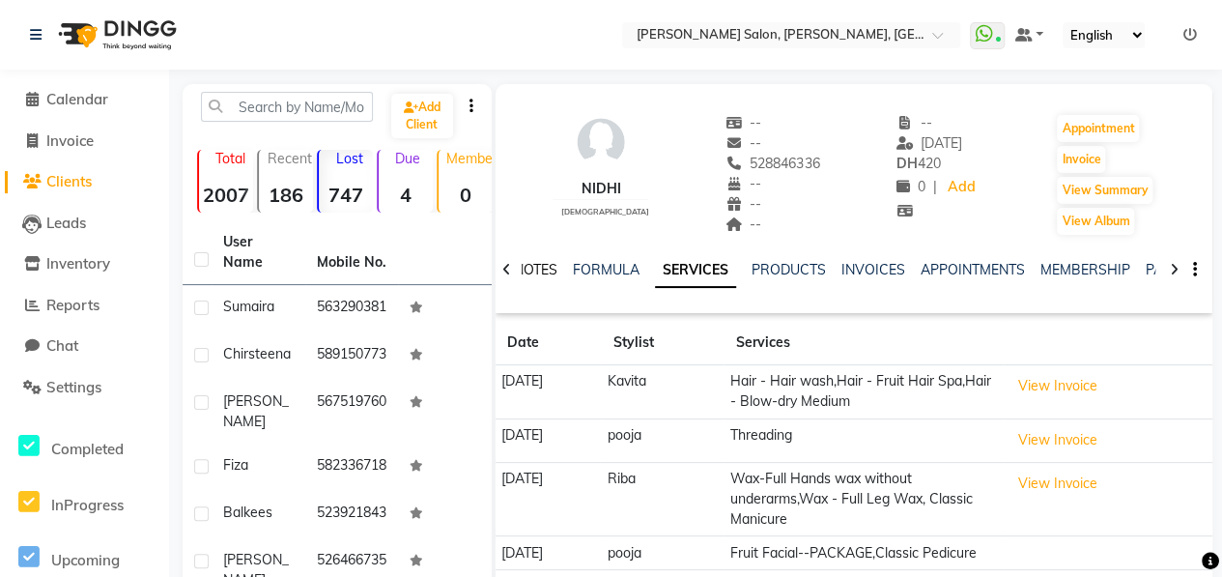
click at [543, 266] on link "NOTES" at bounding box center [535, 269] width 43 height 17
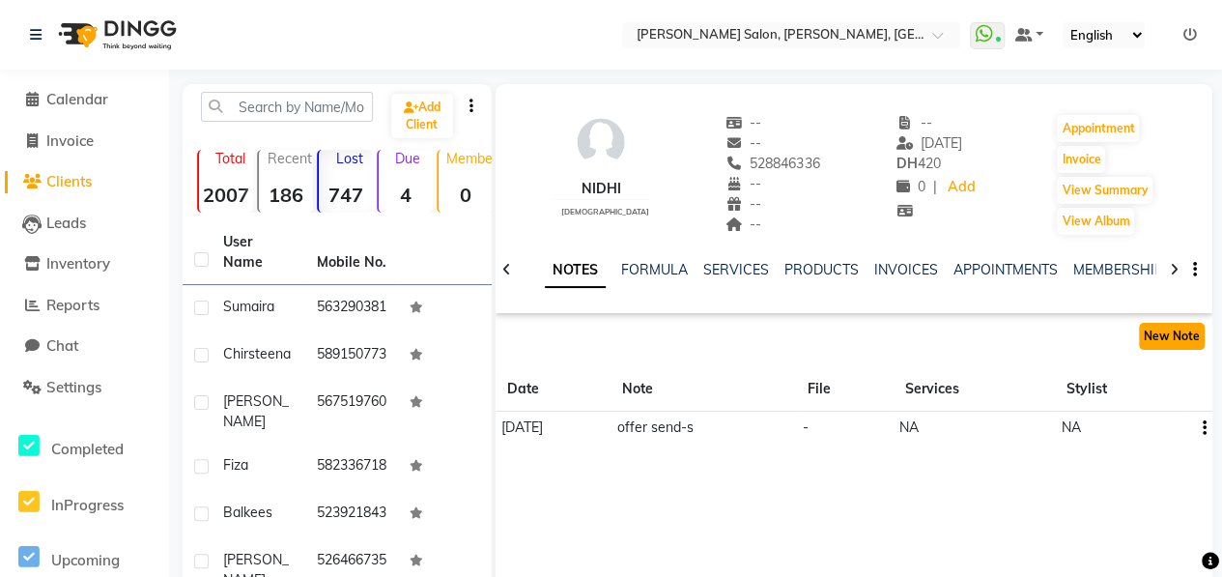
click at [1145, 347] on button "New Note" at bounding box center [1172, 336] width 66 height 27
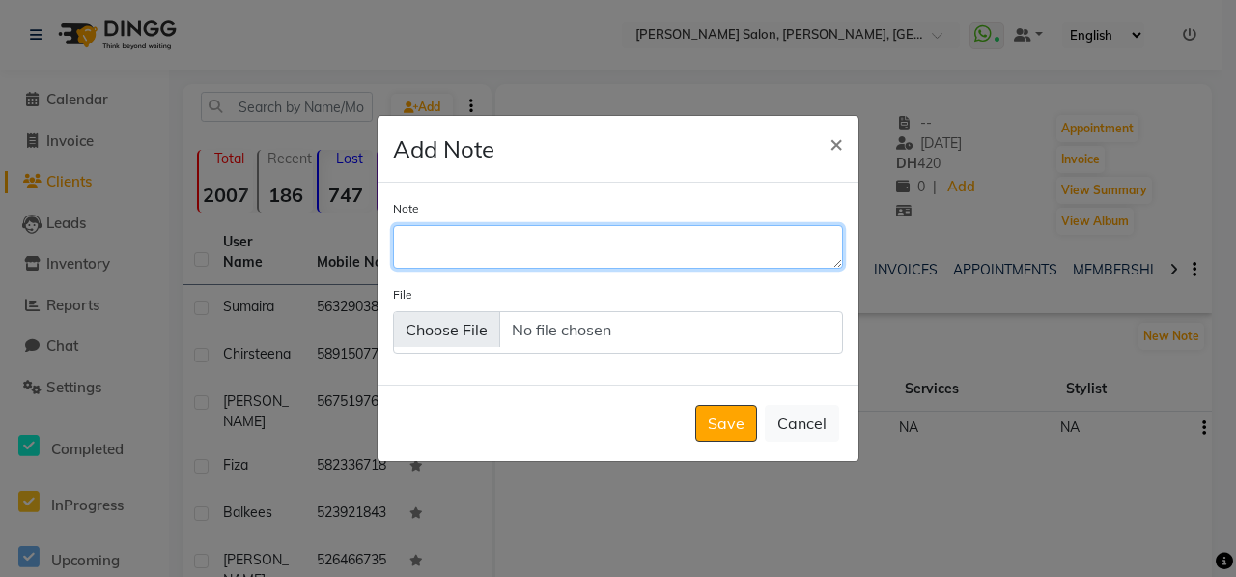
click at [502, 232] on textarea "Note" at bounding box center [618, 246] width 450 height 42
type textarea "package offer send-s"
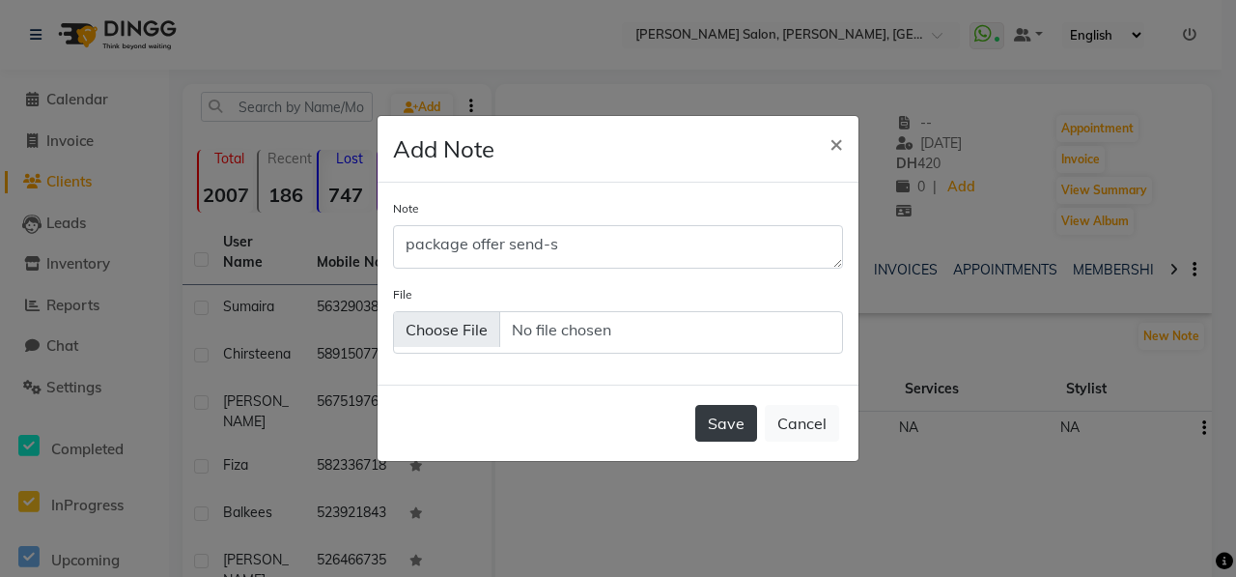
click at [722, 416] on button "Save" at bounding box center [726, 423] width 62 height 37
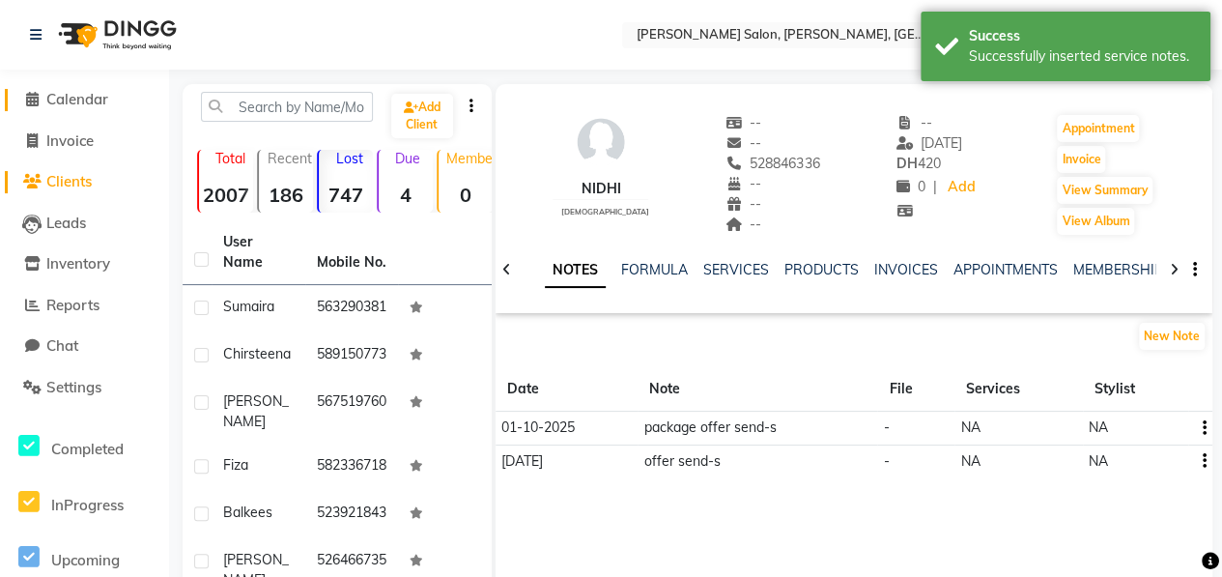
click at [85, 98] on span "Calendar" at bounding box center [77, 99] width 62 height 18
